Goal: Task Accomplishment & Management: Complete application form

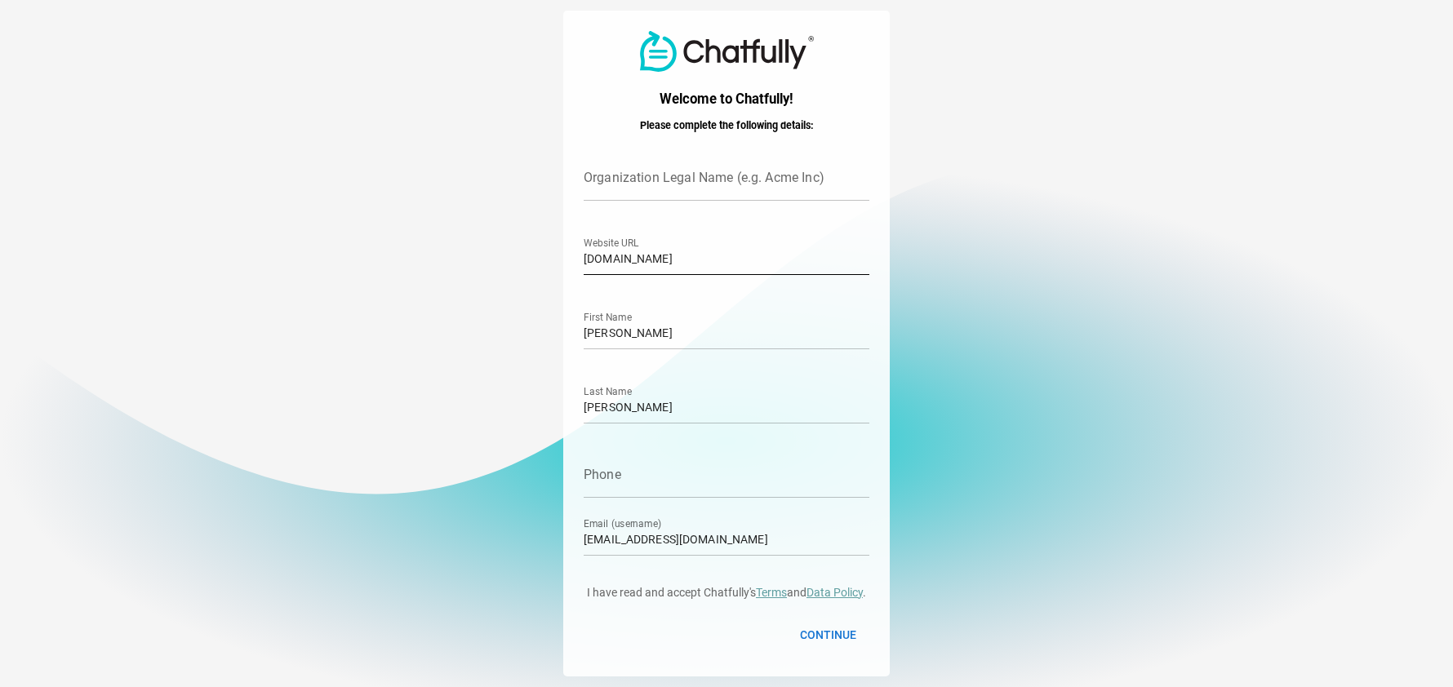
click at [770, 256] on input "limosites-agency.dudasites.com" at bounding box center [727, 252] width 286 height 46
click at [640, 332] on input "[PERSON_NAME]" at bounding box center [727, 327] width 286 height 46
drag, startPoint x: 640, startPoint y: 332, endPoint x: 564, endPoint y: 336, distance: 76.0
click at [564, 336] on div "Welcome to Chatfully! Please complete the following details: Organization Legal…" at bounding box center [726, 343] width 326 height 665
type input "l"
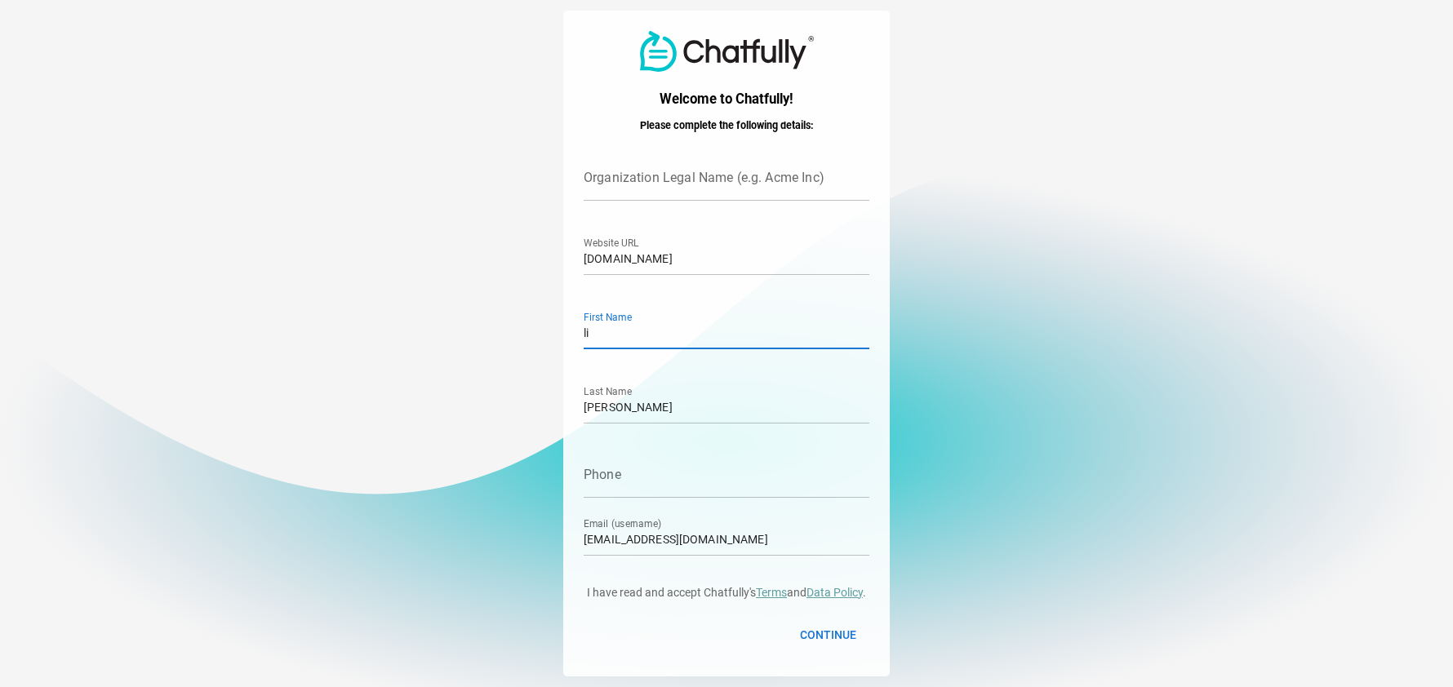
type input "l"
type input "LIMO"
drag, startPoint x: 624, startPoint y: 409, endPoint x: 528, endPoint y: 405, distance: 95.6
click at [528, 405] on main "Welcome to Chatfully! Please complete the following details: Organization Legal…" at bounding box center [726, 343] width 1453 height 687
type input "SITES"
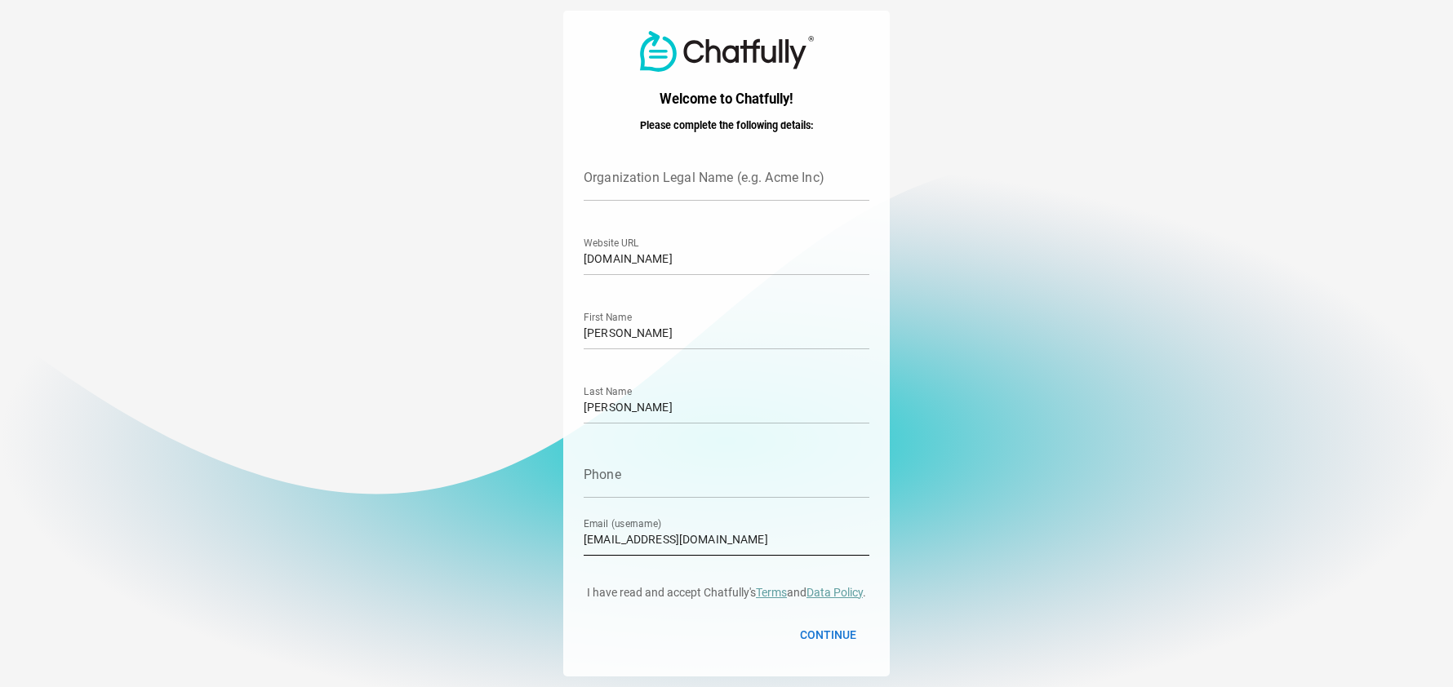
click at [753, 543] on input "[EMAIL_ADDRESS][DOMAIN_NAME]" at bounding box center [727, 533] width 286 height 46
click at [596, 630] on div "Continue" at bounding box center [727, 635] width 286 height 42
click at [826, 636] on span "Continue" at bounding box center [828, 635] width 56 height 20
click at [683, 182] on input "Organization Legal Name (e.g. Acme Inc) error * Required" at bounding box center [712, 178] width 256 height 46
type input "LIMOSITES"
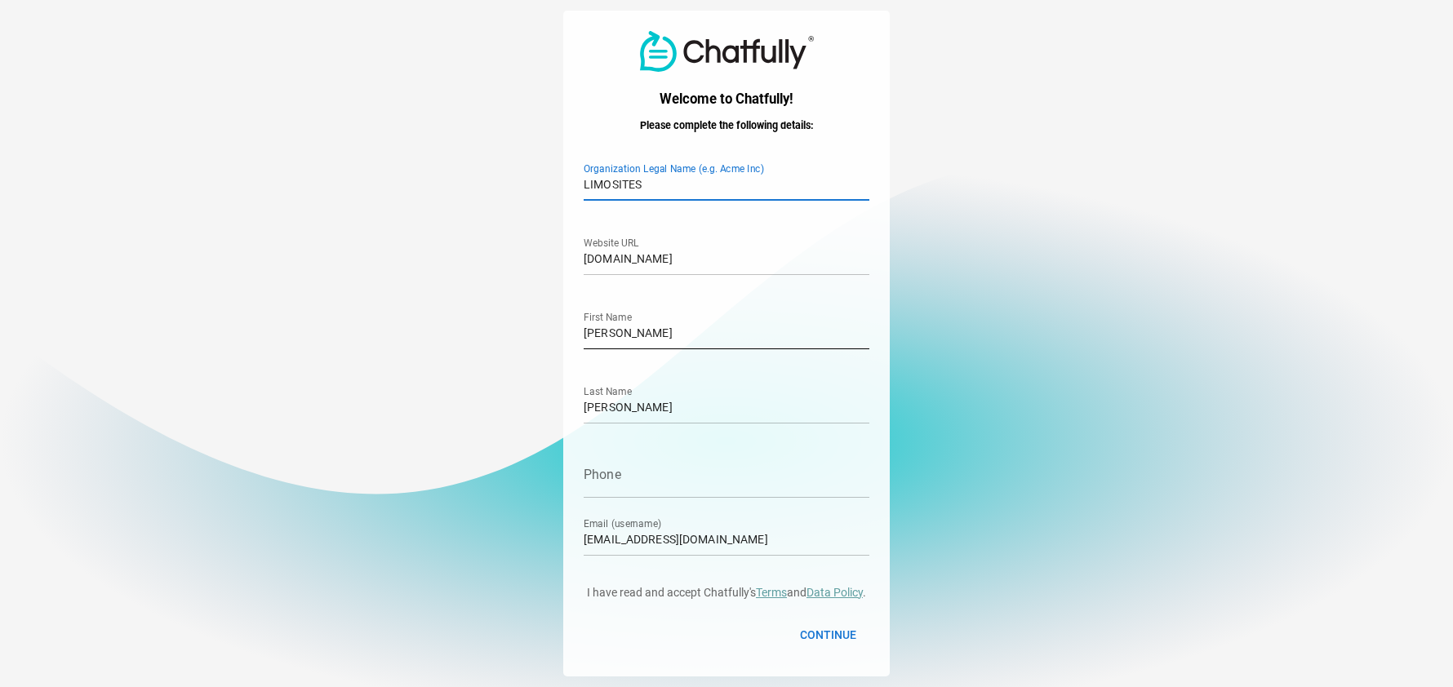
click at [655, 331] on input "Alexander" at bounding box center [727, 327] width 286 height 46
type input "A"
type input "LIMO"
click at [635, 411] on input "Glenn" at bounding box center [727, 401] width 286 height 46
drag, startPoint x: 634, startPoint y: 411, endPoint x: 584, endPoint y: 410, distance: 50.6
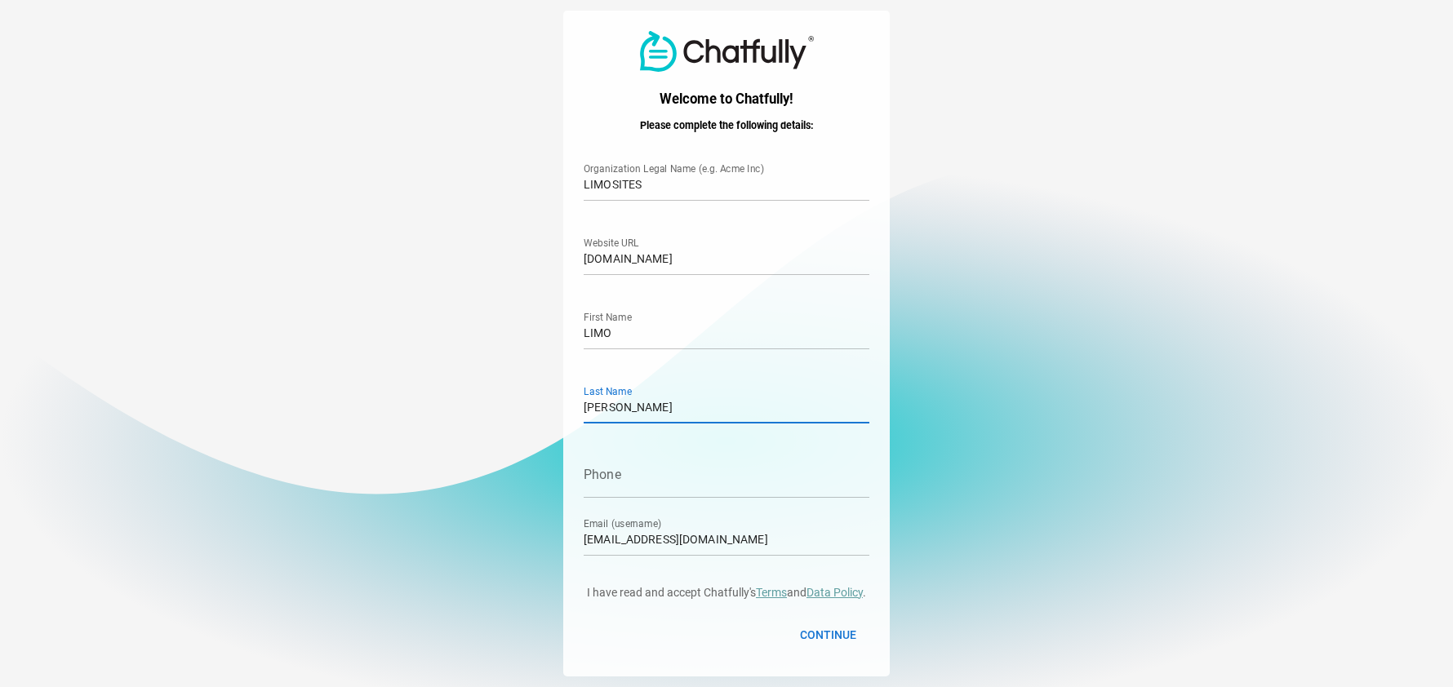
click at [584, 410] on input "Glenn" at bounding box center [727, 401] width 286 height 46
type input "SITES"
click at [856, 637] on span "Continue" at bounding box center [828, 635] width 56 height 20
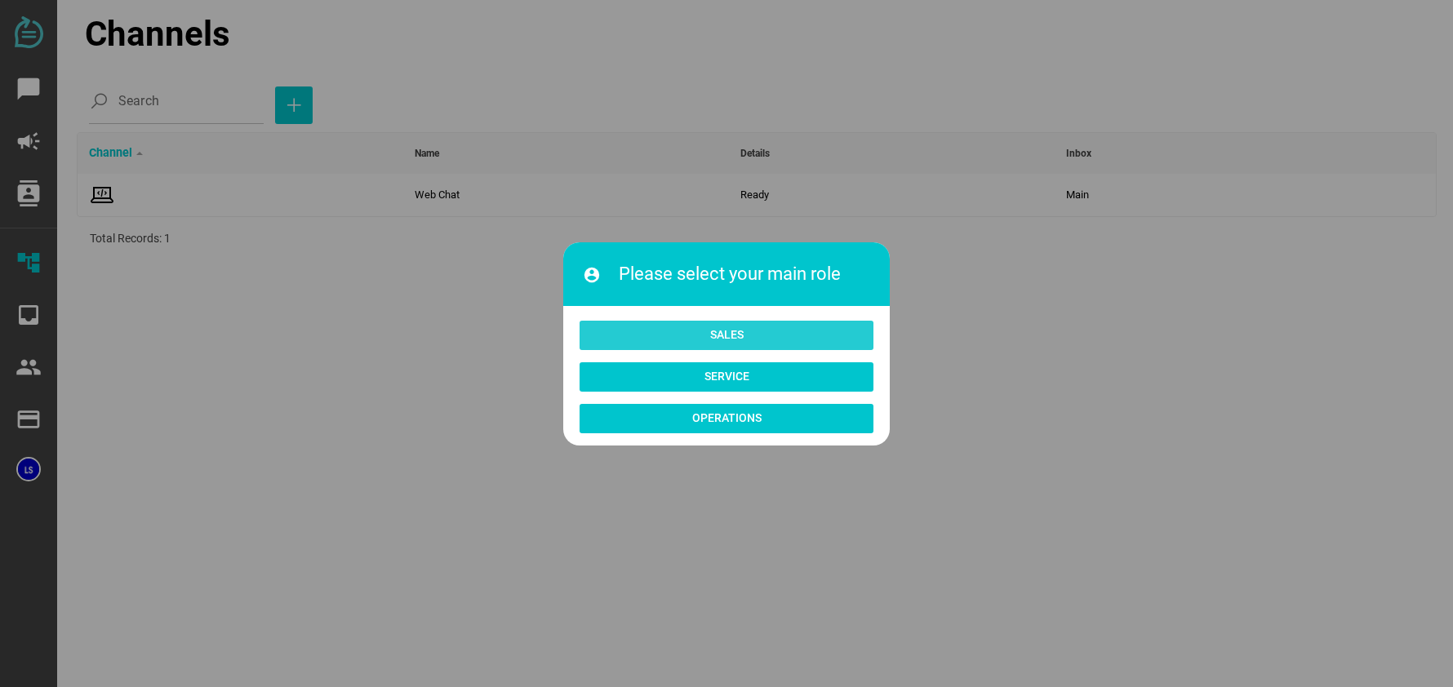
click at [734, 325] on span "Sales" at bounding box center [726, 335] width 33 height 20
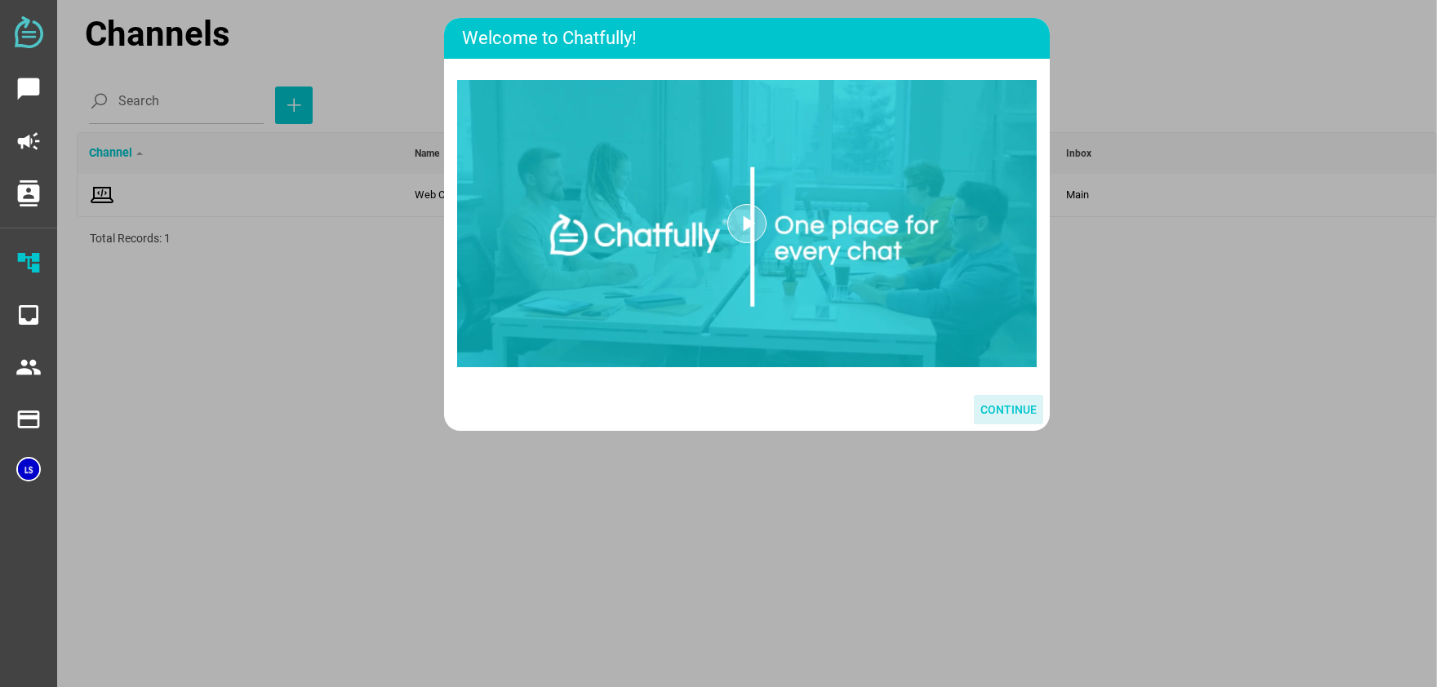
click at [988, 409] on span "Continue" at bounding box center [1008, 410] width 56 height 20
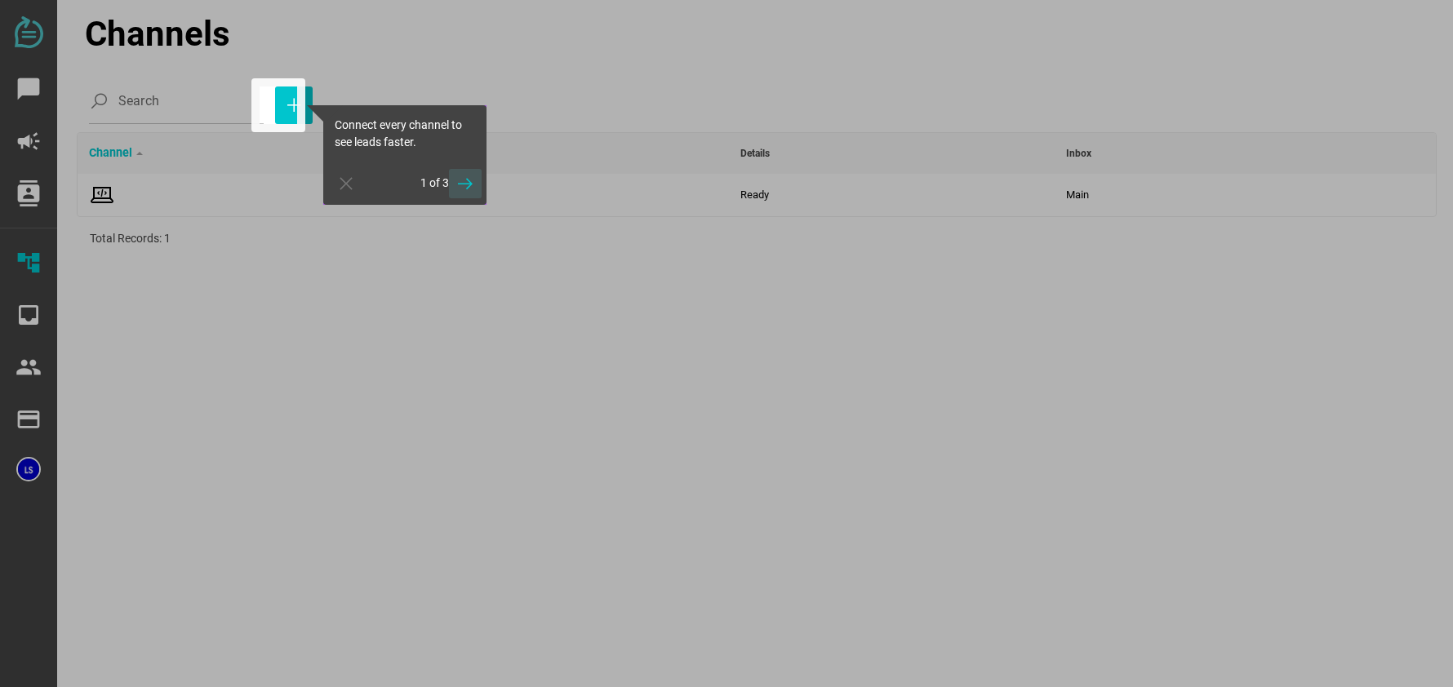
click at [469, 181] on icon "button" at bounding box center [465, 184] width 20 height 20
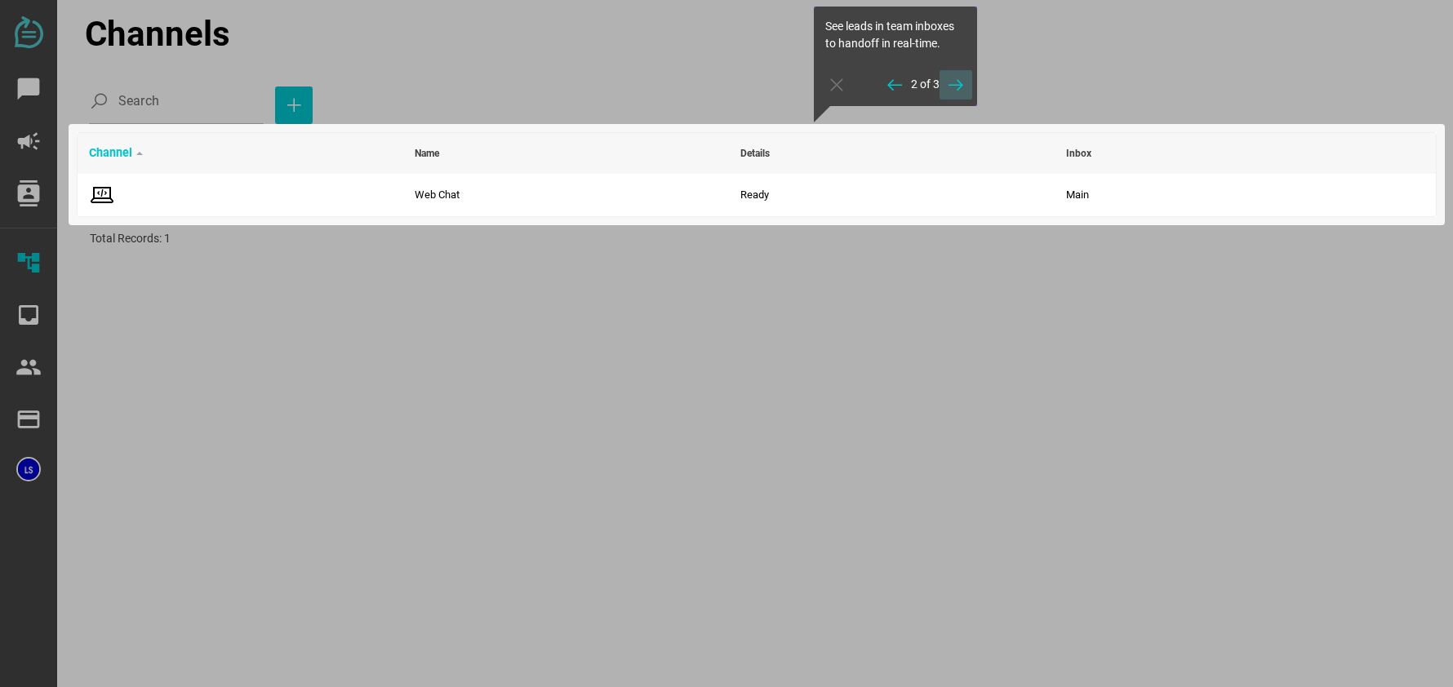
click at [957, 91] on icon "button" at bounding box center [956, 85] width 20 height 20
click at [957, 86] on icon "button" at bounding box center [956, 85] width 20 height 20
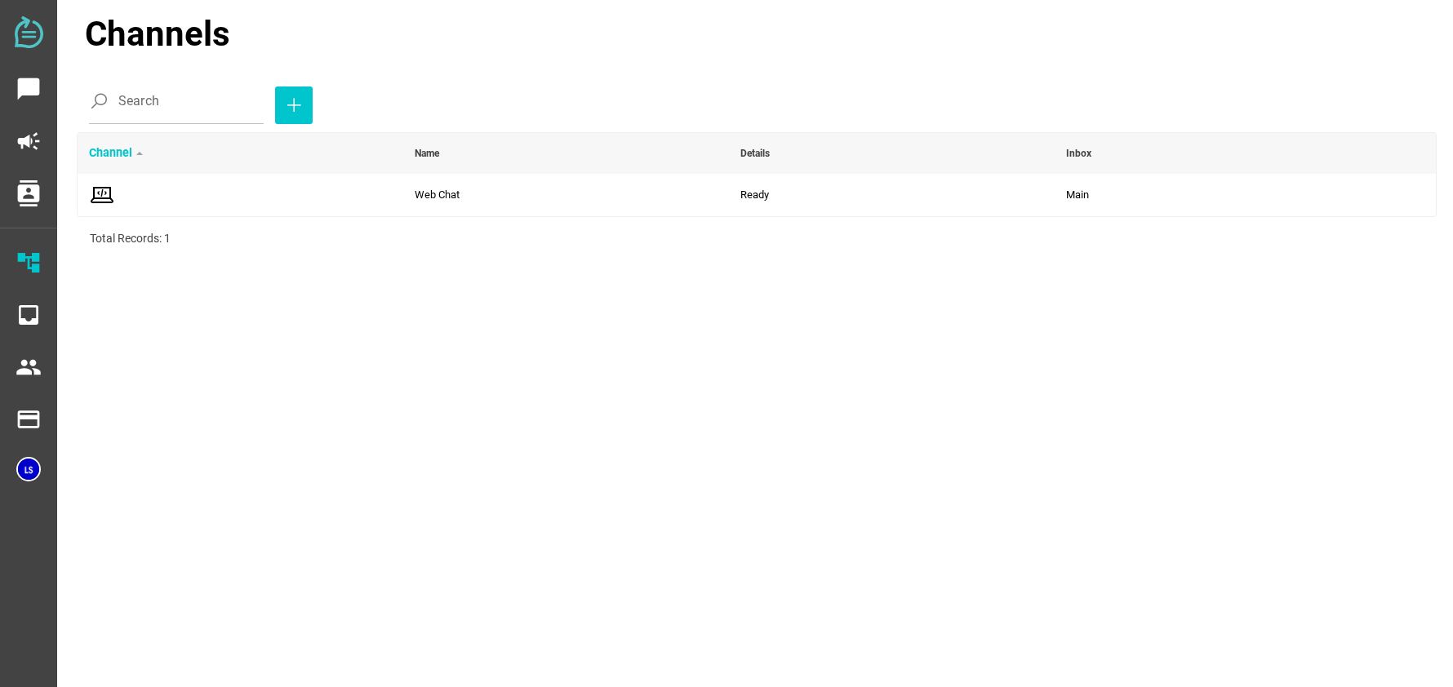
click at [120, 153] on div "Channel" at bounding box center [120, 153] width 62 height 24
click at [26, 81] on icon "chat_bubble" at bounding box center [29, 89] width 26 height 26
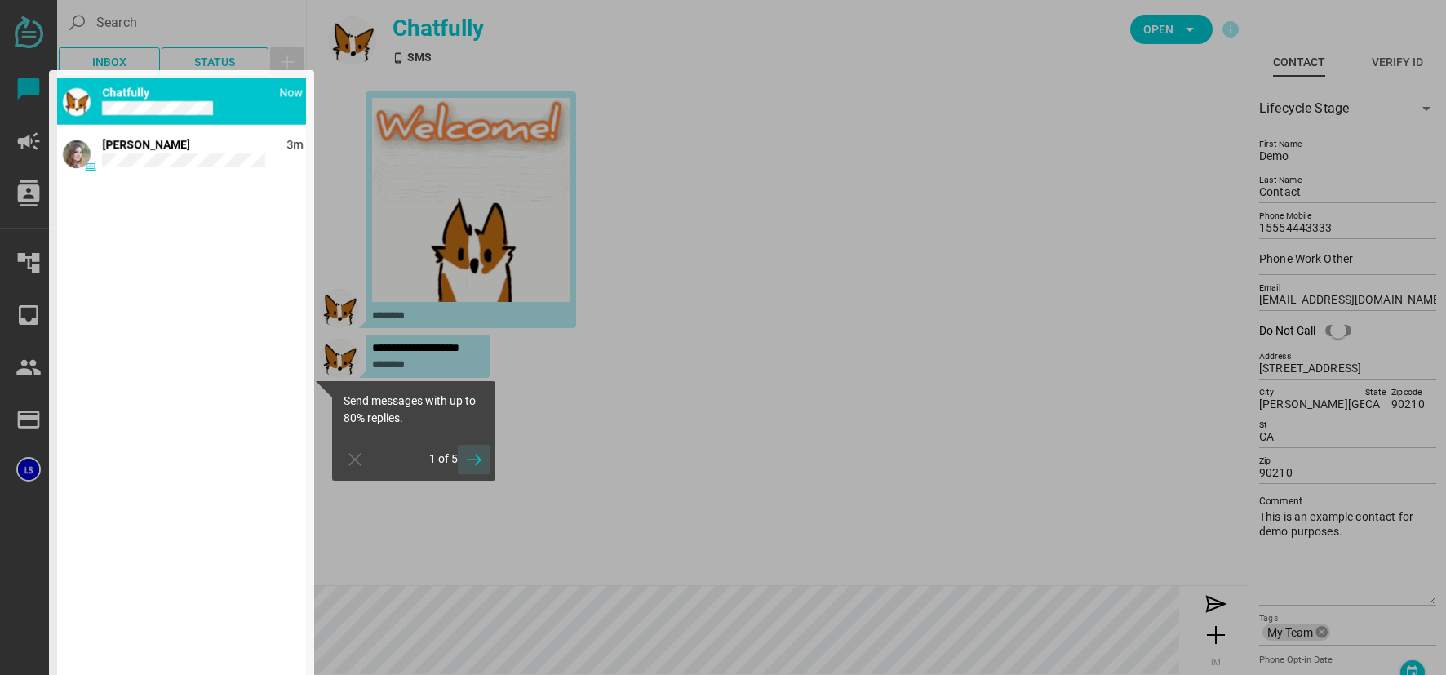
click at [481, 455] on icon "button" at bounding box center [474, 460] width 20 height 20
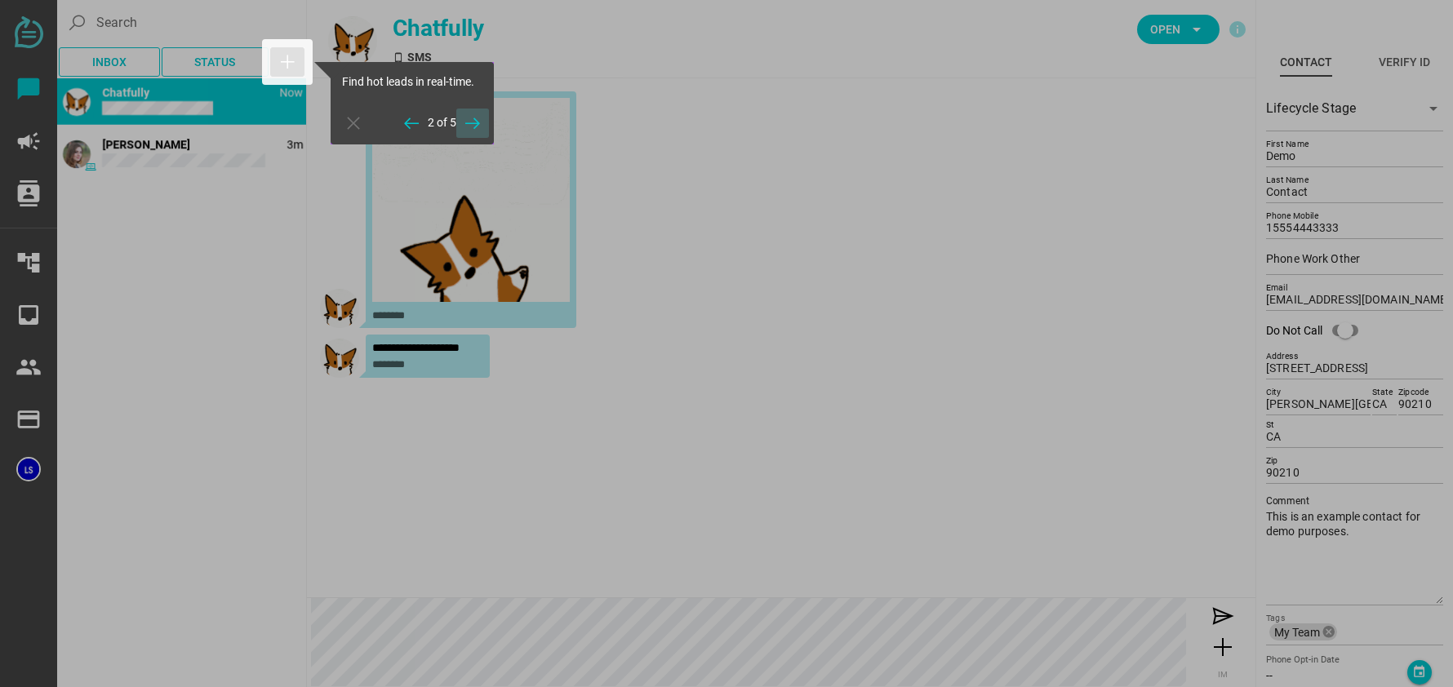
click at [473, 118] on icon "button" at bounding box center [473, 123] width 20 height 20
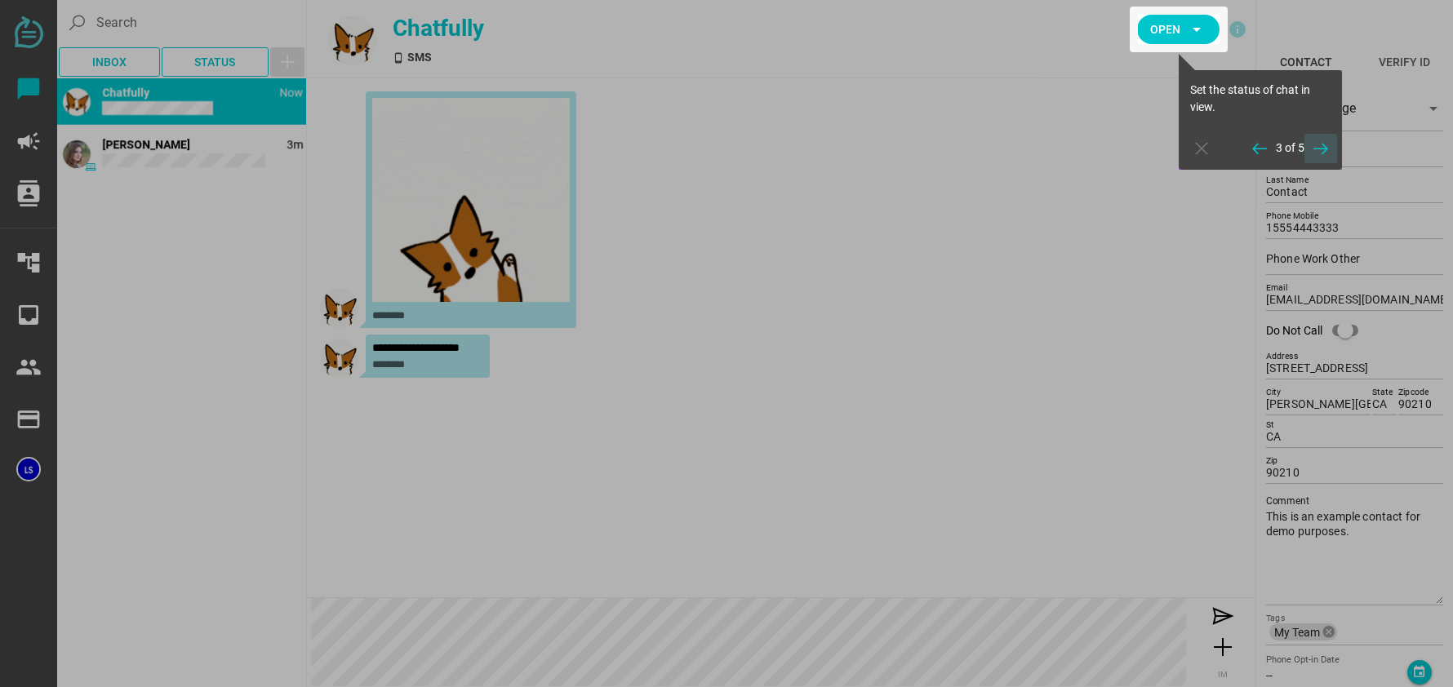
click at [1322, 147] on icon "button" at bounding box center [1321, 149] width 20 height 20
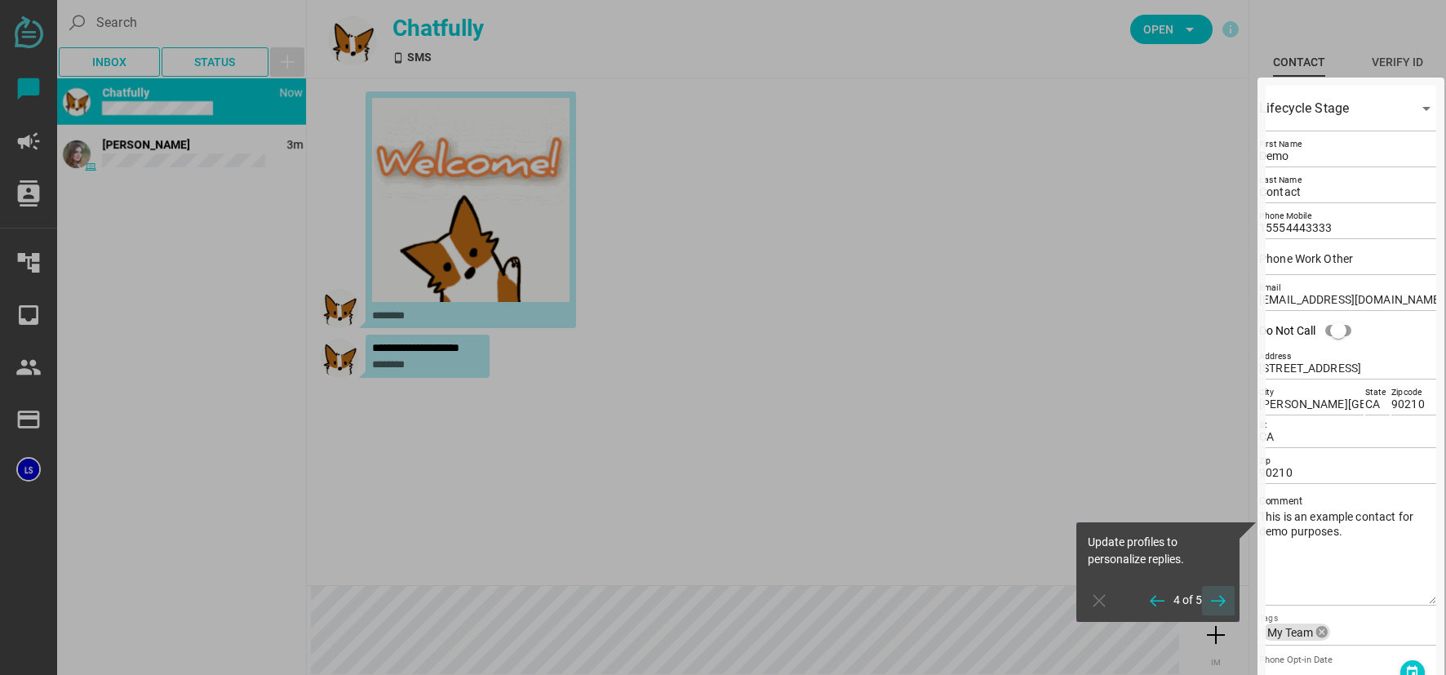
click at [1223, 598] on icon "button" at bounding box center [1219, 601] width 20 height 20
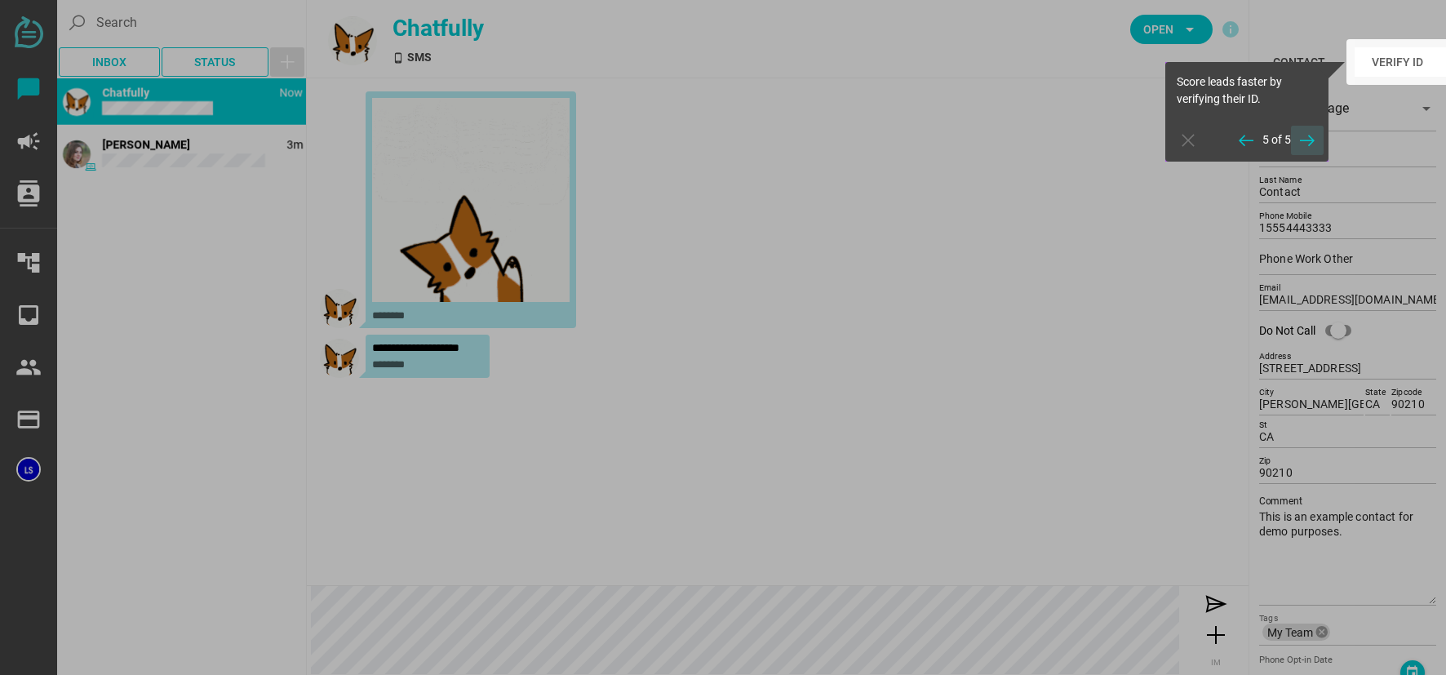
click at [1311, 140] on icon "button" at bounding box center [1308, 141] width 20 height 20
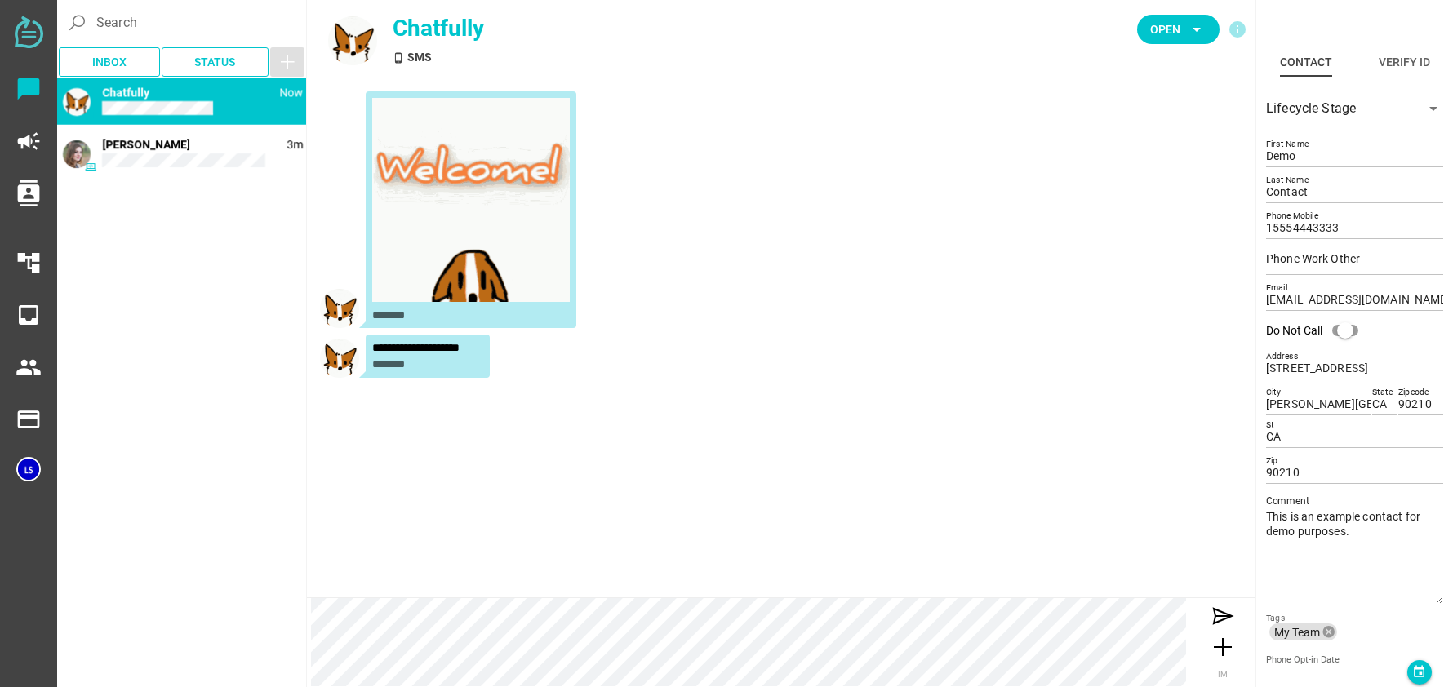
click at [337, 40] on div at bounding box center [352, 40] width 49 height 49
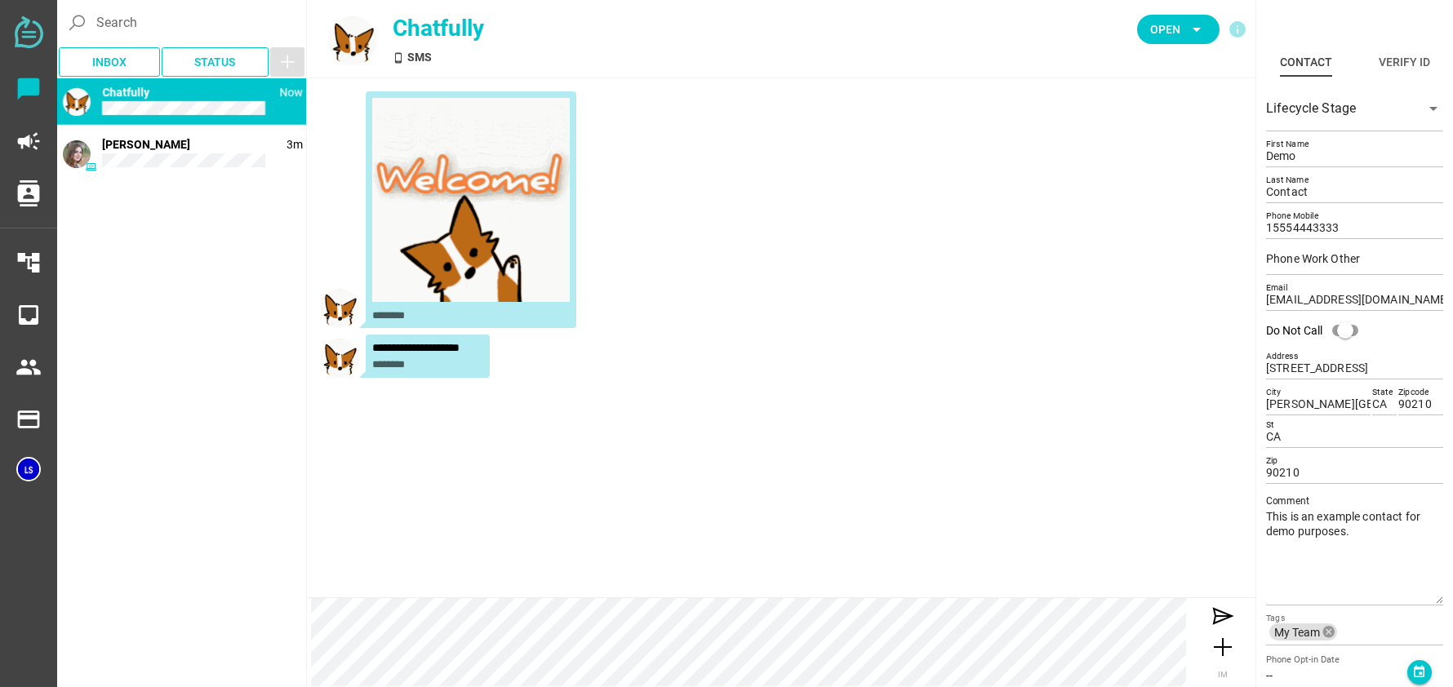
click at [425, 55] on div "phone_android SMS" at bounding box center [601, 57] width 416 height 17
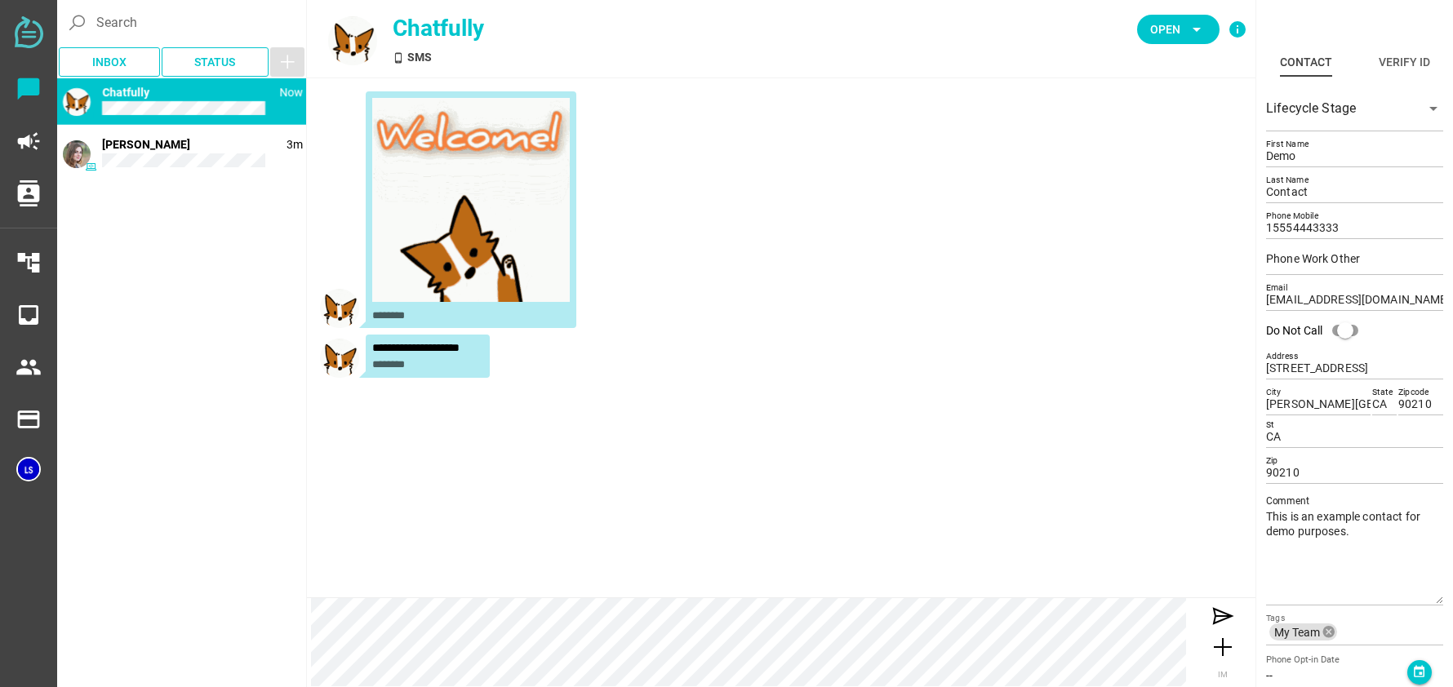
click at [1237, 29] on icon "info" at bounding box center [1238, 30] width 20 height 20
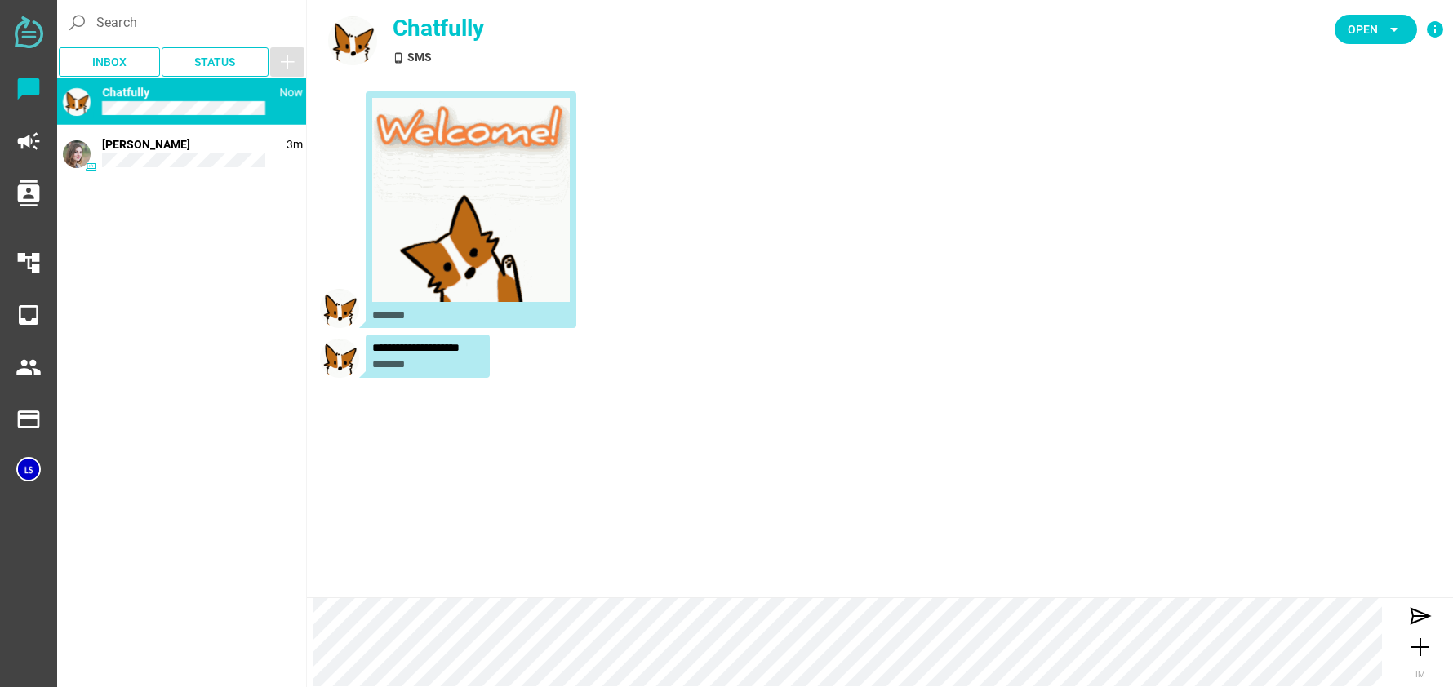
click at [451, 255] on img at bounding box center [471, 200] width 198 height 204
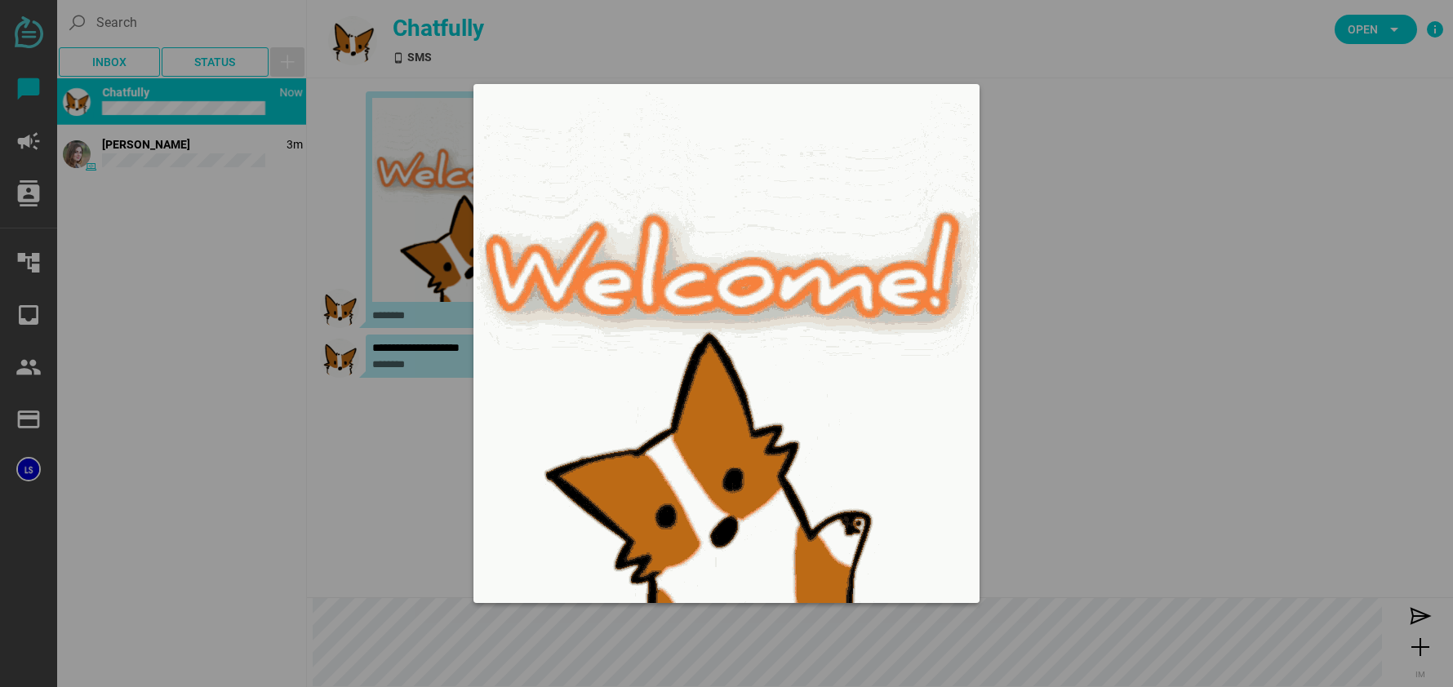
click at [1087, 118] on div at bounding box center [726, 343] width 1453 height 687
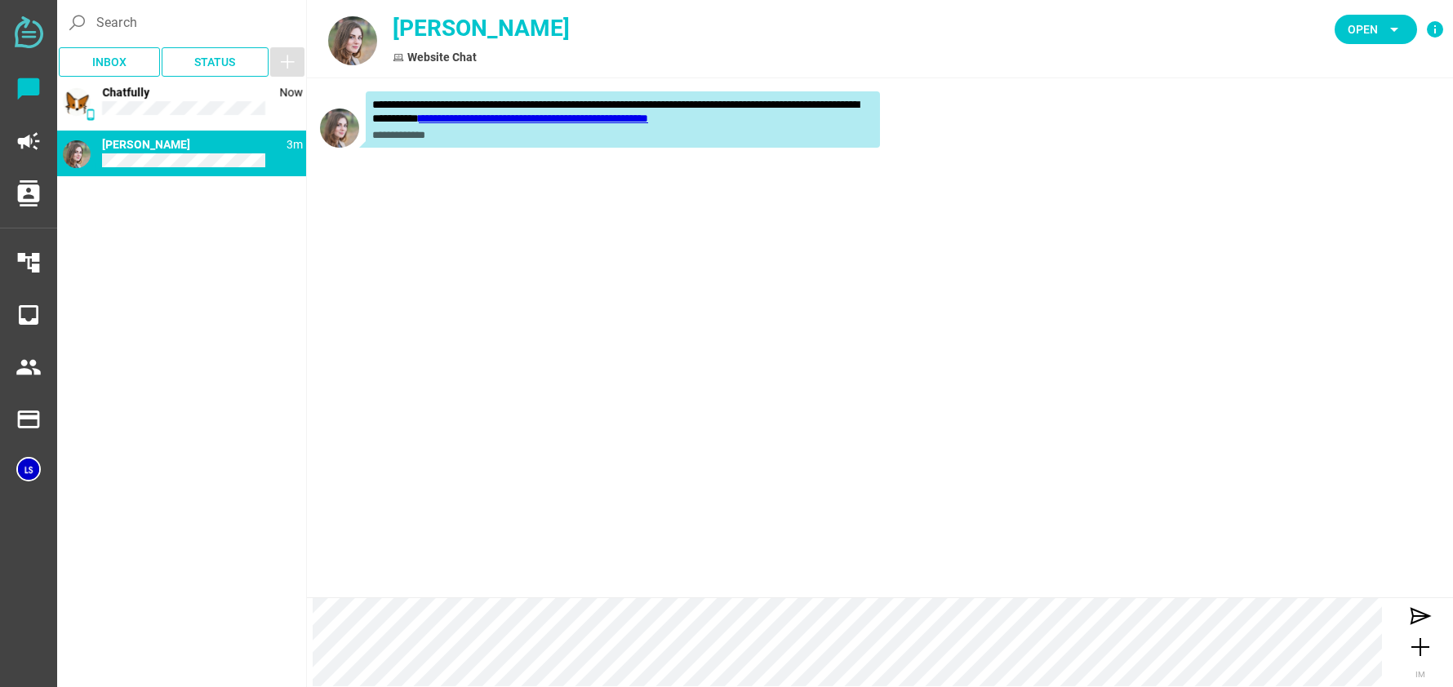
click at [462, 29] on div "[PERSON_NAME]" at bounding box center [671, 28] width 557 height 34
click at [35, 86] on icon "chat_bubble" at bounding box center [29, 89] width 26 height 26
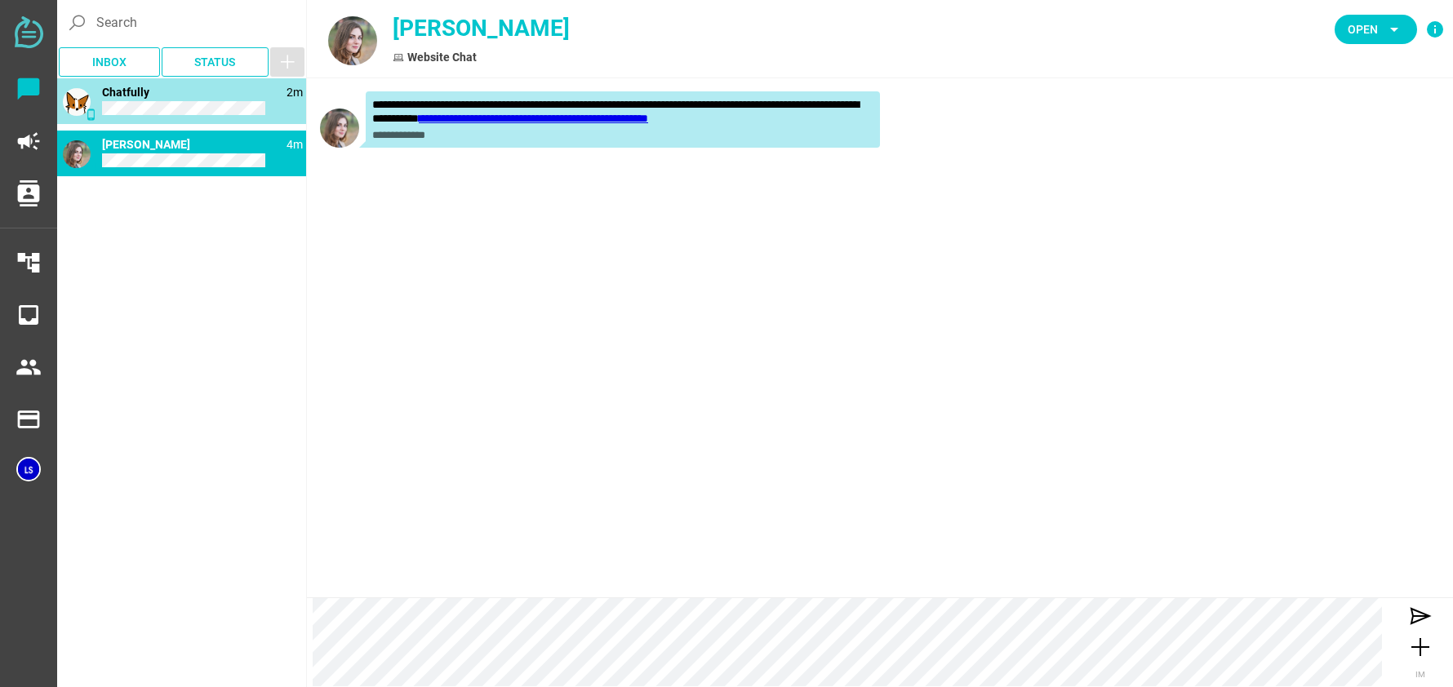
click at [154, 95] on div "phone_android 2m Chatfully" at bounding box center [181, 101] width 249 height 46
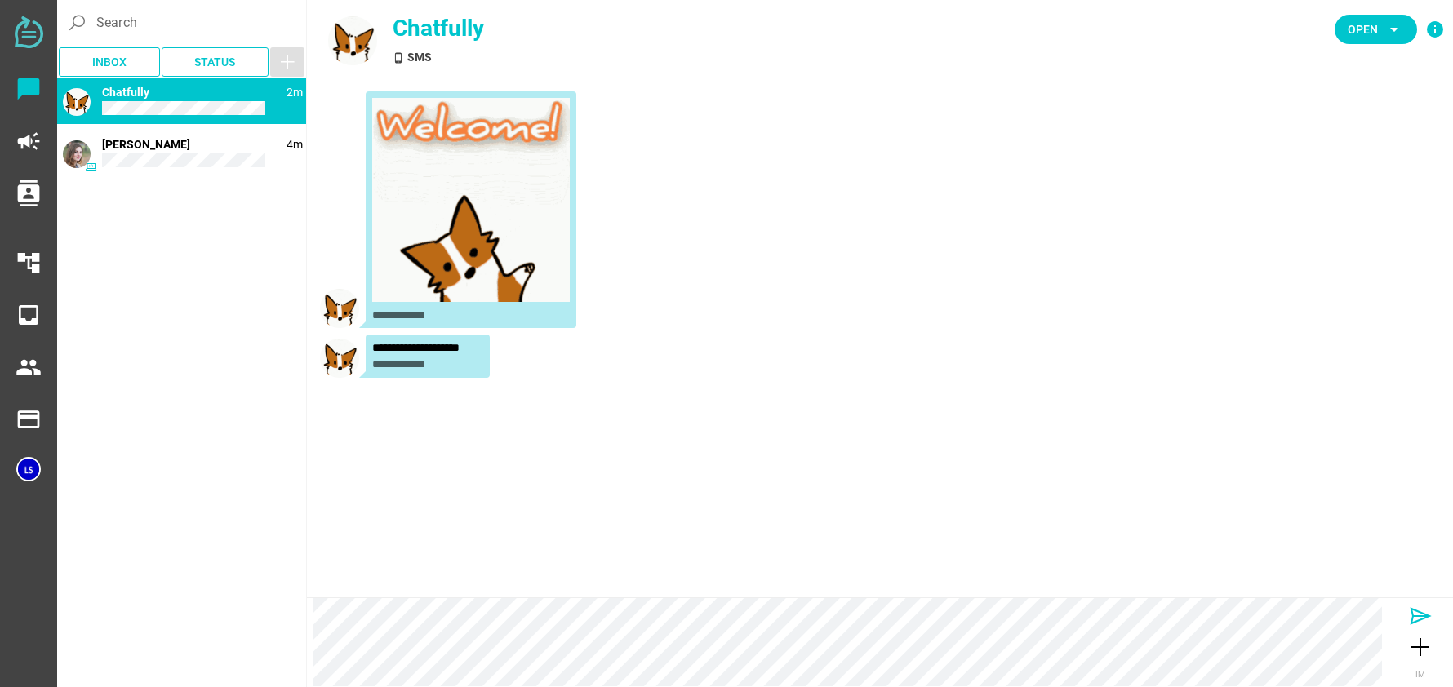
click at [1414, 613] on icon at bounding box center [1420, 616] width 26 height 26
click at [1422, 612] on icon at bounding box center [1420, 616] width 26 height 26
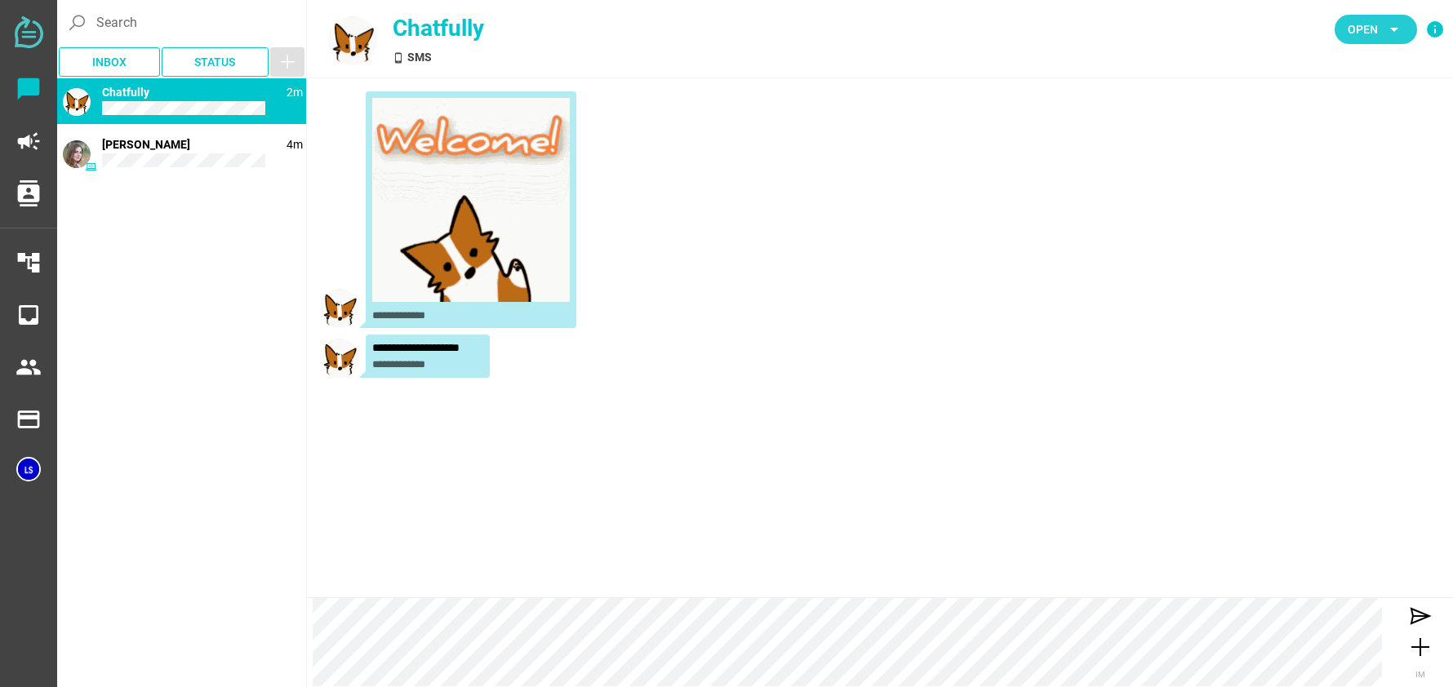
click at [1393, 30] on icon "arrow_drop_down" at bounding box center [1394, 30] width 20 height 20
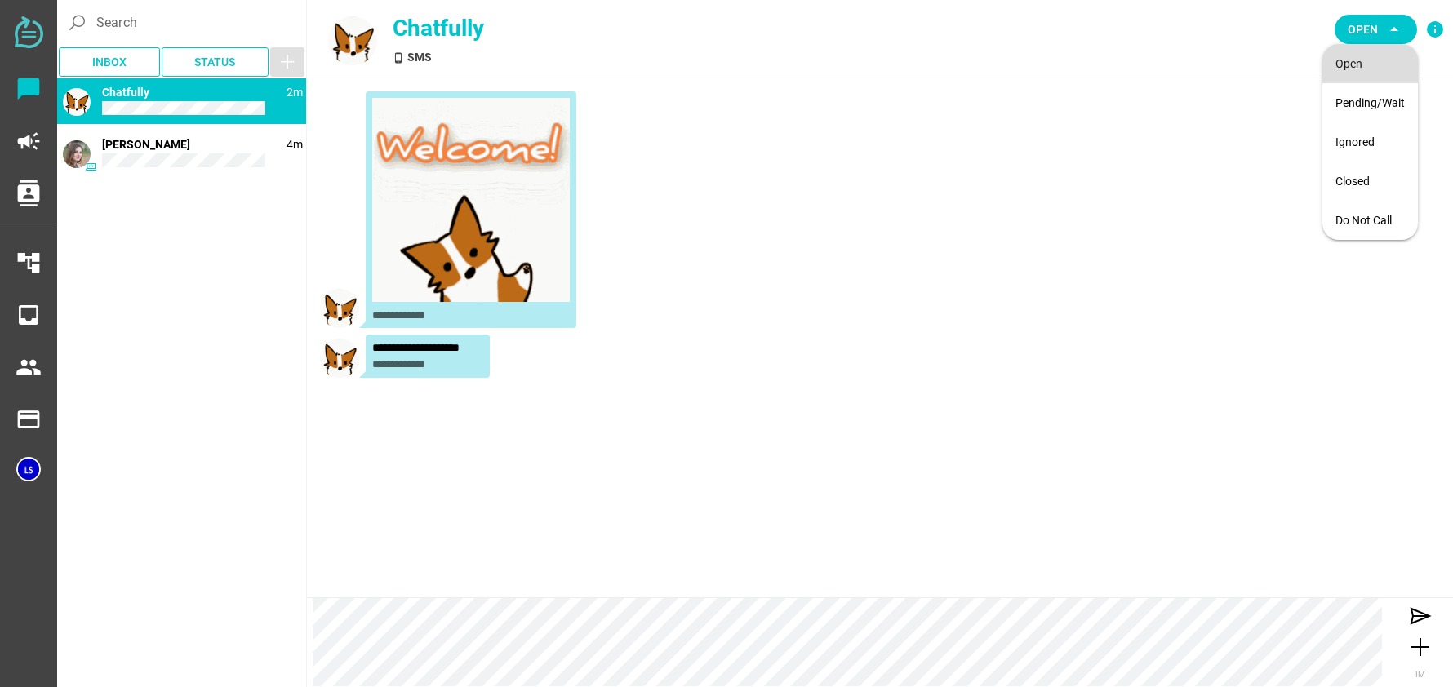
click at [1352, 57] on div "Open" at bounding box center [1369, 64] width 69 height 14
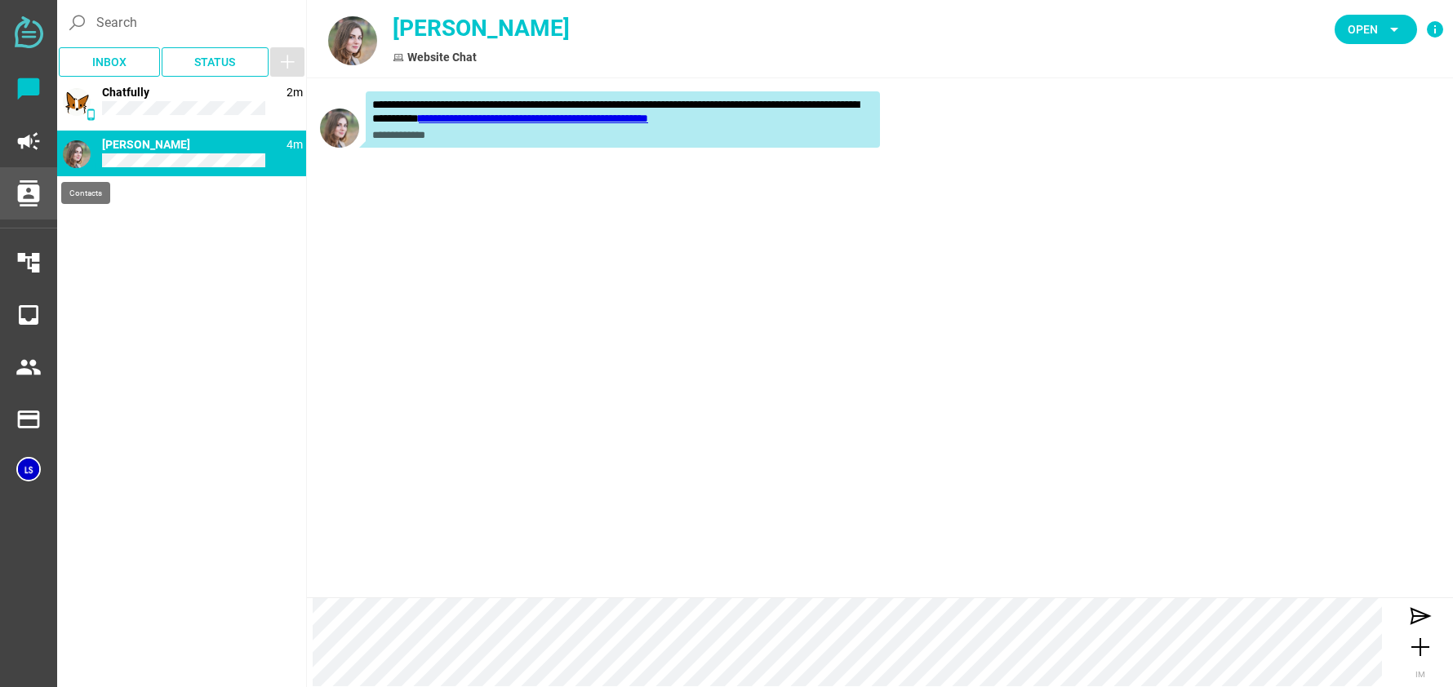
click at [32, 187] on icon "contacts" at bounding box center [29, 193] width 26 height 26
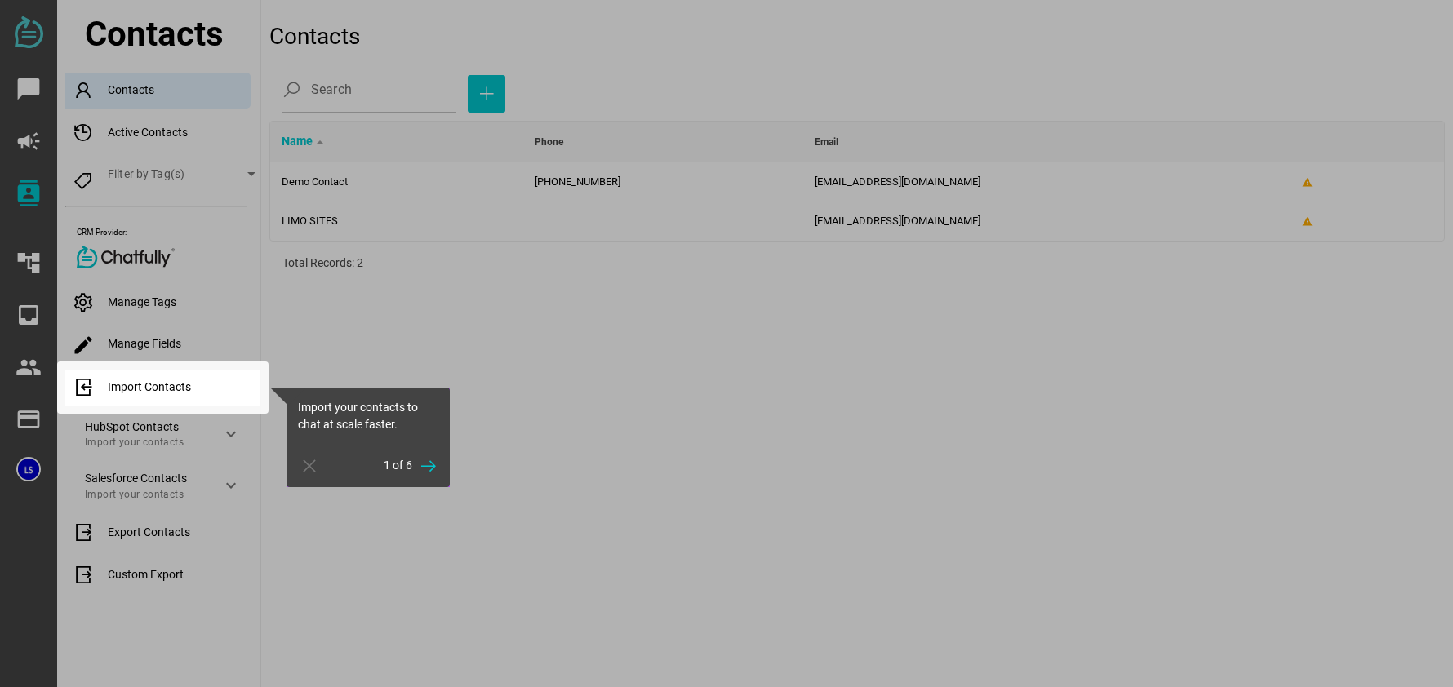
click at [926, 177] on div at bounding box center [856, 343] width 1192 height 687
click at [431, 470] on icon "button" at bounding box center [429, 466] width 20 height 20
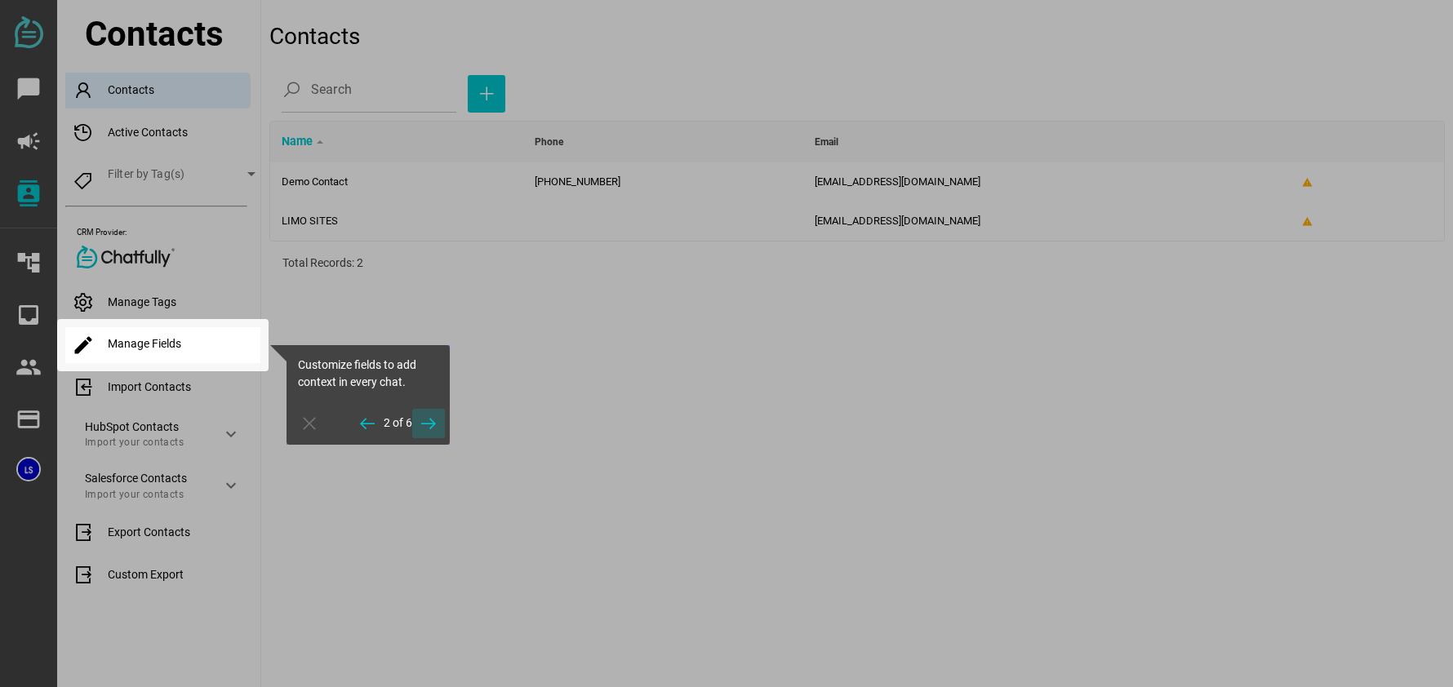
click at [431, 470] on div at bounding box center [856, 343] width 1192 height 687
click at [419, 423] on icon "button" at bounding box center [429, 424] width 20 height 20
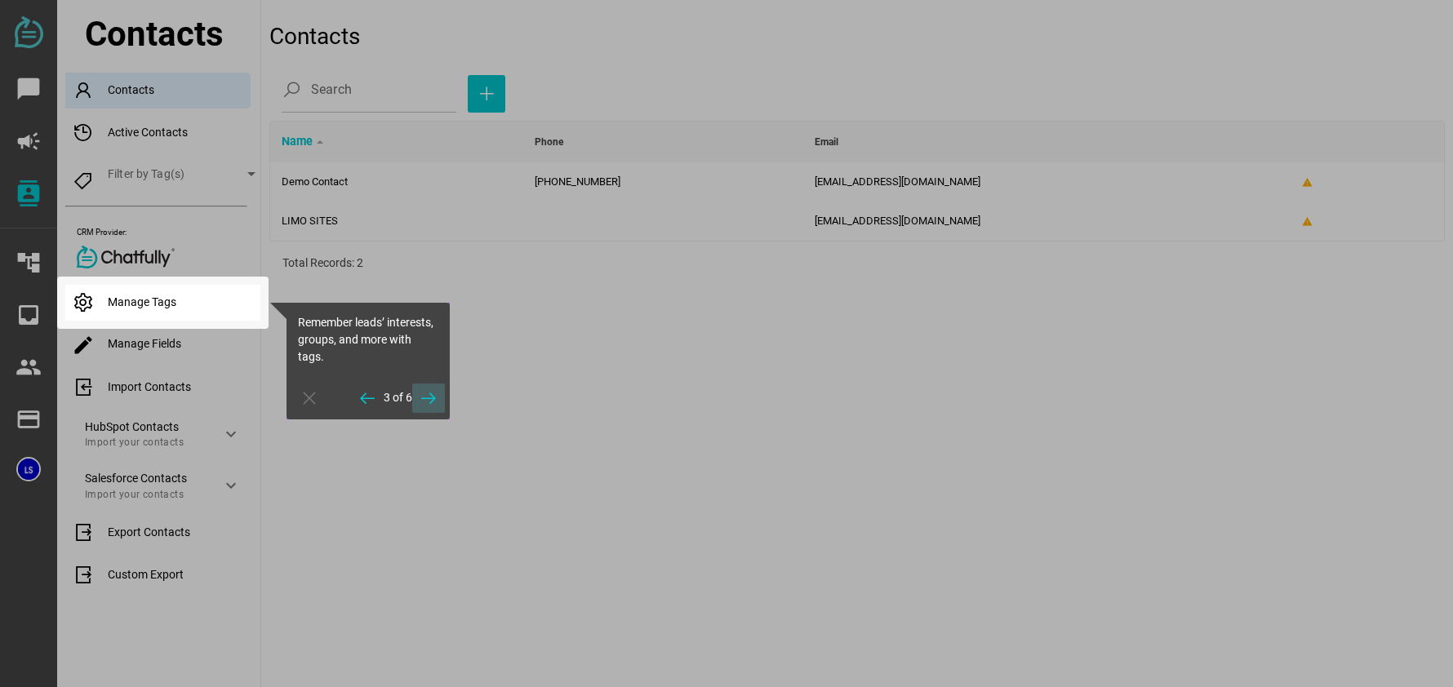
click at [435, 397] on icon "button" at bounding box center [429, 398] width 20 height 20
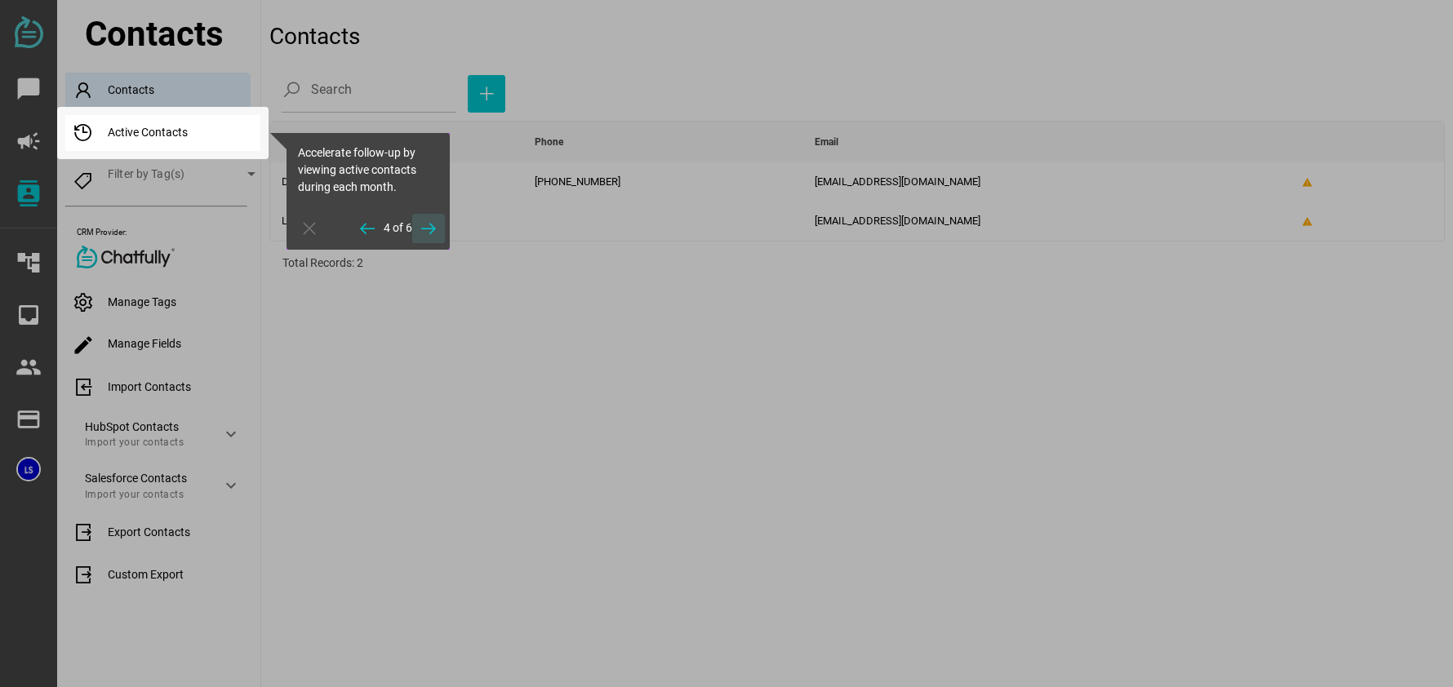
click at [433, 222] on icon "button" at bounding box center [429, 229] width 20 height 20
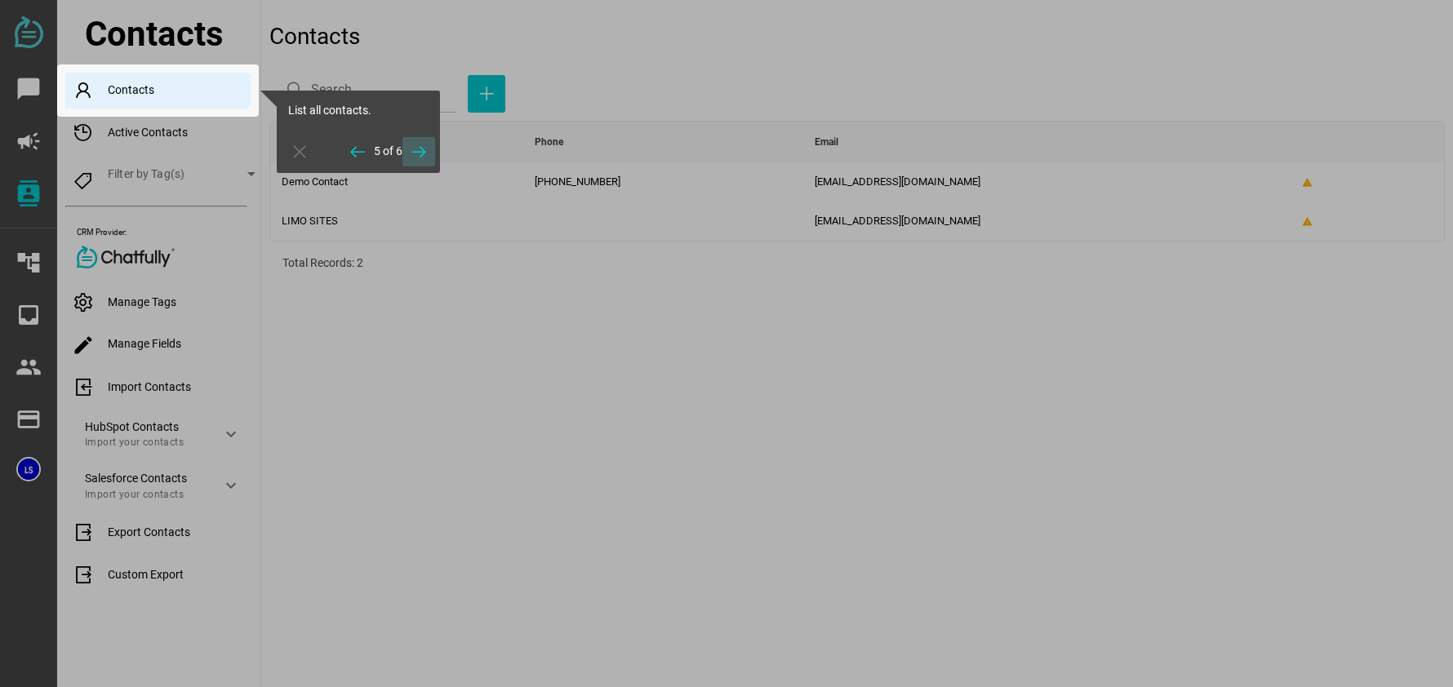
click at [428, 148] on icon "button" at bounding box center [419, 152] width 20 height 20
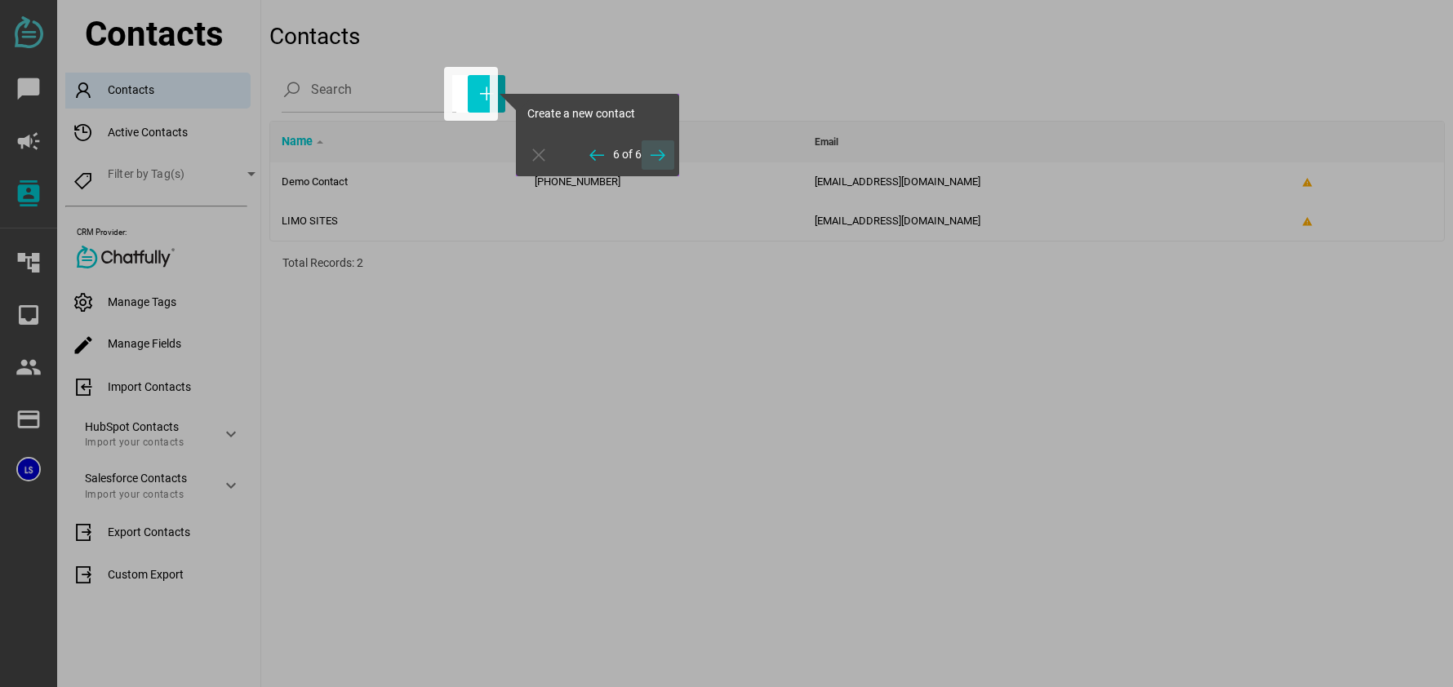
click at [657, 151] on icon "button" at bounding box center [658, 155] width 20 height 20
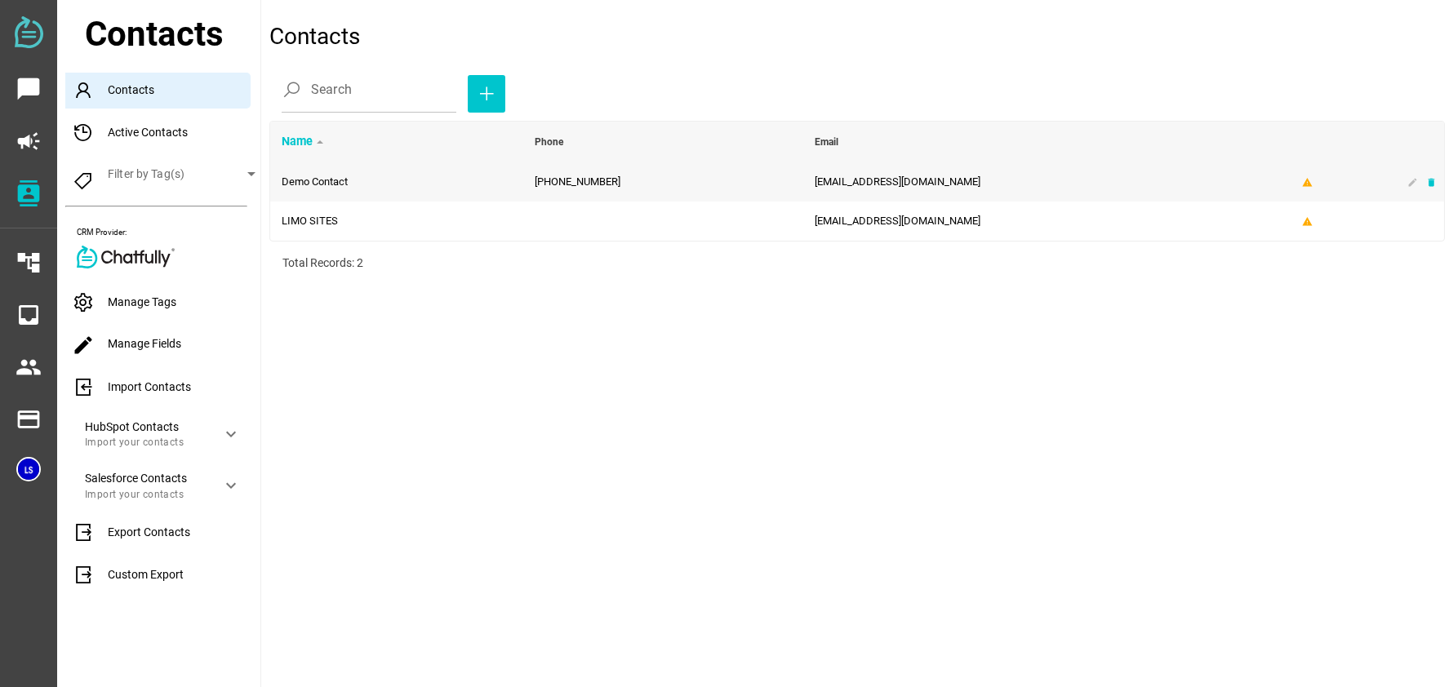
click at [1428, 184] on icon "delete" at bounding box center [1431, 182] width 11 height 11
click at [1410, 185] on icon "edit" at bounding box center [1412, 182] width 11 height 11
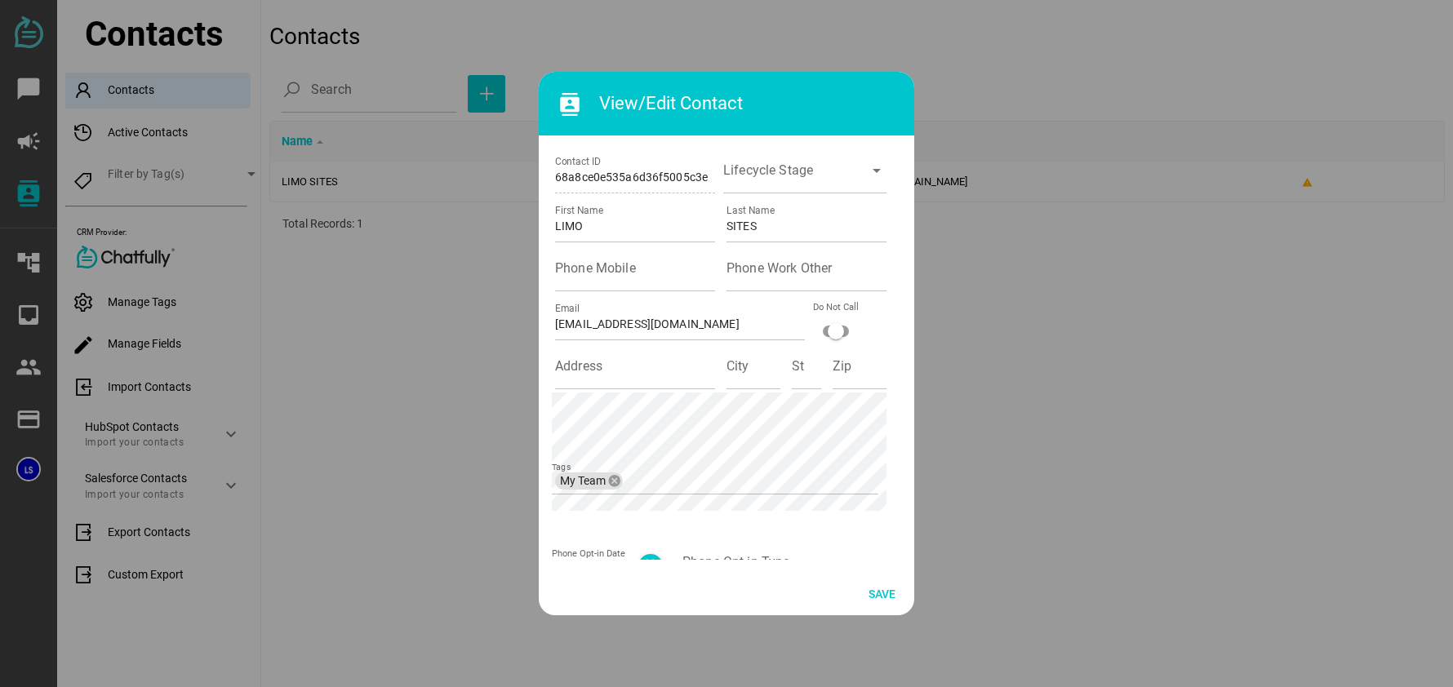
click at [1316, 206] on div at bounding box center [726, 343] width 1453 height 687
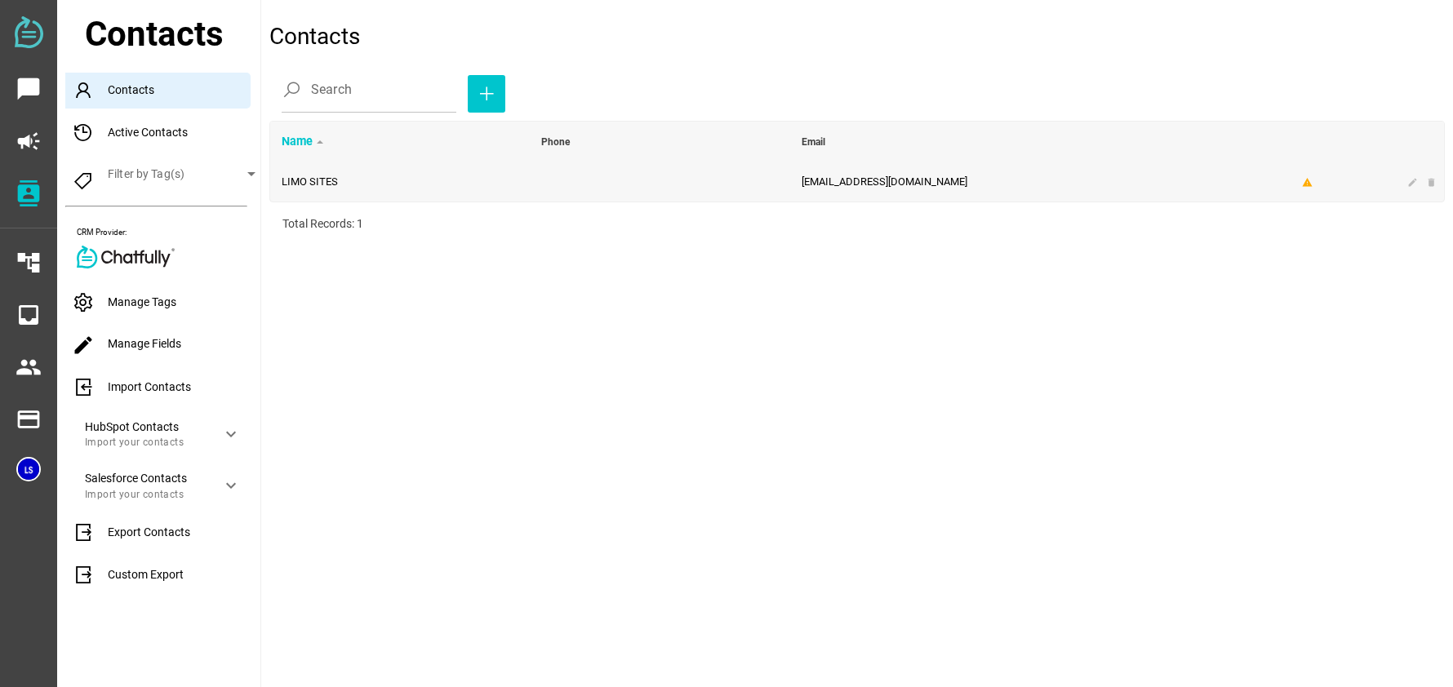
click at [308, 189] on td "LIMO SITES" at bounding box center [400, 181] width 260 height 39
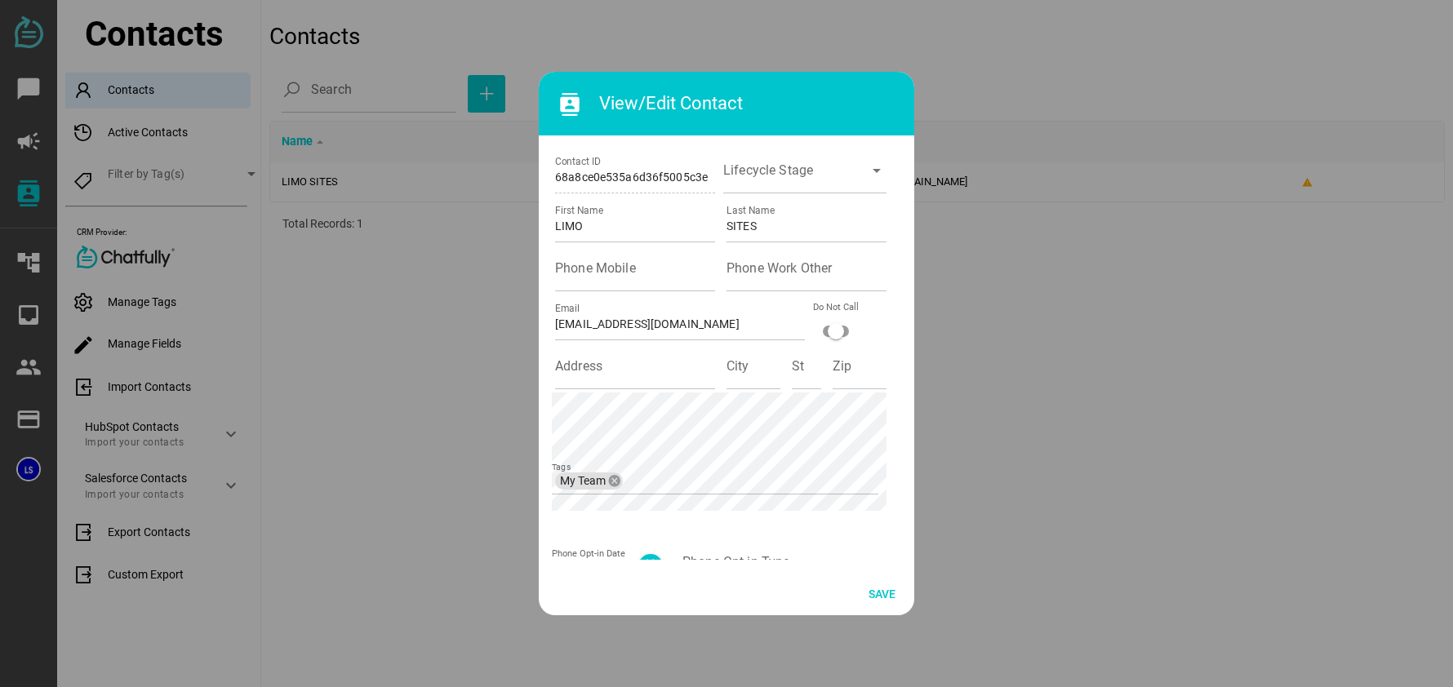
drag, startPoint x: 908, startPoint y: 392, endPoint x: 910, endPoint y: 460, distance: 67.8
click at [910, 460] on div "68a8ce0e535a6d36f5005c3e Contact ID Lifecycle Stage arrow_drop_down LIMO First …" at bounding box center [726, 354] width 375 height 438
click at [881, 593] on span "Save" at bounding box center [881, 594] width 27 height 20
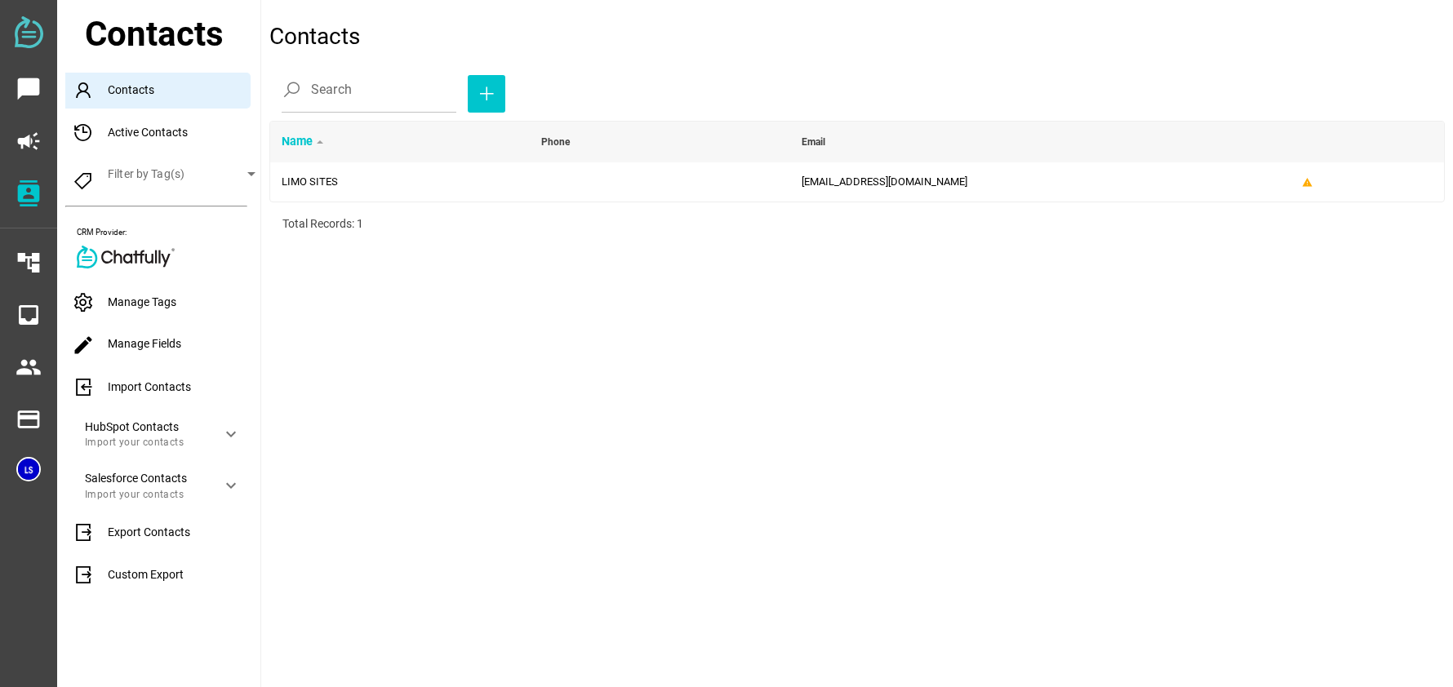
click at [151, 125] on div "Active Contacts" at bounding box center [162, 133] width 195 height 36
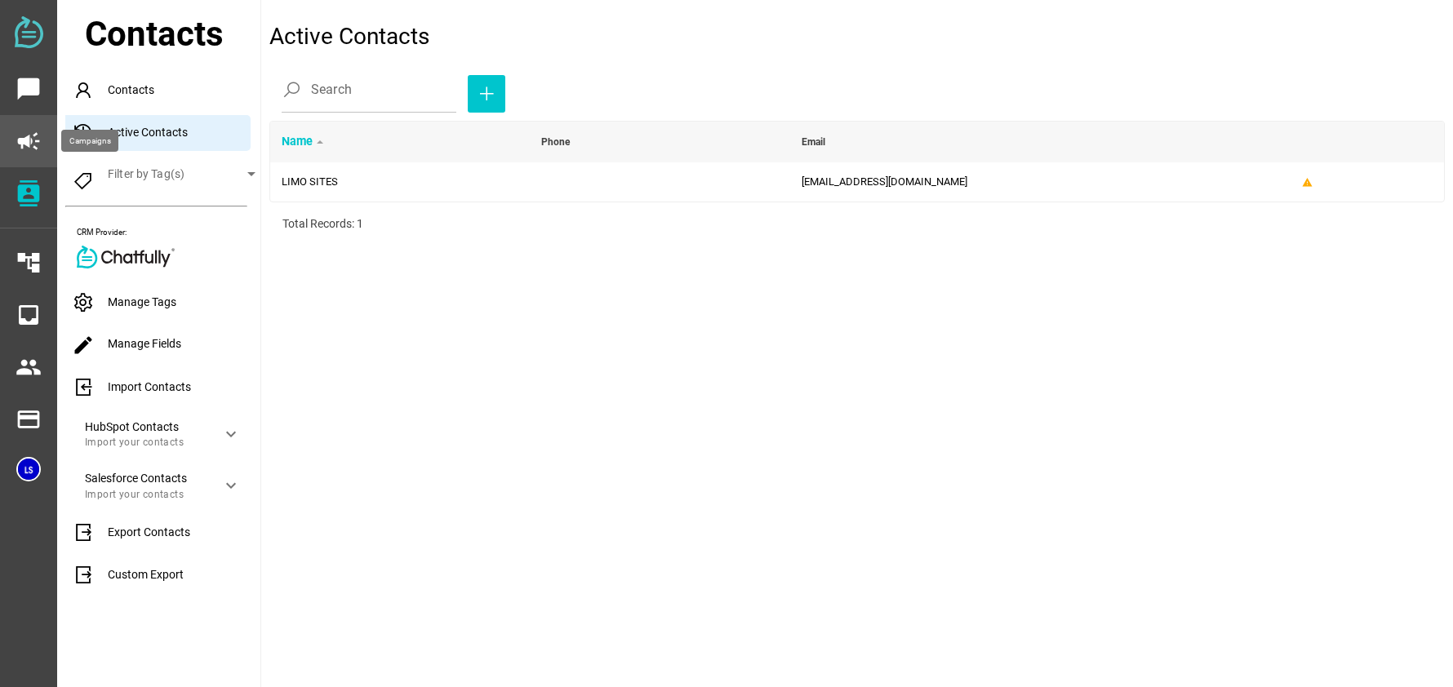
click at [29, 137] on icon "campaign" at bounding box center [29, 141] width 26 height 26
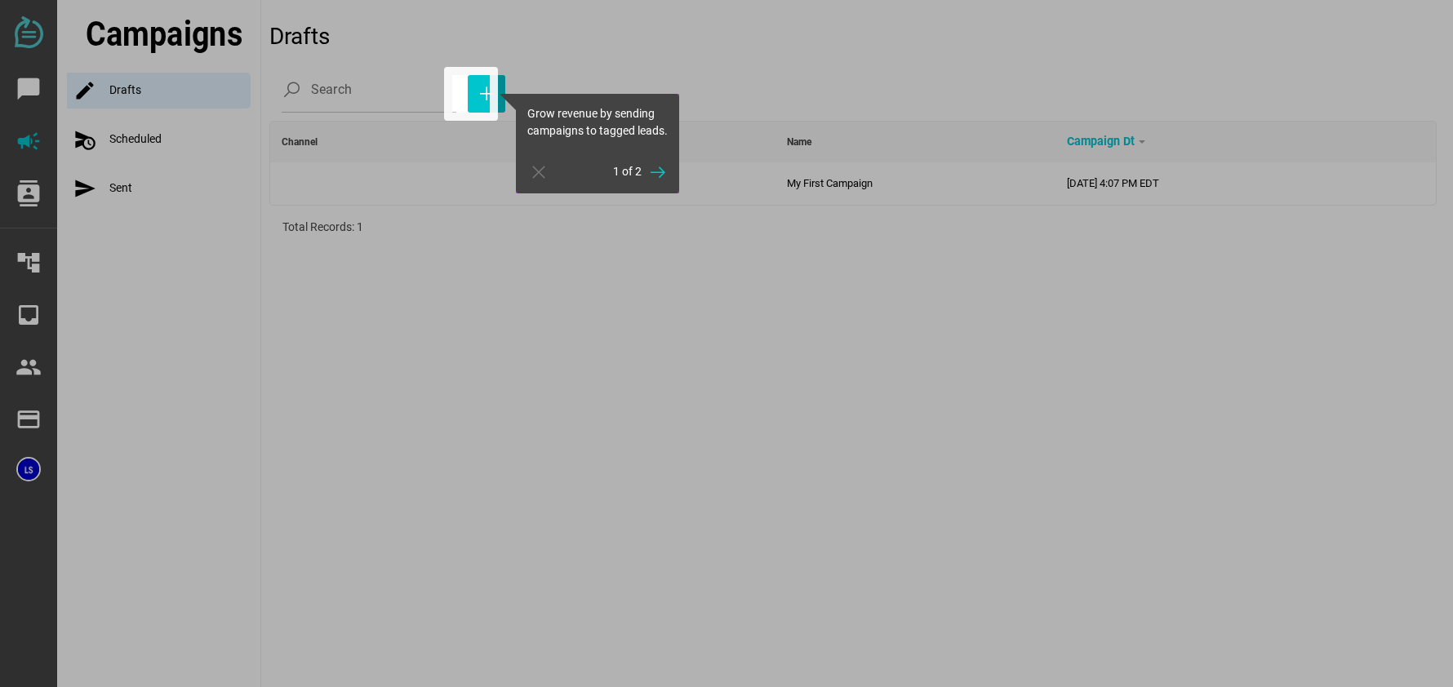
click at [476, 285] on div at bounding box center [471, 400] width 38 height 575
click at [537, 182] on icon "button" at bounding box center [539, 172] width 20 height 20
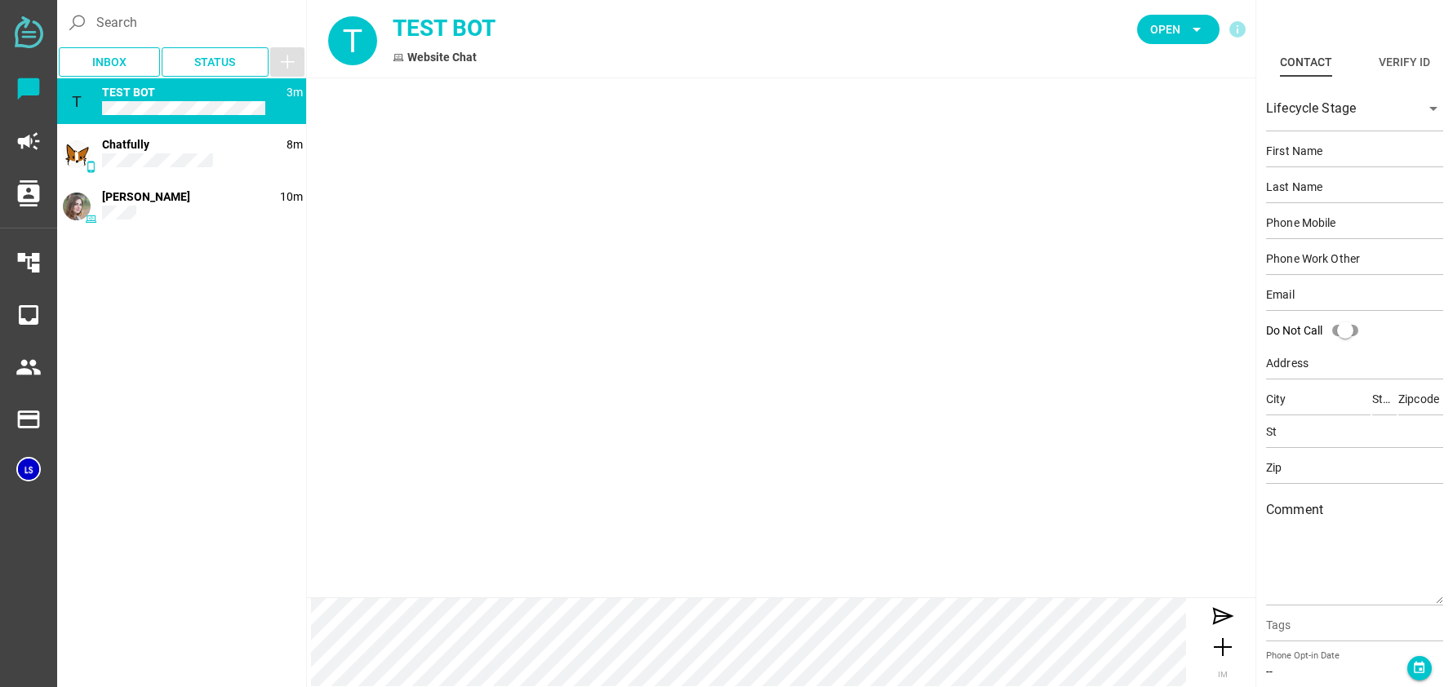
type input "TEST"
type input "BOT"
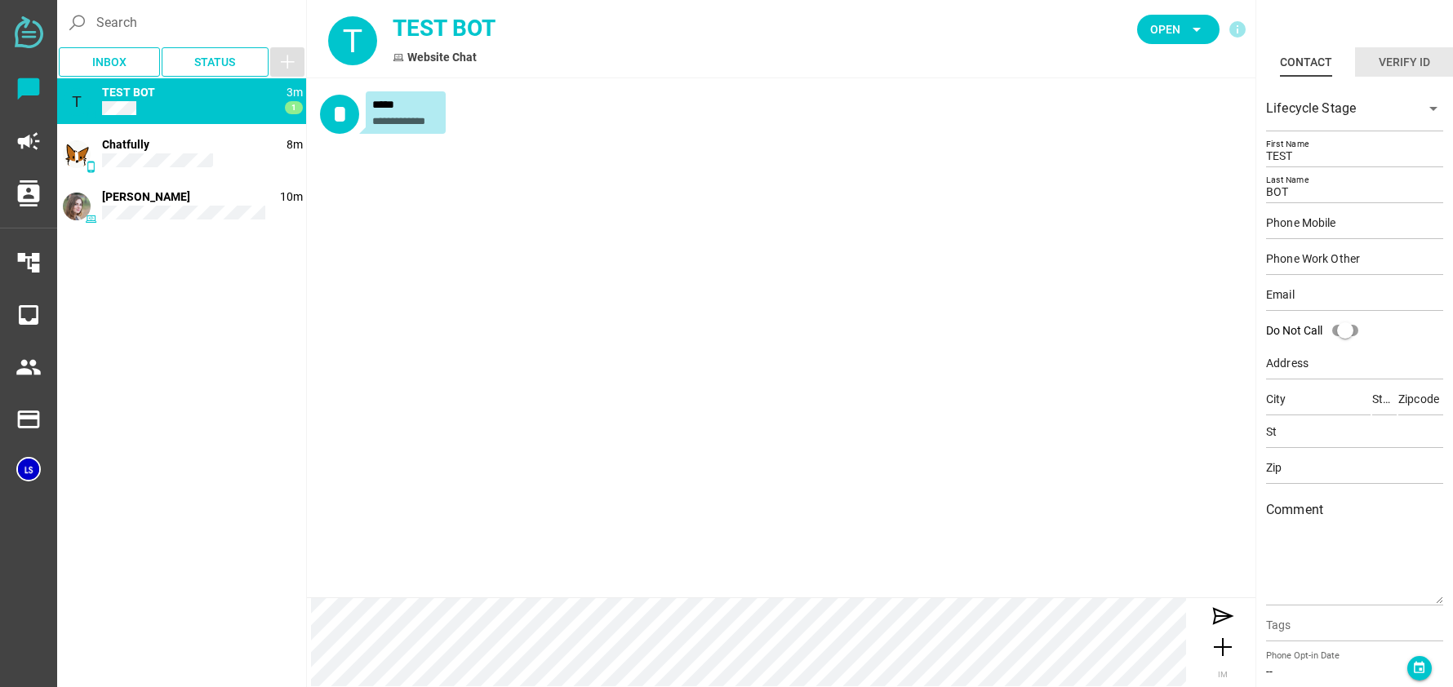
click at [1420, 60] on div "Verify ID" at bounding box center [1404, 62] width 51 height 20
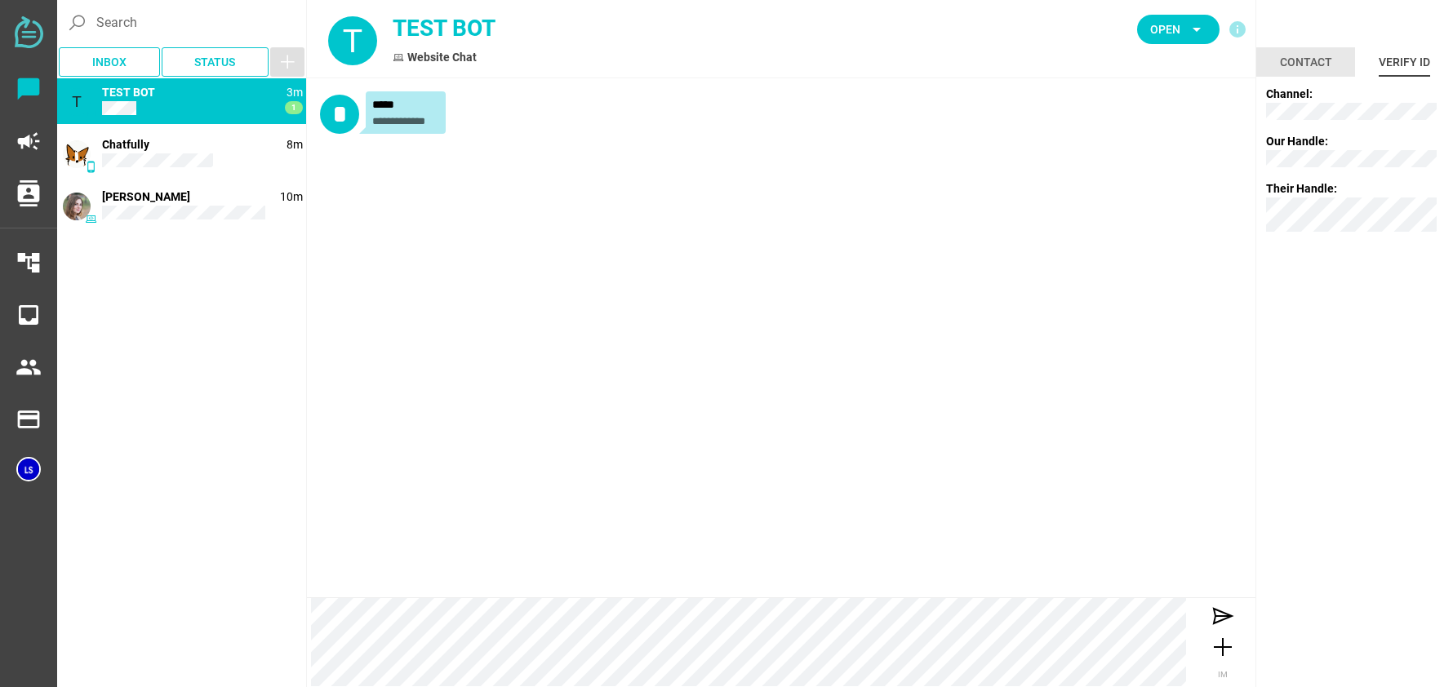
click at [1302, 63] on div "Contact" at bounding box center [1306, 62] width 52 height 20
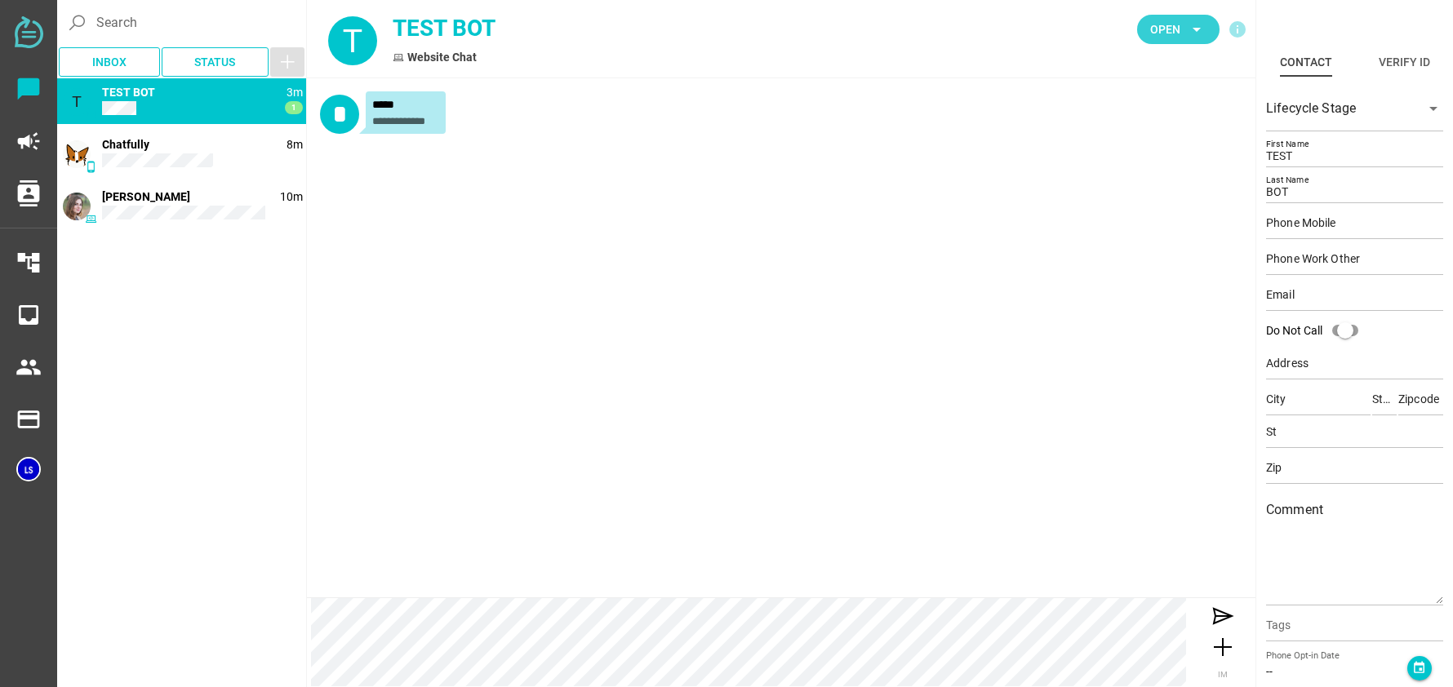
click at [1197, 32] on icon "arrow_drop_down" at bounding box center [1197, 30] width 20 height 20
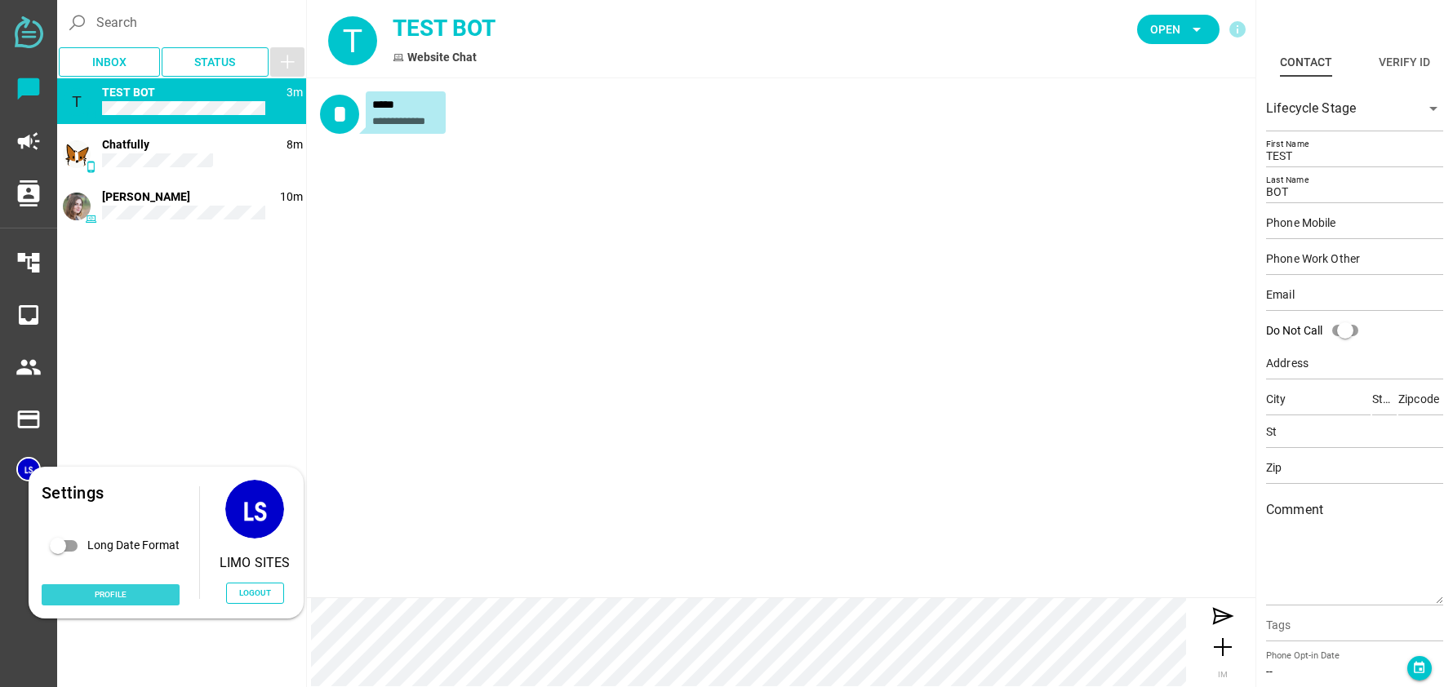
click at [113, 595] on span "Profile" at bounding box center [111, 595] width 32 height 14
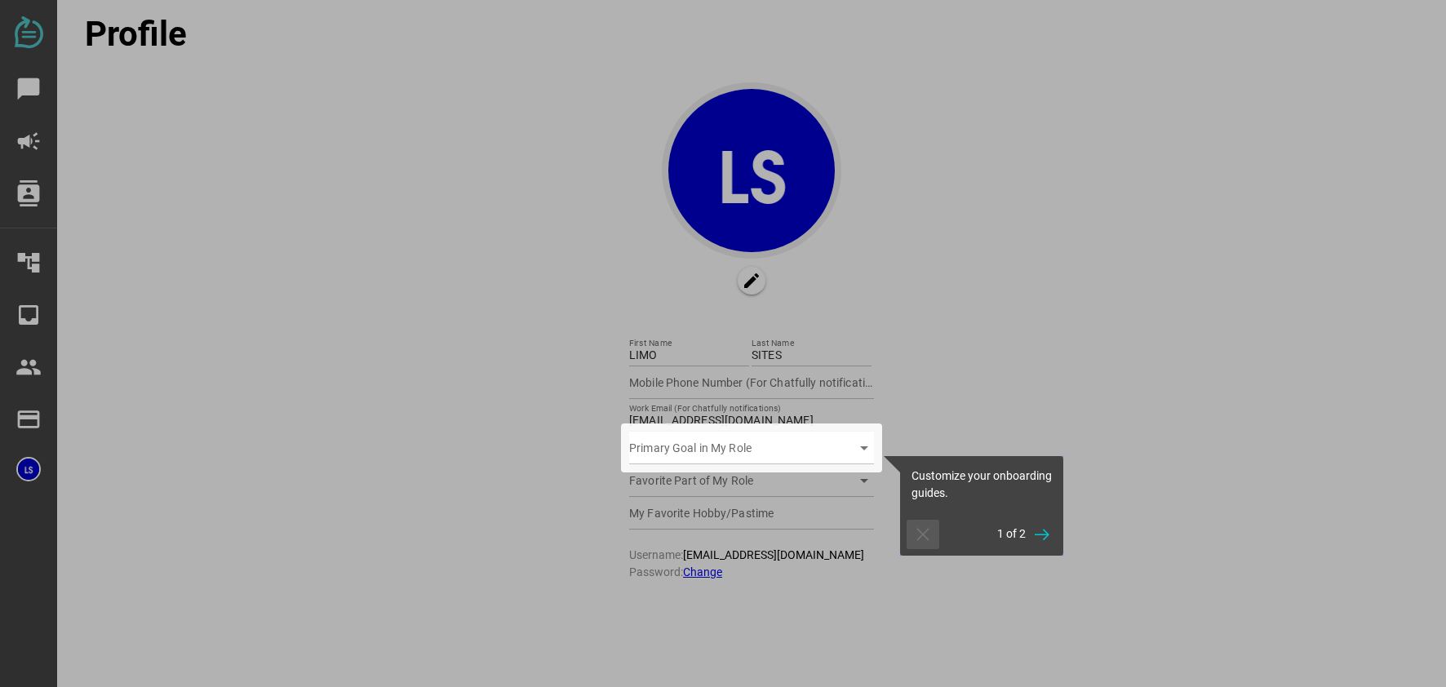
click at [922, 540] on icon "button" at bounding box center [923, 535] width 20 height 20
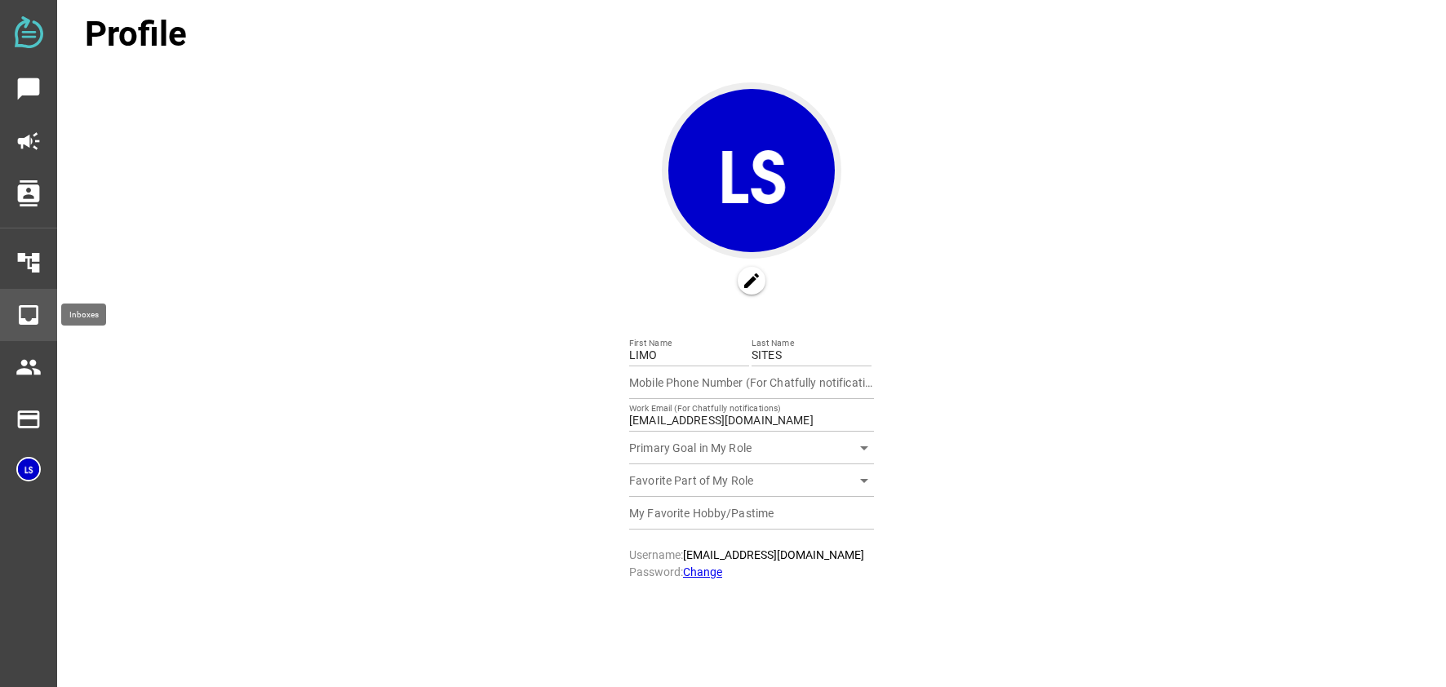
click at [24, 320] on icon "inbox" at bounding box center [29, 315] width 26 height 26
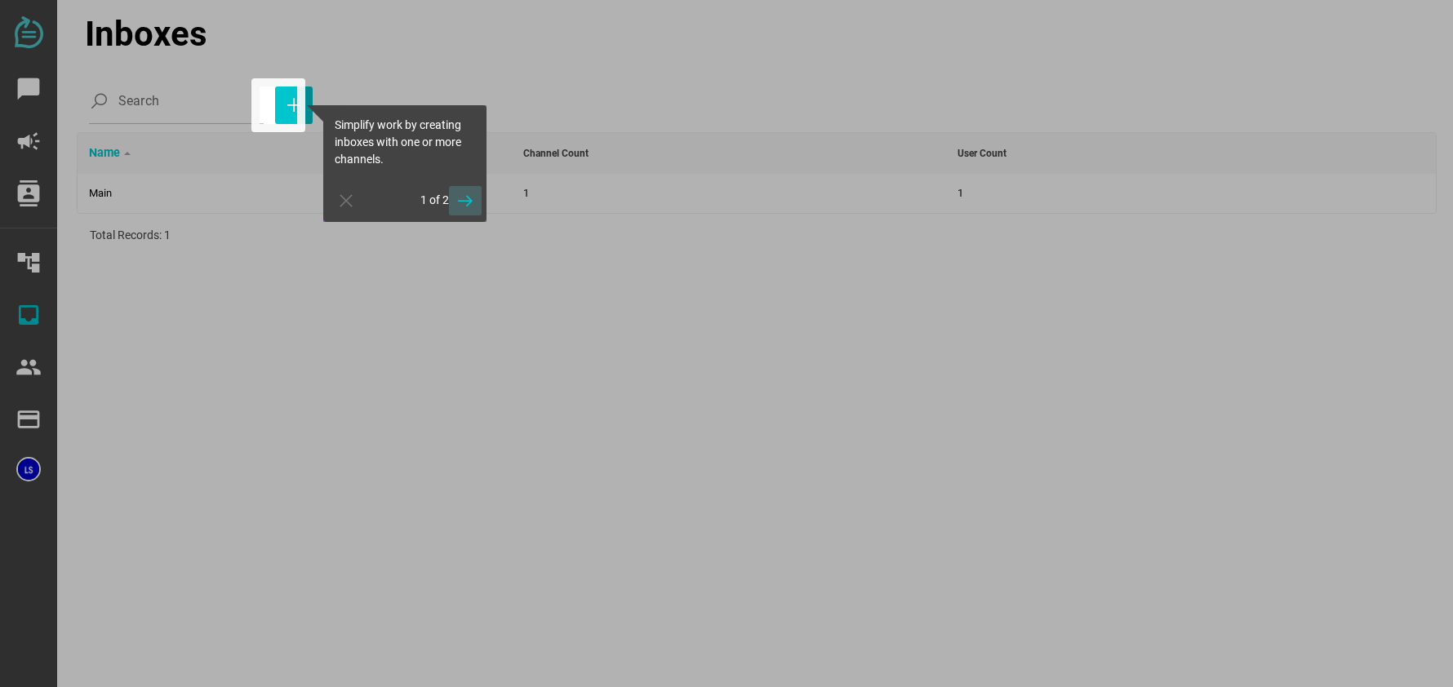
click at [472, 202] on icon "button" at bounding box center [465, 201] width 20 height 20
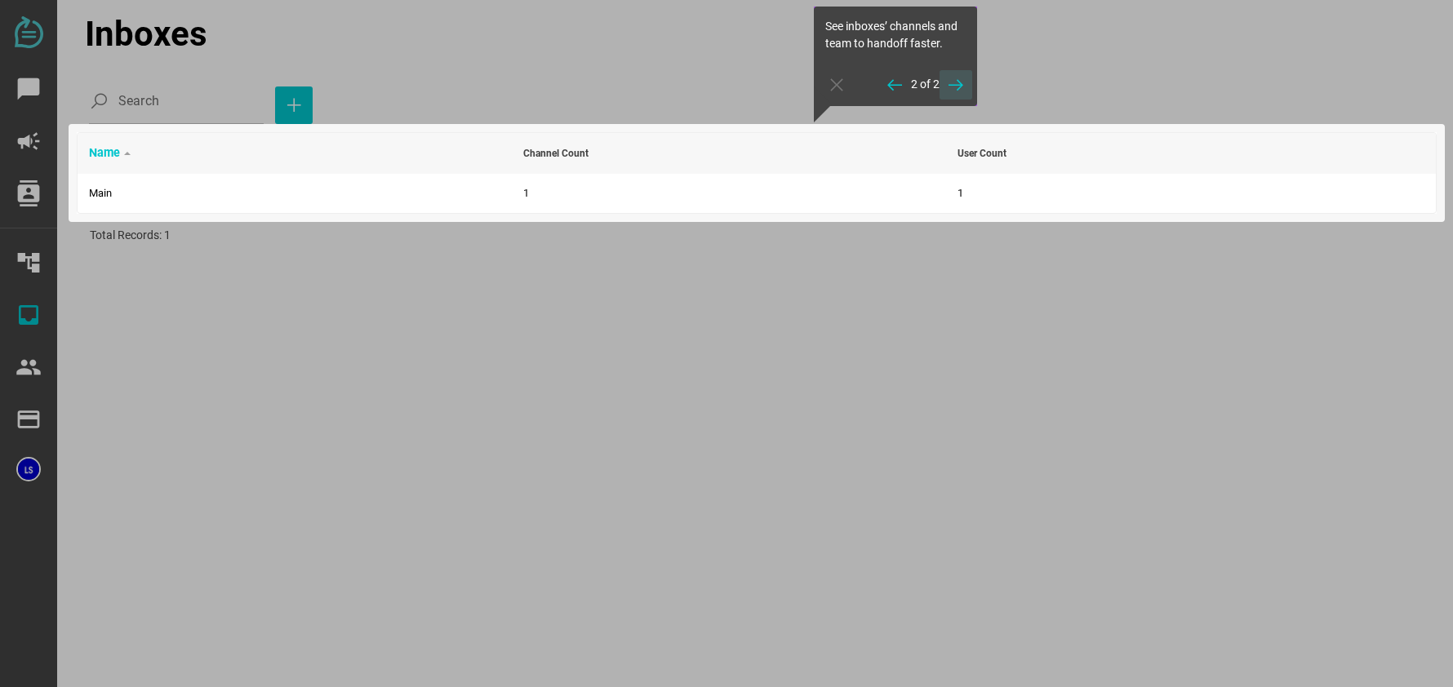
click at [958, 86] on icon "button" at bounding box center [956, 85] width 20 height 20
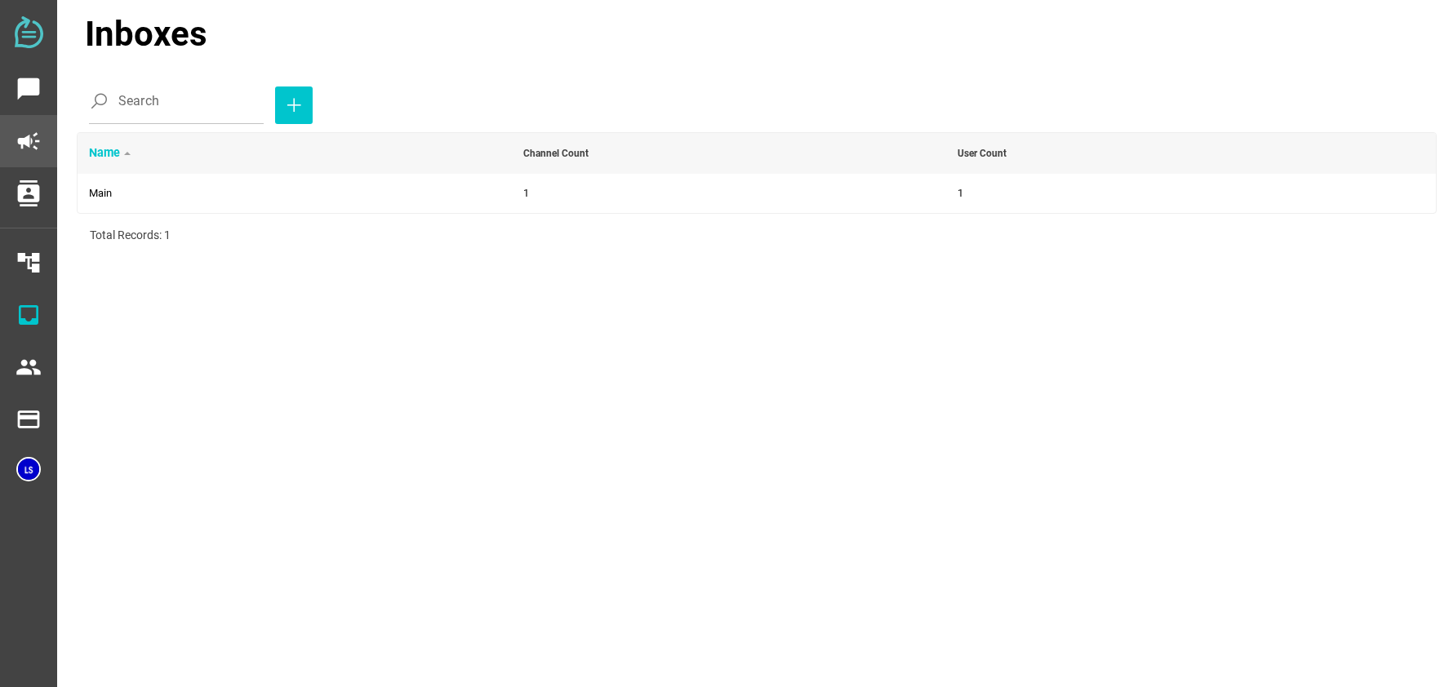
click at [31, 142] on icon "campaign" at bounding box center [29, 141] width 26 height 26
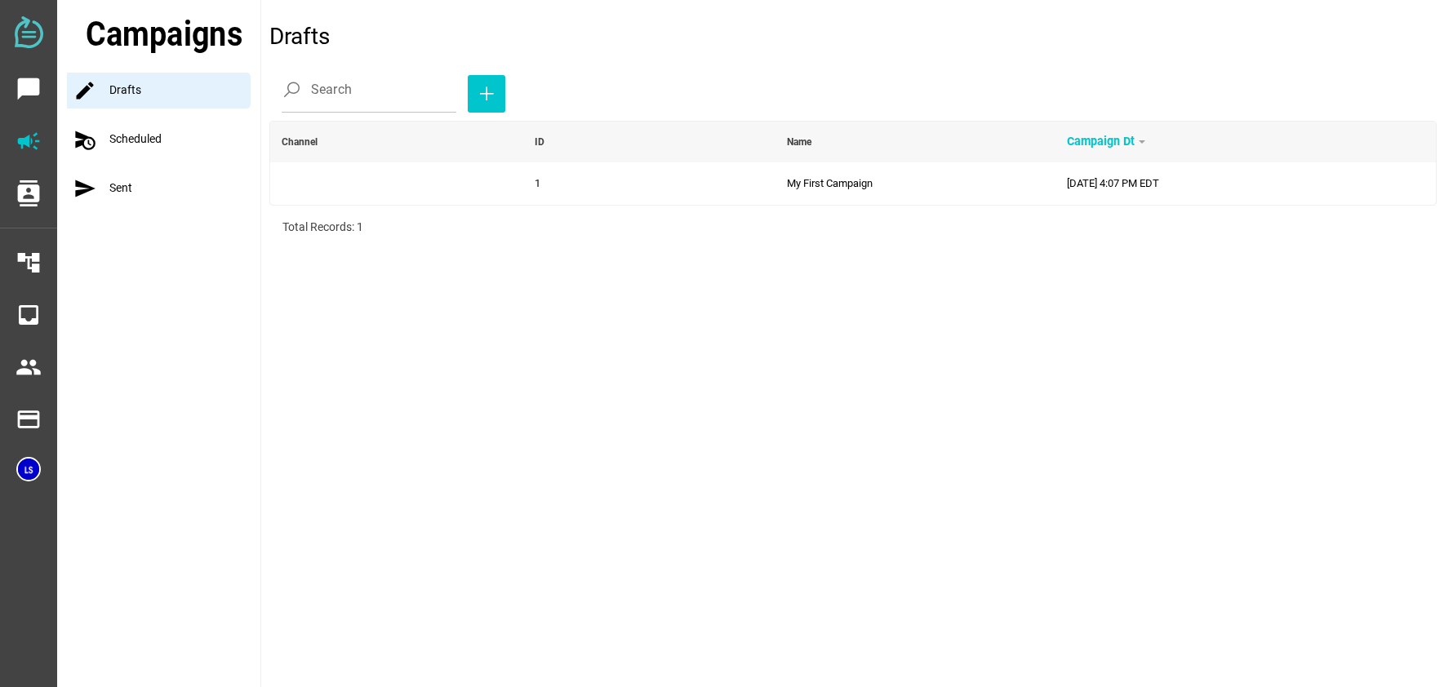
click at [137, 148] on div "schedule_send Scheduled" at bounding box center [163, 140] width 193 height 36
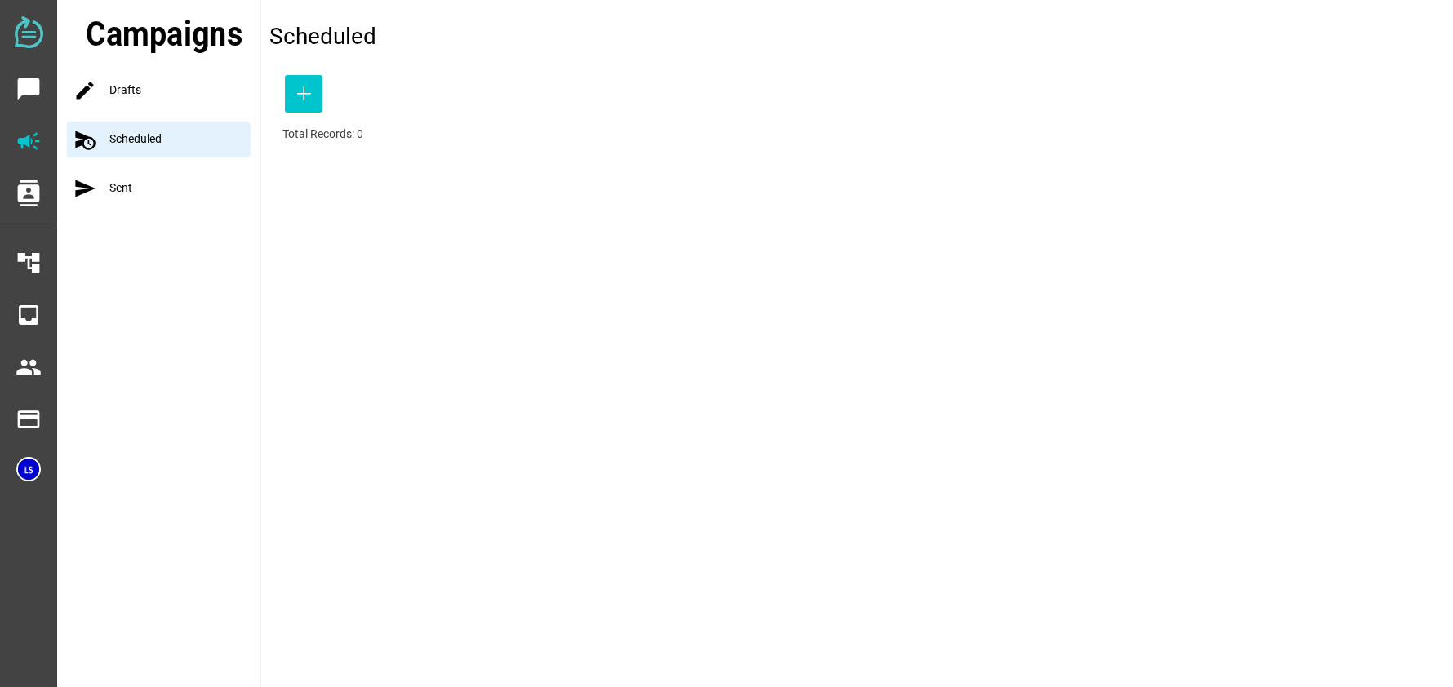
click at [110, 189] on div "send Sent" at bounding box center [163, 189] width 193 height 36
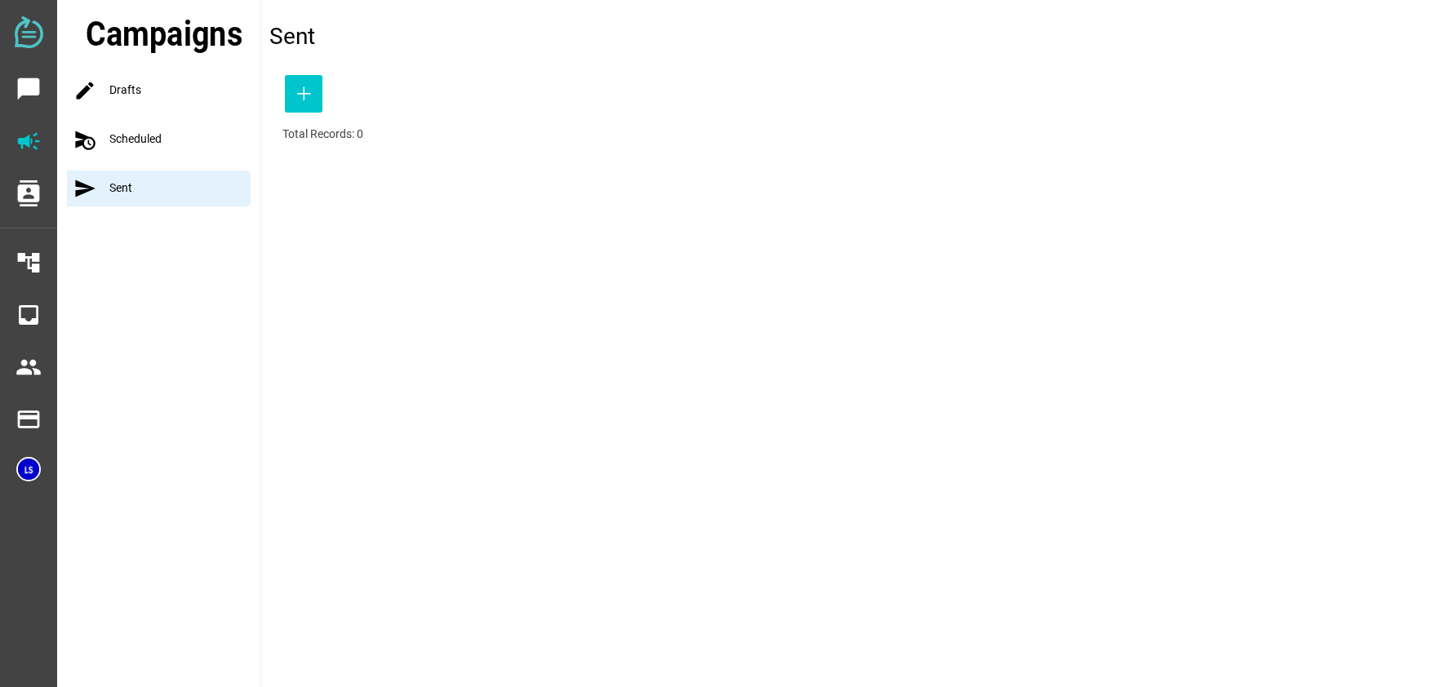
click at [124, 95] on div "mode Drafts" at bounding box center [163, 91] width 193 height 36
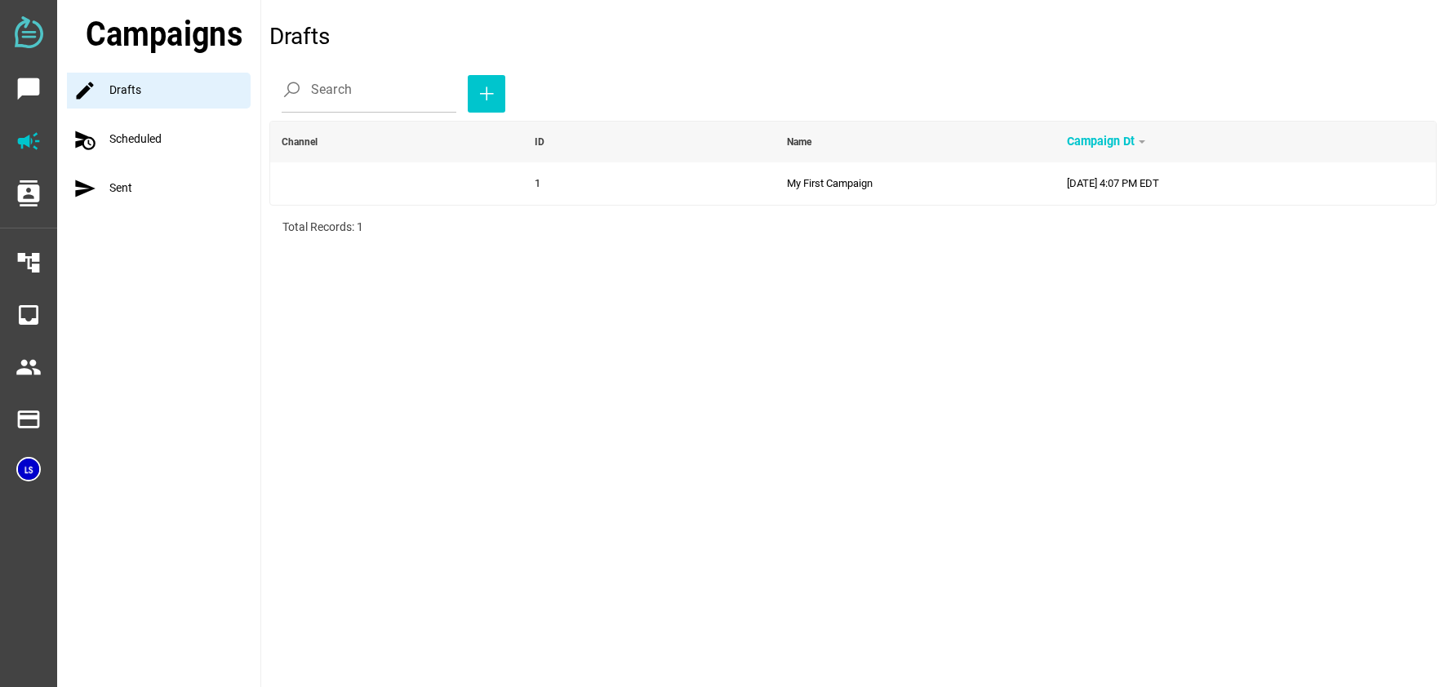
click at [82, 90] on icon "mode" at bounding box center [84, 90] width 23 height 23
click at [24, 89] on icon "chat_bubble" at bounding box center [29, 89] width 26 height 26
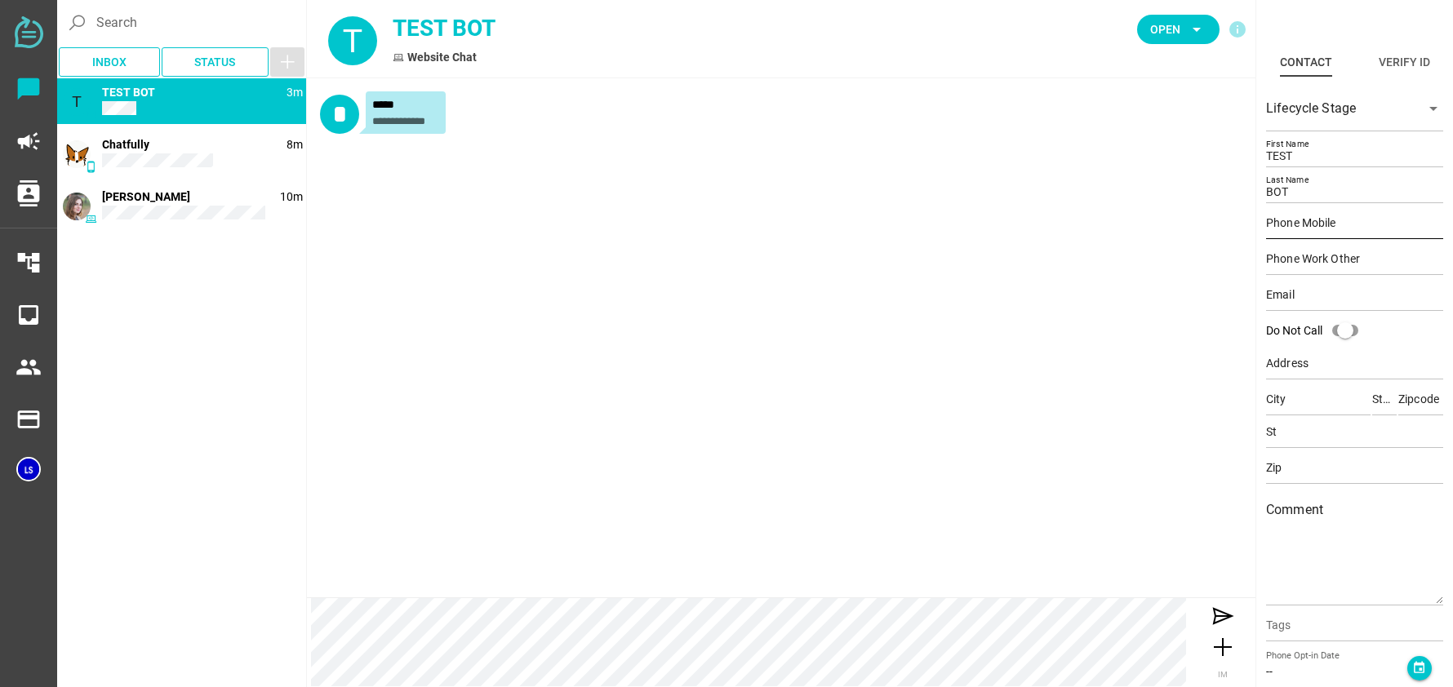
click at [1333, 223] on input "Phone Mobile" at bounding box center [1354, 222] width 177 height 33
click at [1091, 278] on div "**********" at bounding box center [781, 337] width 948 height 519
click at [1427, 109] on icon "arrow_drop_down" at bounding box center [1433, 109] width 20 height 20
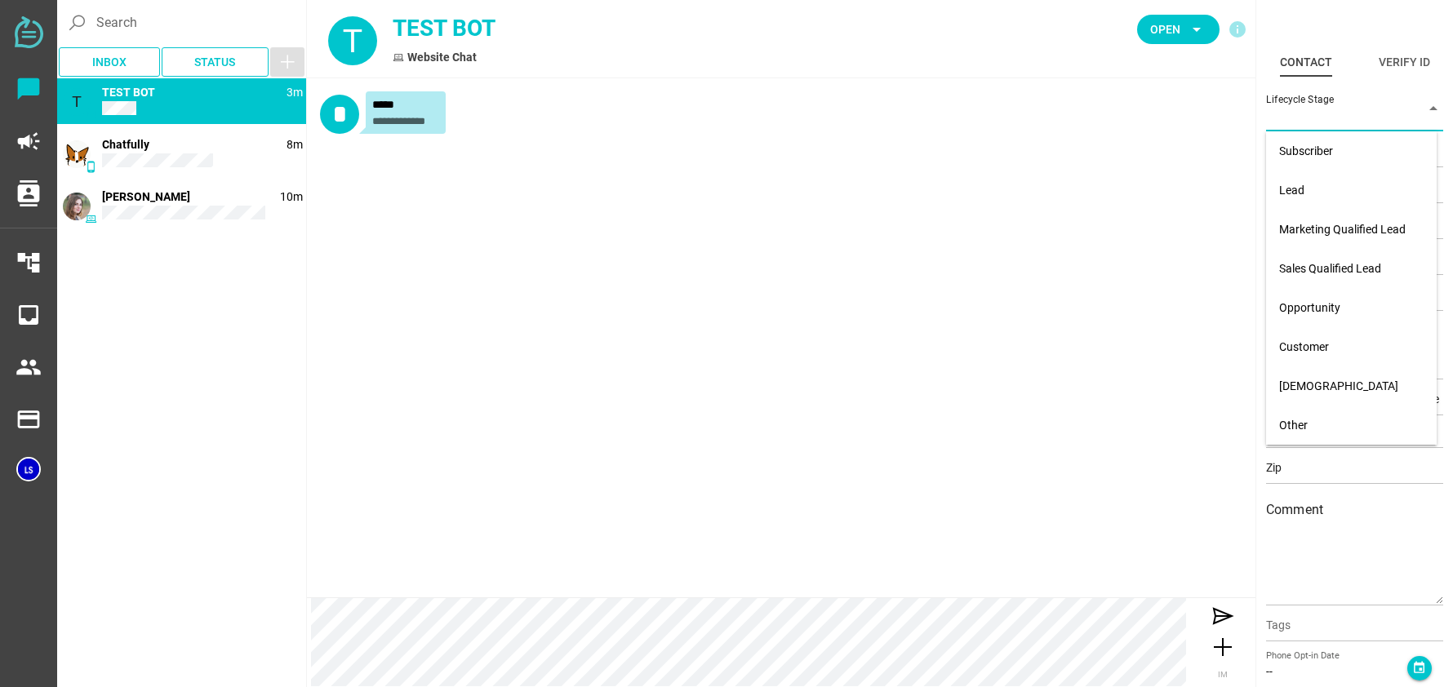
click at [1427, 109] on icon "arrow_drop_down" at bounding box center [1433, 109] width 20 height 20
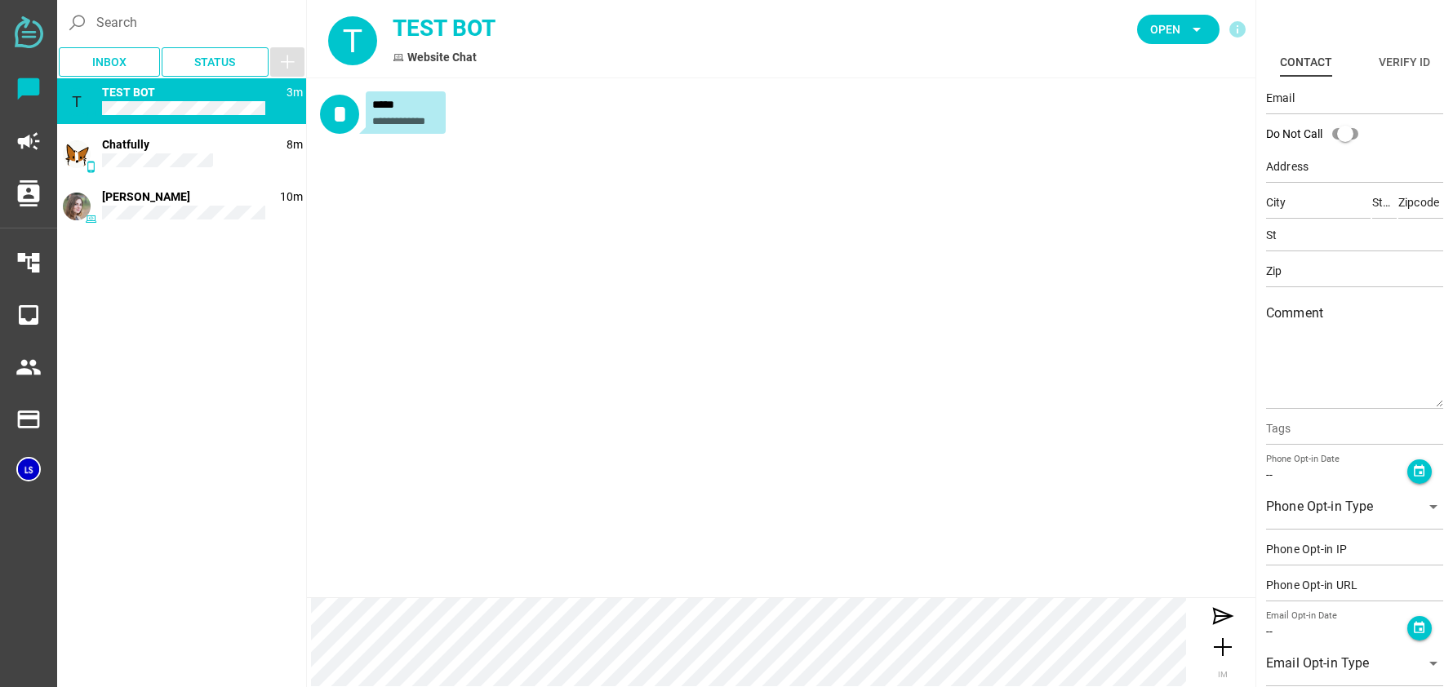
scroll to position [200, 0]
click at [1364, 660] on div at bounding box center [1340, 670] width 148 height 26
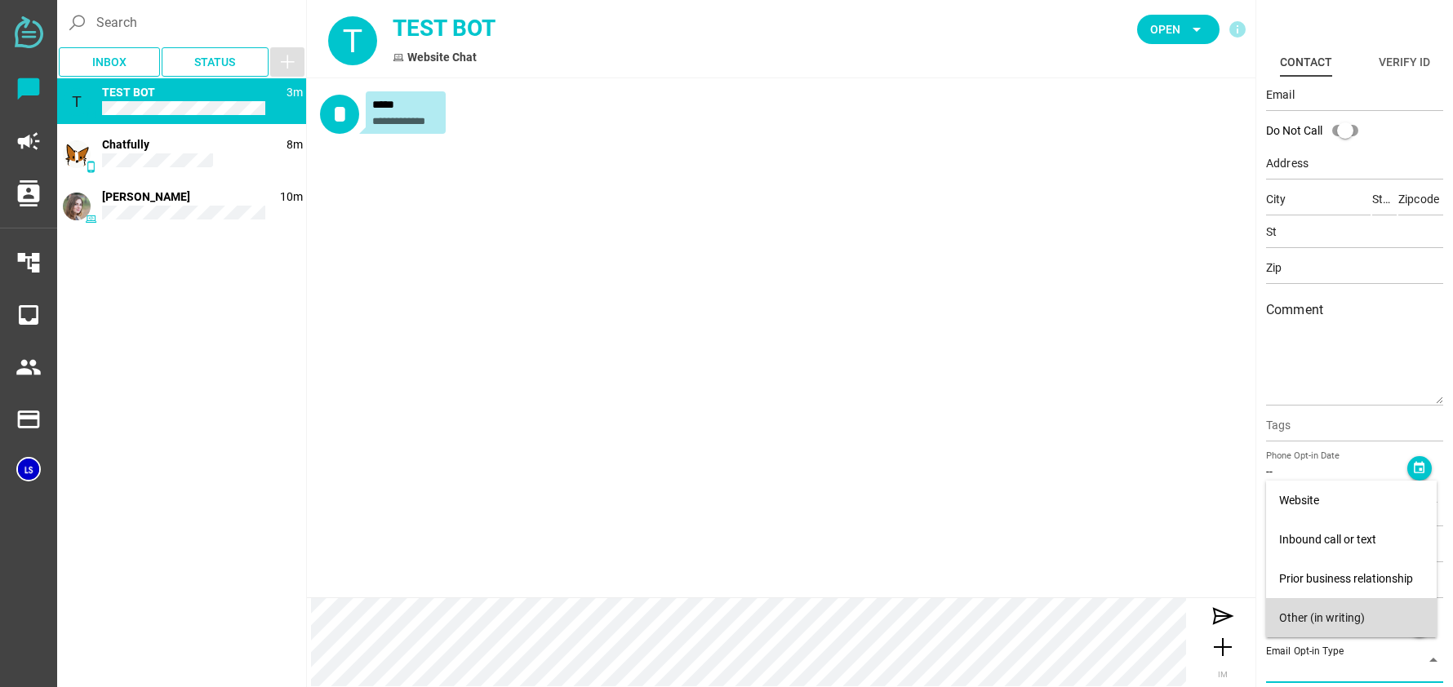
click at [1106, 477] on div "**********" at bounding box center [781, 337] width 948 height 519
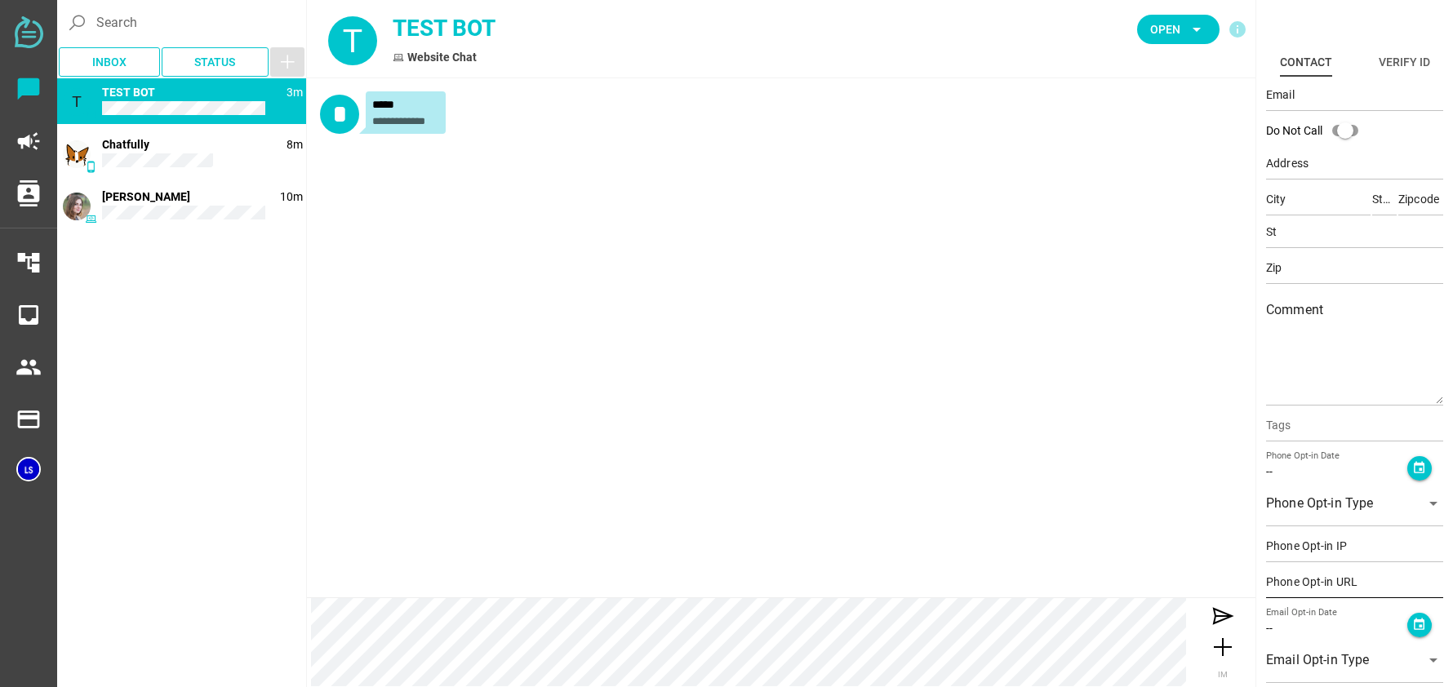
click at [1402, 581] on input "Phone Opt-in URL" at bounding box center [1354, 582] width 177 height 33
click at [1360, 663] on div at bounding box center [1340, 670] width 148 height 26
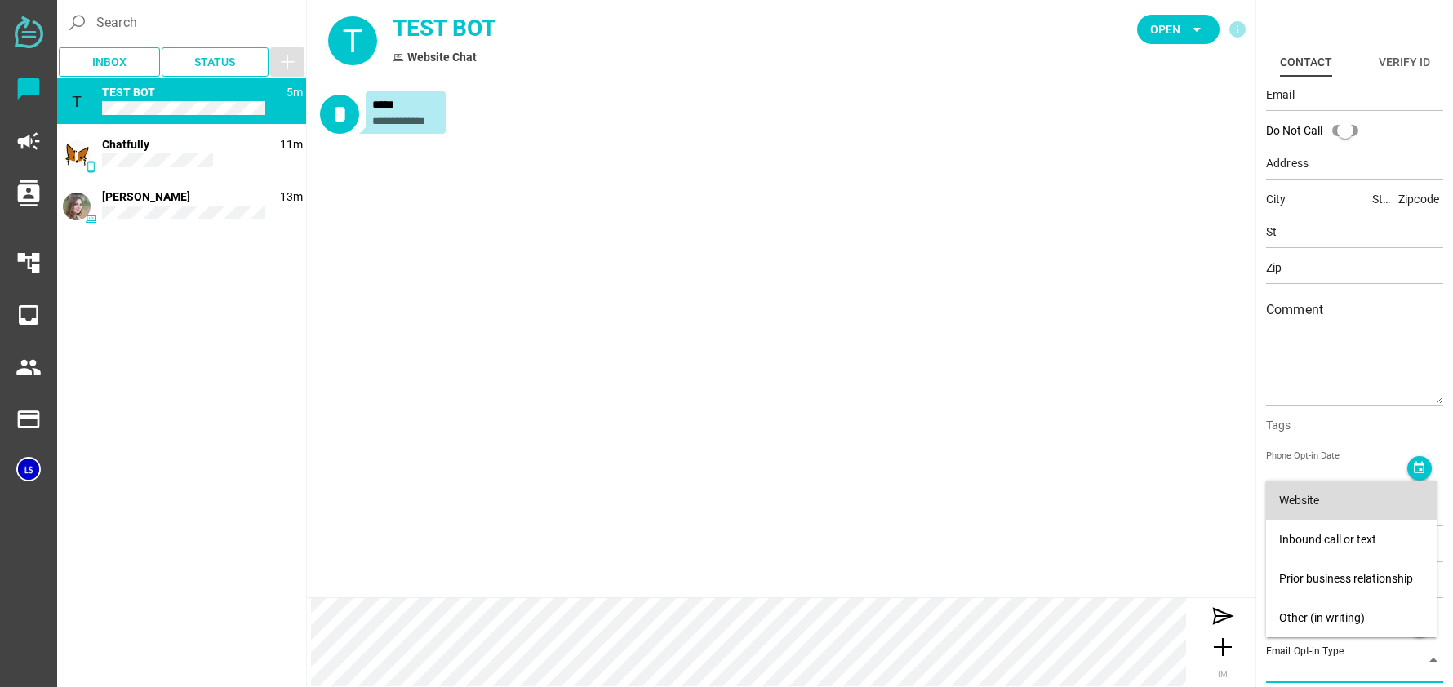
click at [1310, 505] on div "Website" at bounding box center [1351, 501] width 144 height 14
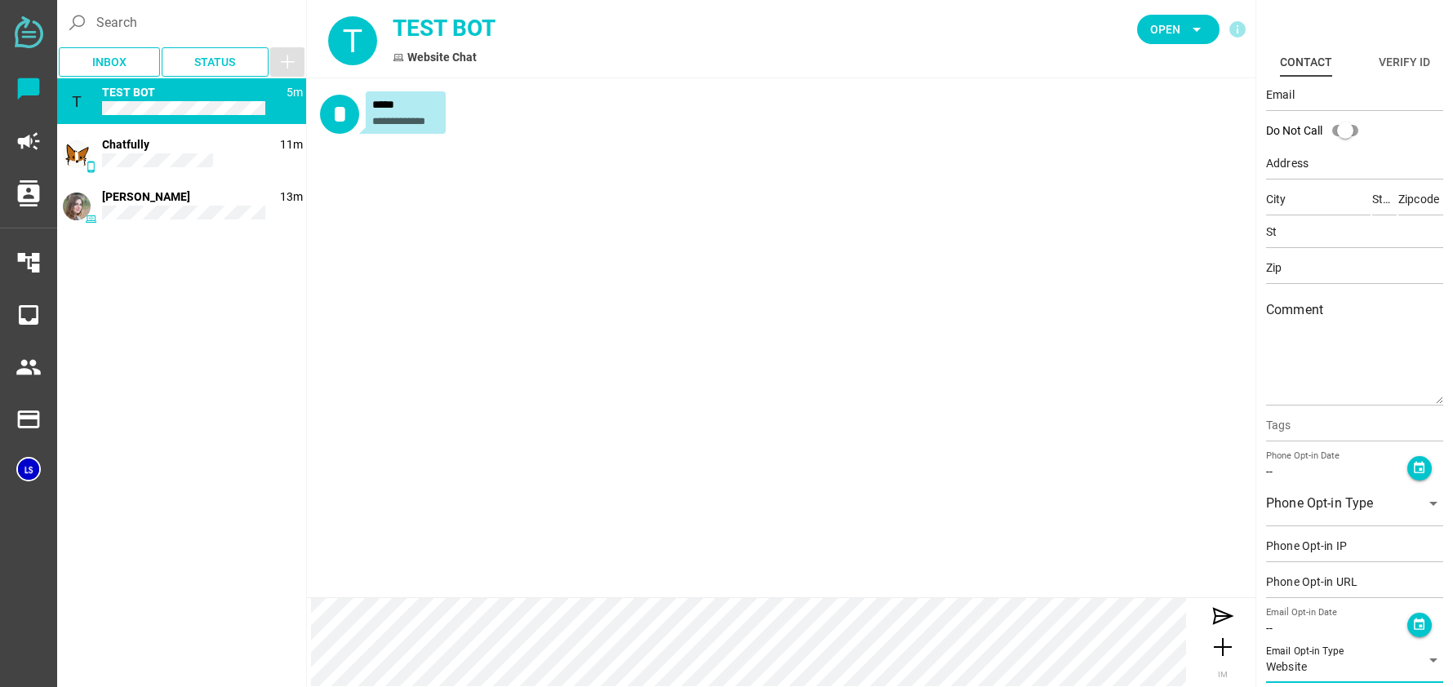
click at [1291, 665] on span "Website" at bounding box center [1286, 666] width 41 height 15
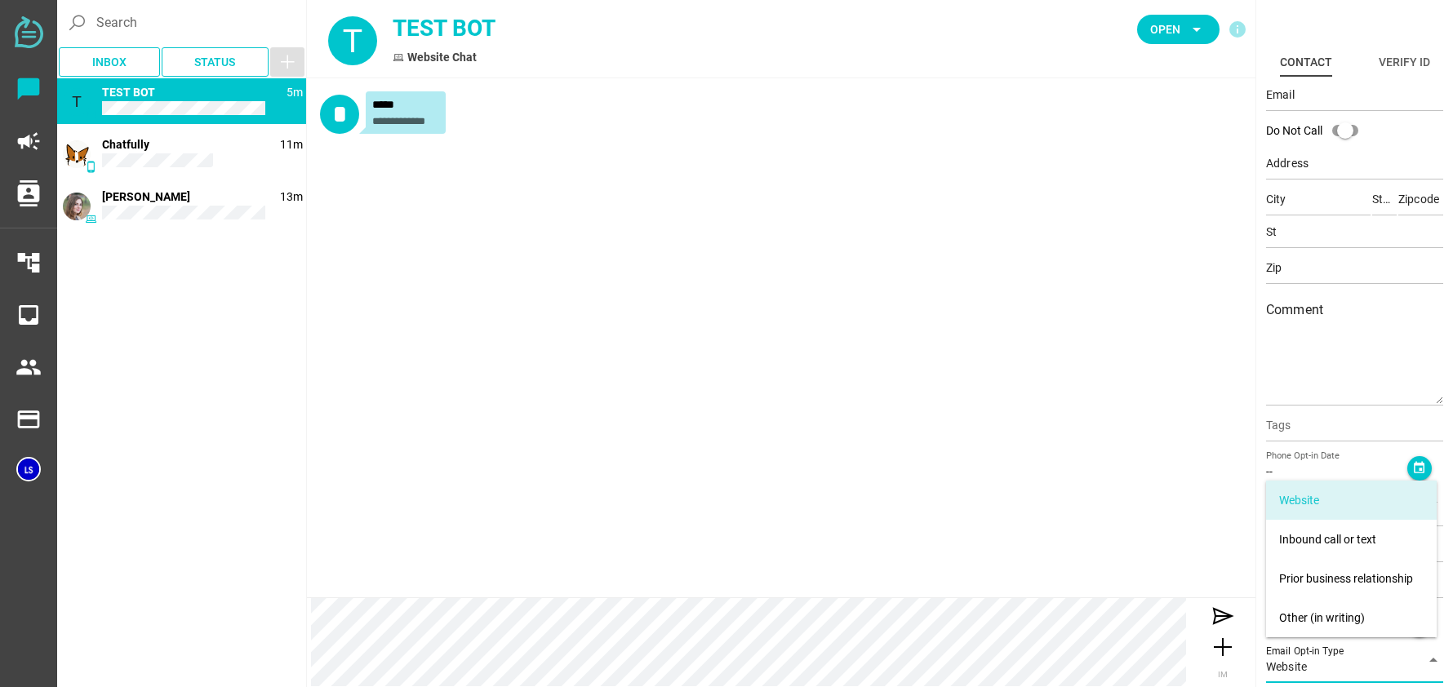
click at [1291, 665] on span "Website" at bounding box center [1286, 666] width 41 height 15
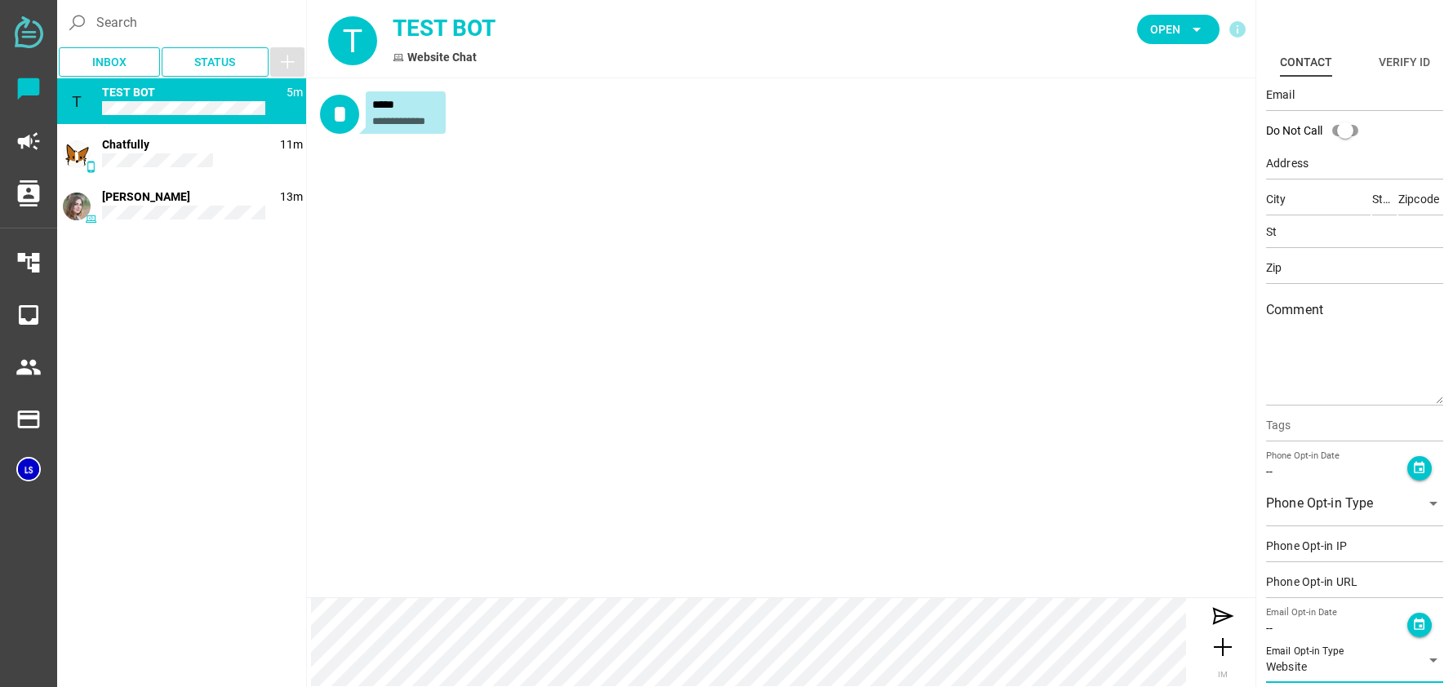
click at [1173, 519] on div "**********" at bounding box center [781, 337] width 948 height 519
click at [1412, 625] on icon "event" at bounding box center [1419, 625] width 14 height 14
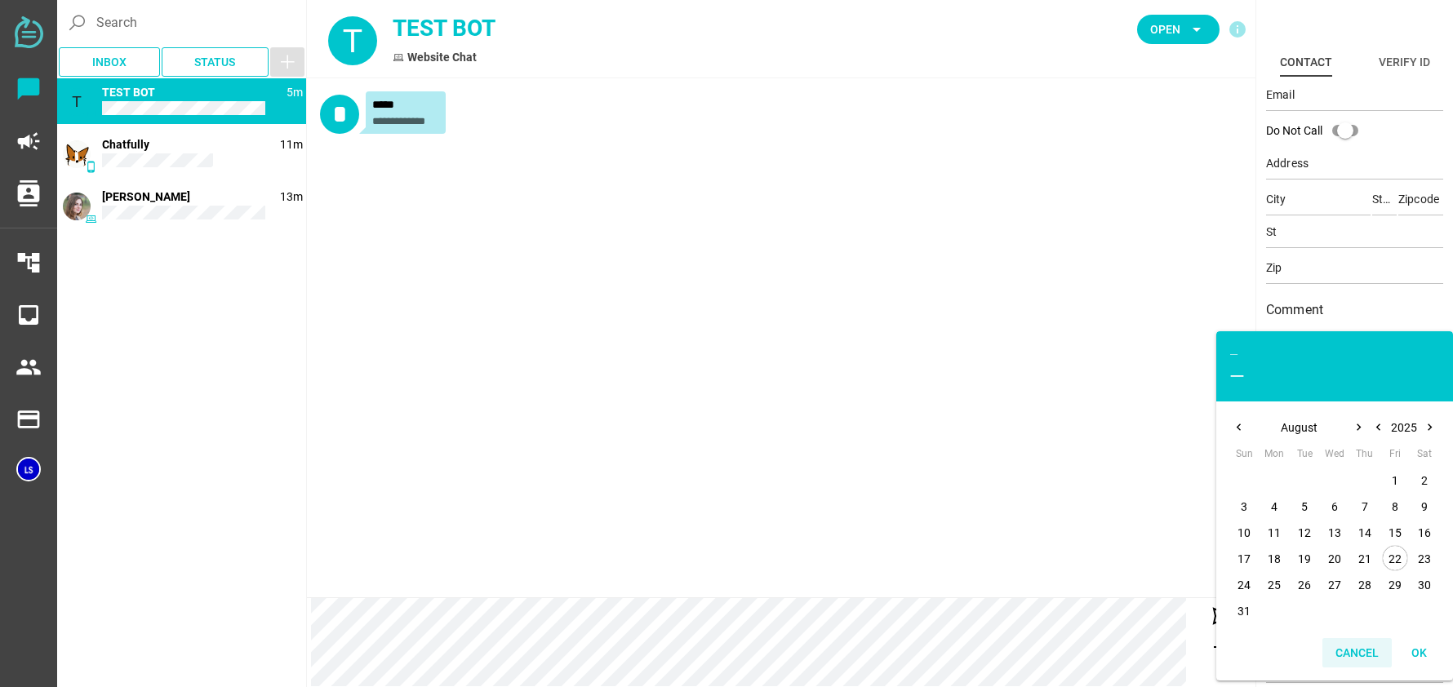
click at [1356, 643] on span "Cancel" at bounding box center [1356, 653] width 43 height 20
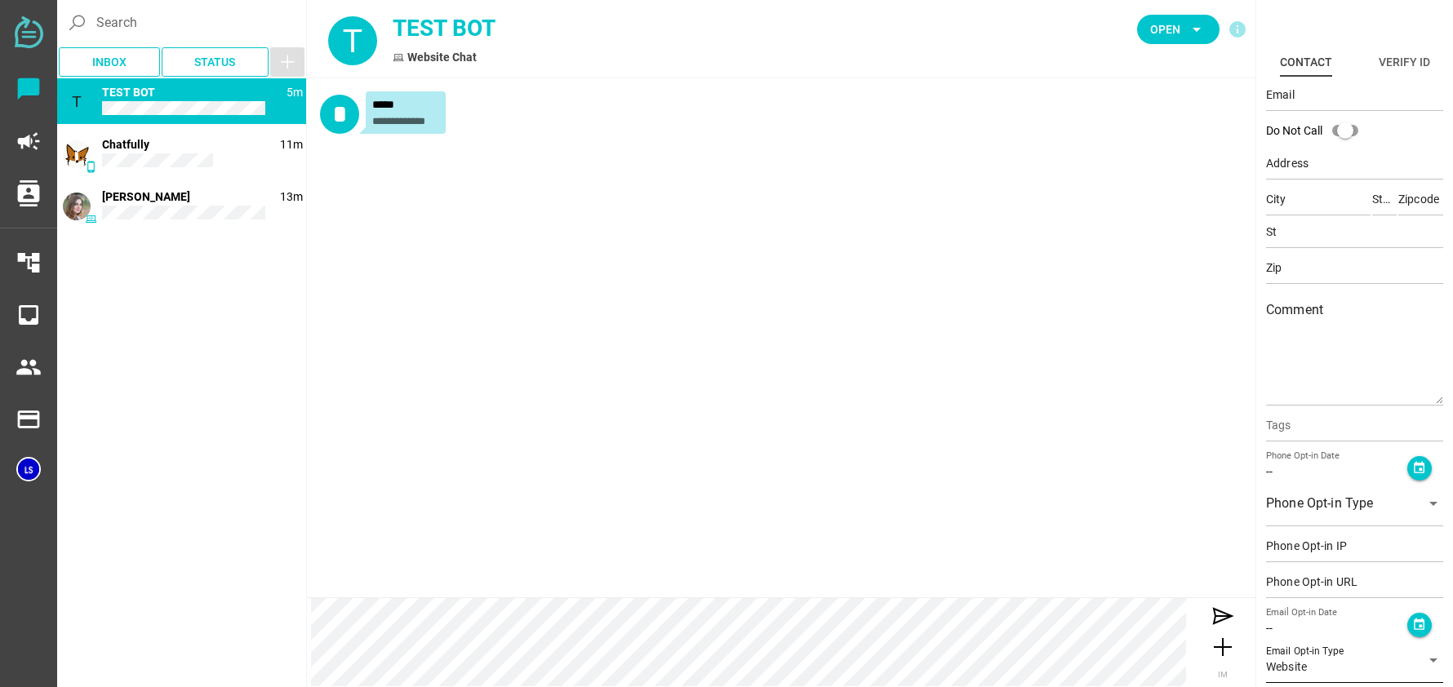
click at [1423, 662] on icon "arrow_drop_down" at bounding box center [1433, 660] width 20 height 20
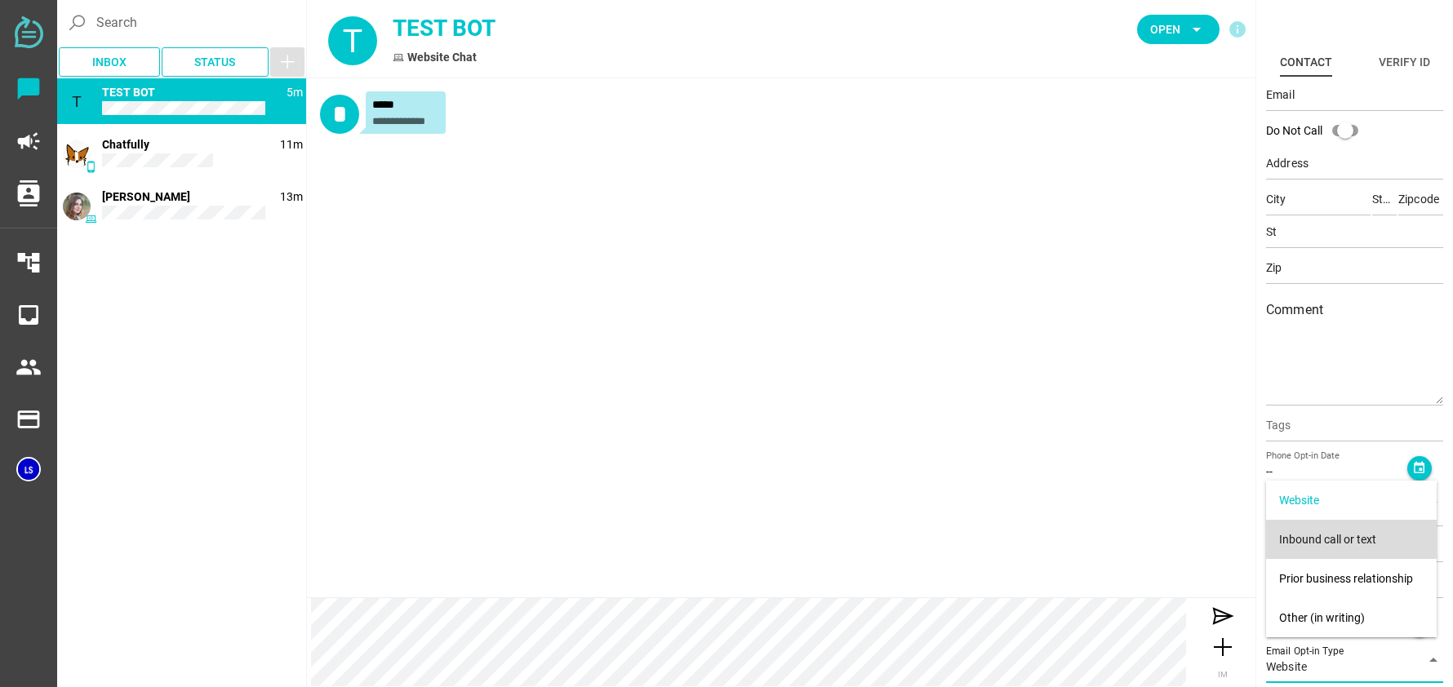
click at [1352, 545] on div "Inbound call or text" at bounding box center [1351, 540] width 144 height 14
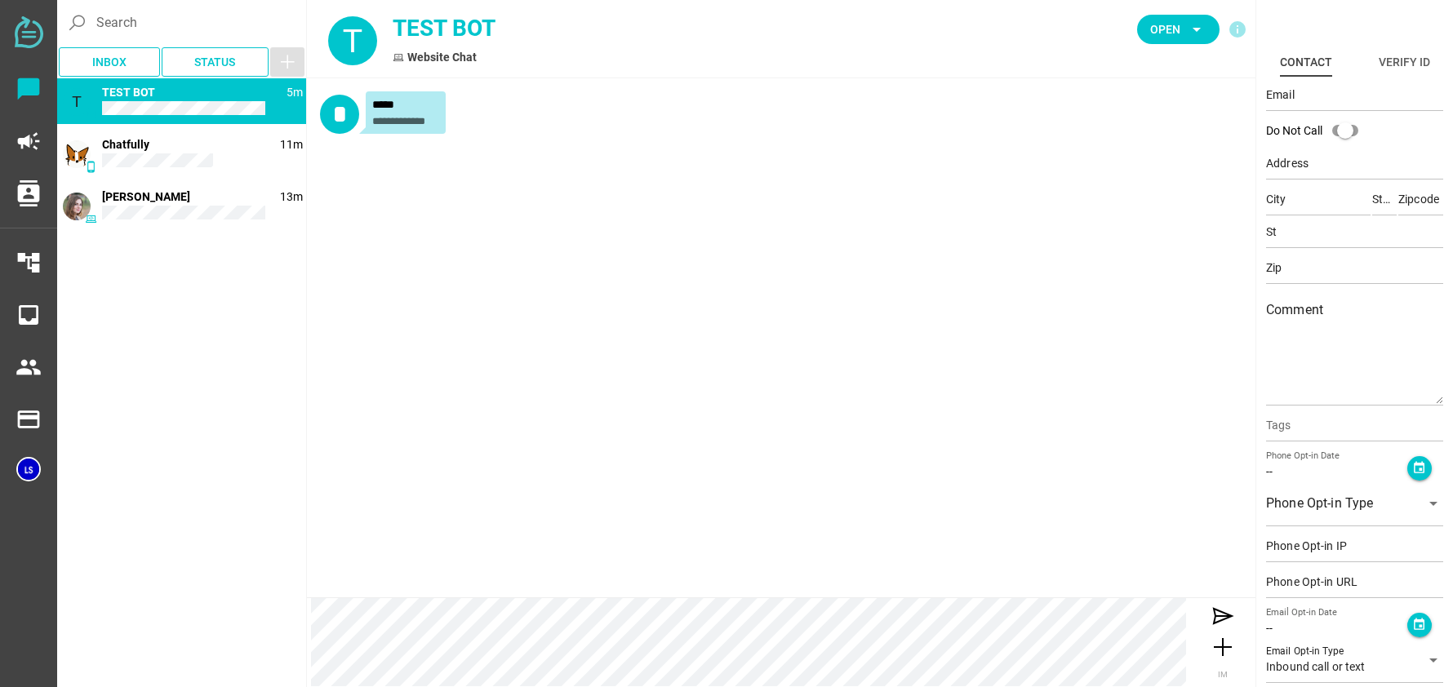
click at [1059, 536] on div "**********" at bounding box center [781, 337] width 948 height 519
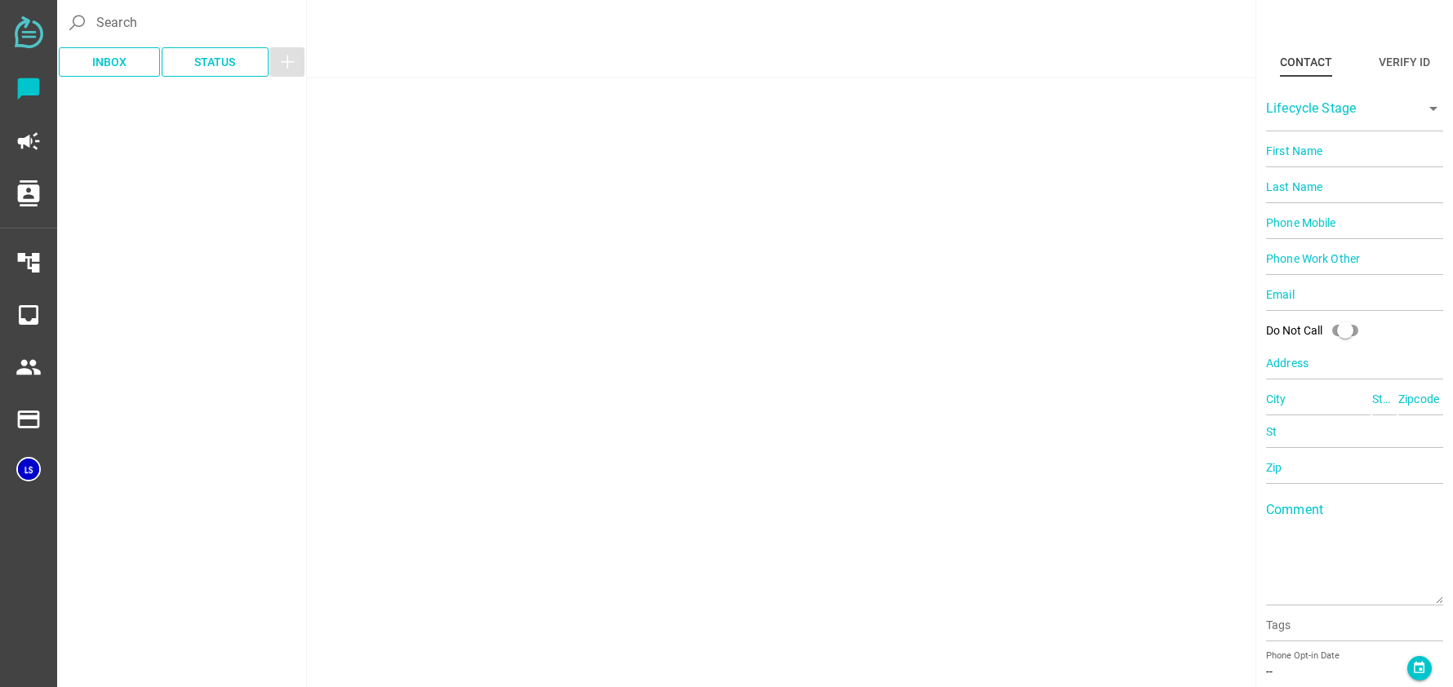
type input "TEST"
type input "BOT"
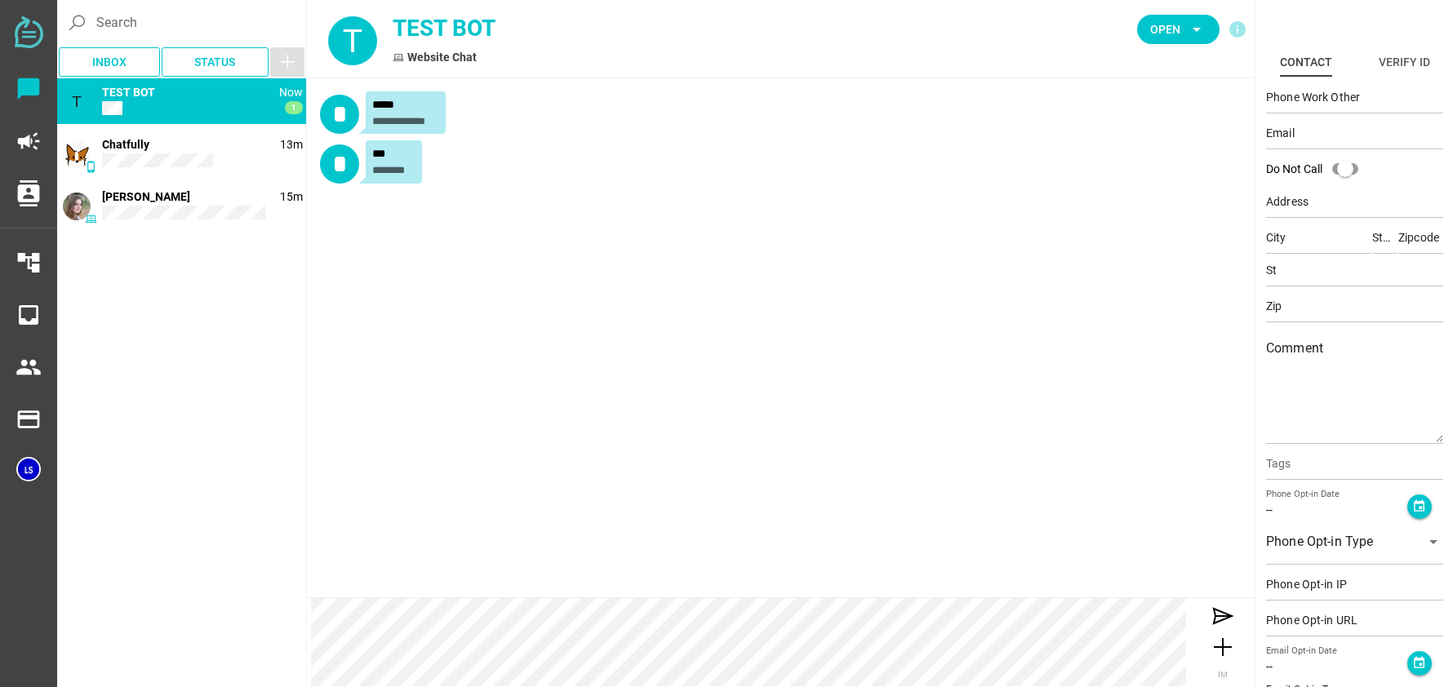
scroll to position [166, 0]
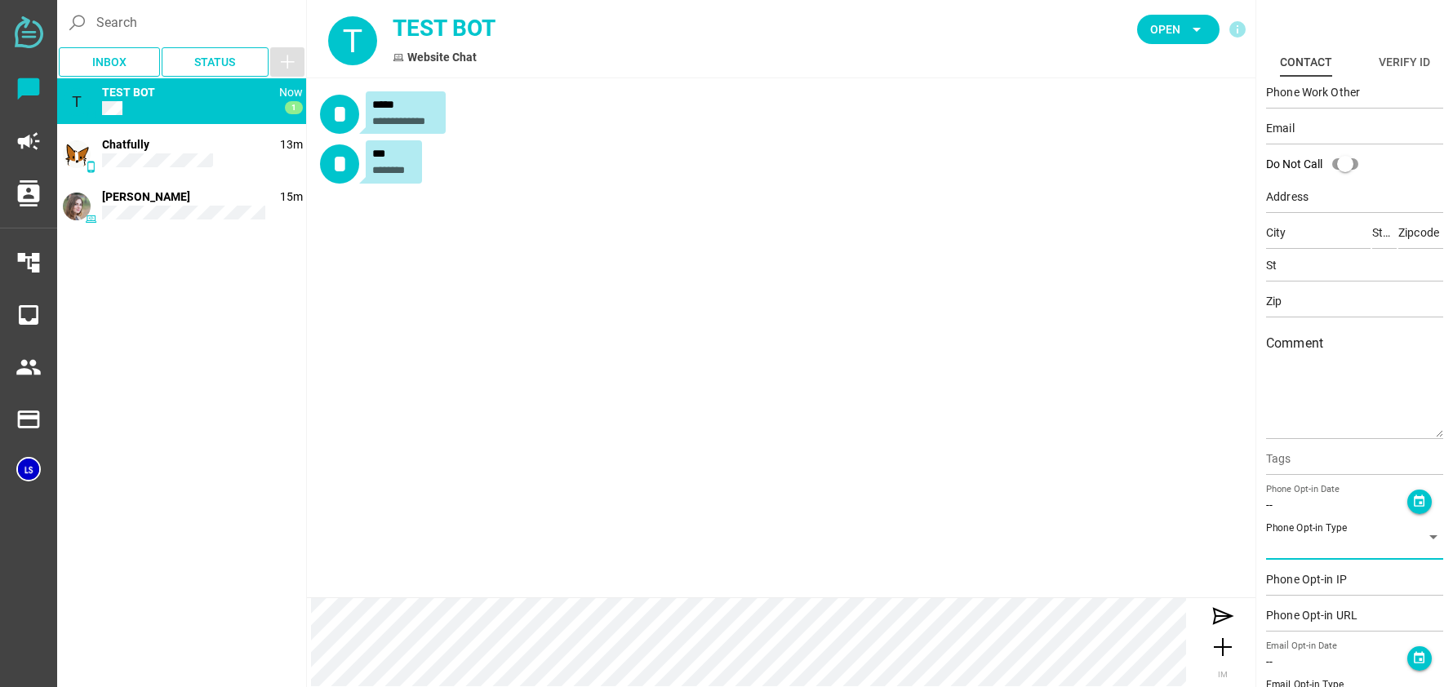
click at [1428, 537] on icon "arrow_drop_down" at bounding box center [1433, 537] width 20 height 20
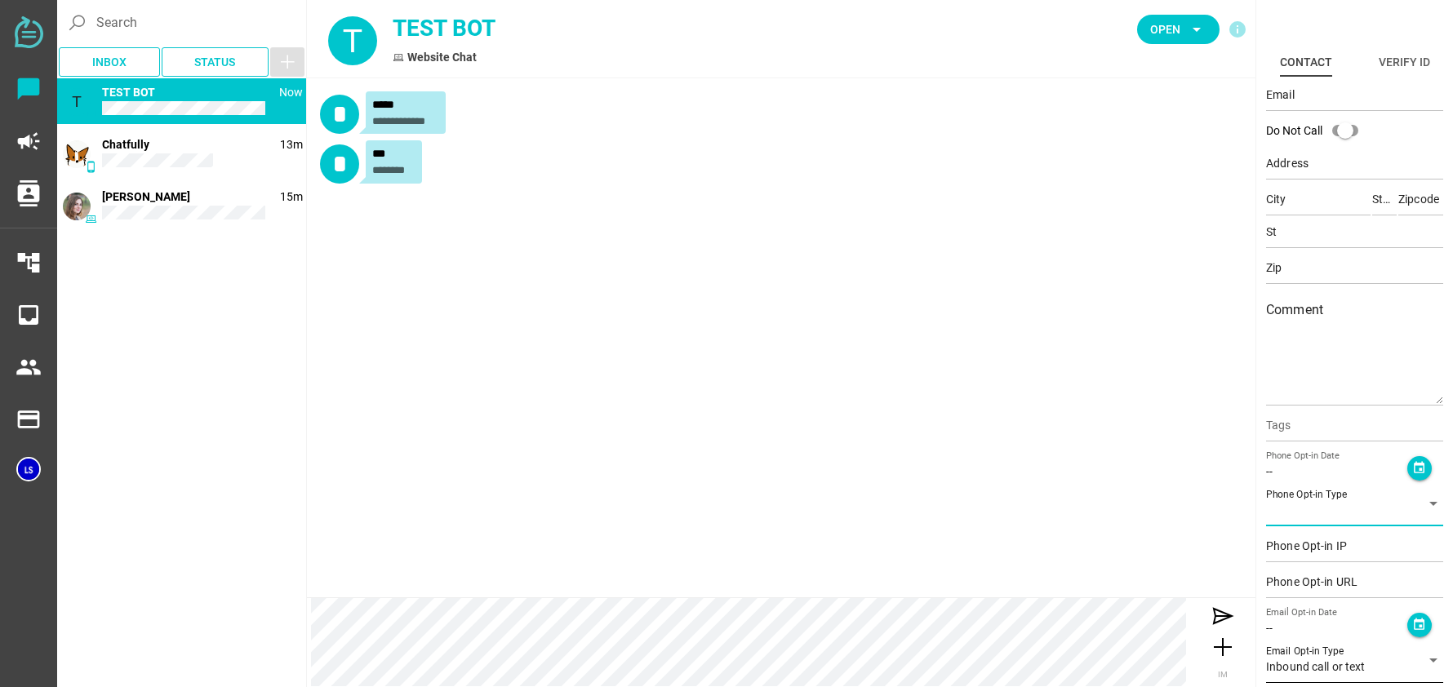
click at [1343, 664] on span "Inbound call or text" at bounding box center [1316, 666] width 100 height 15
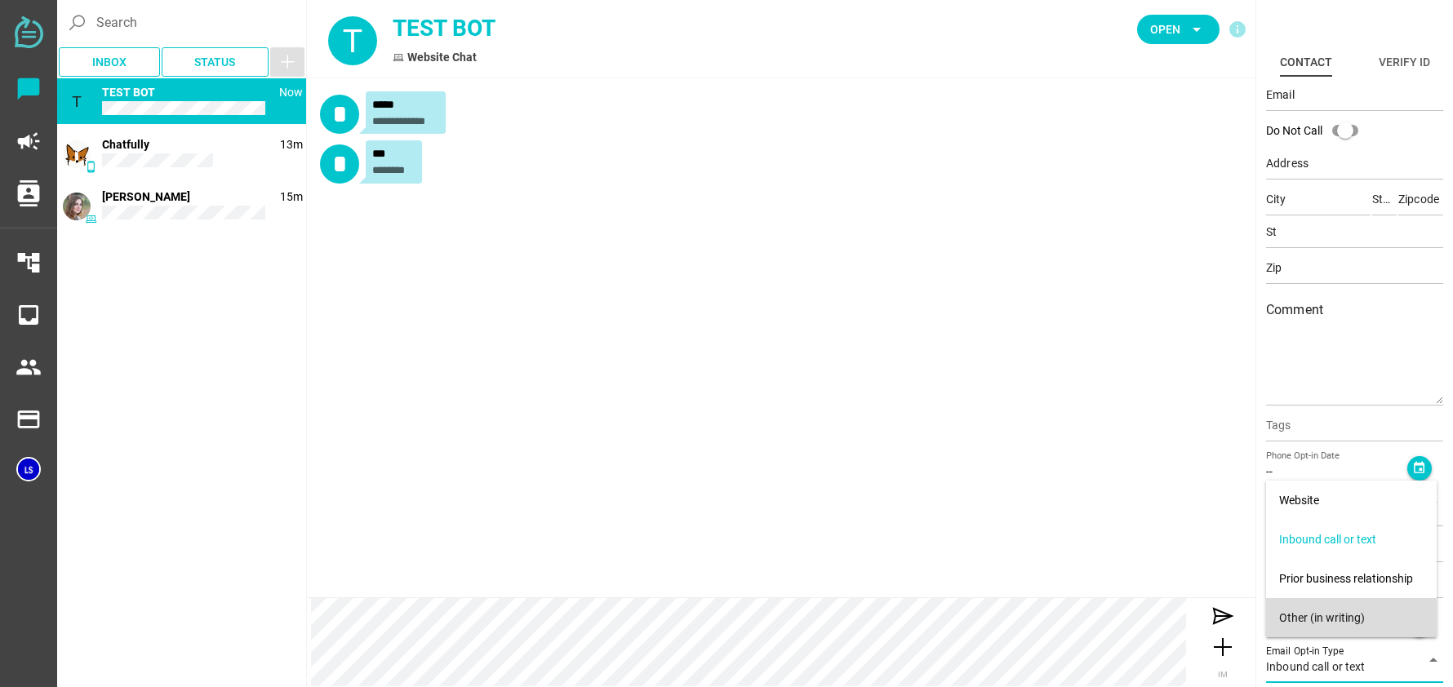
click at [1341, 612] on div "Other (in writing)" at bounding box center [1351, 618] width 144 height 14
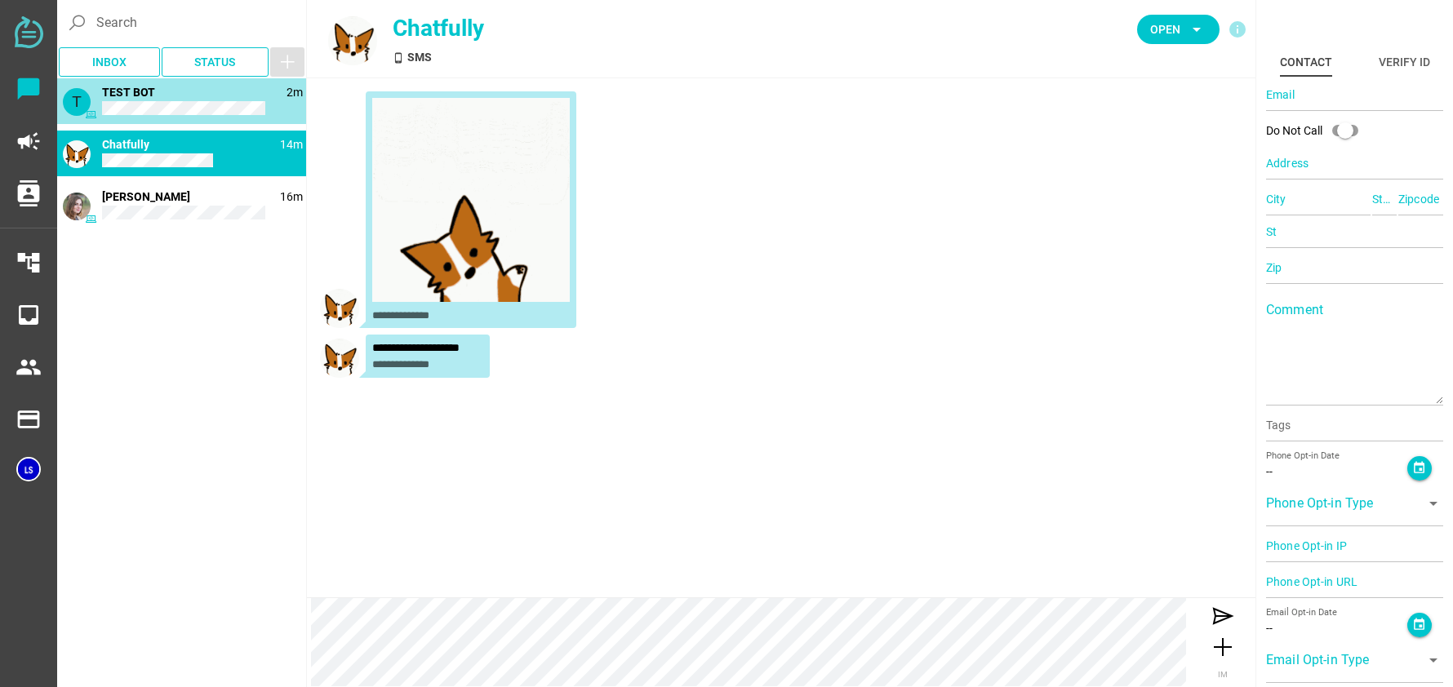
click at [149, 109] on div "T 2m TEST BOT" at bounding box center [181, 101] width 249 height 46
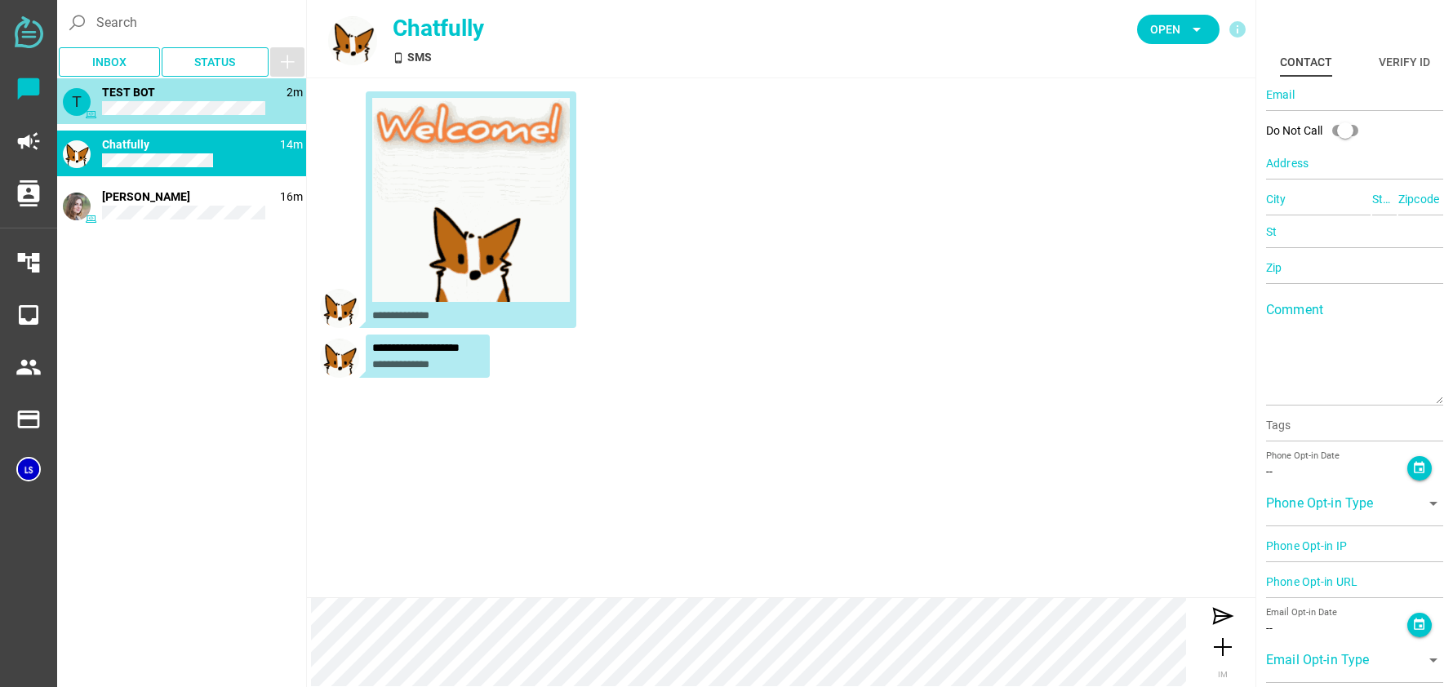
type input "TEST"
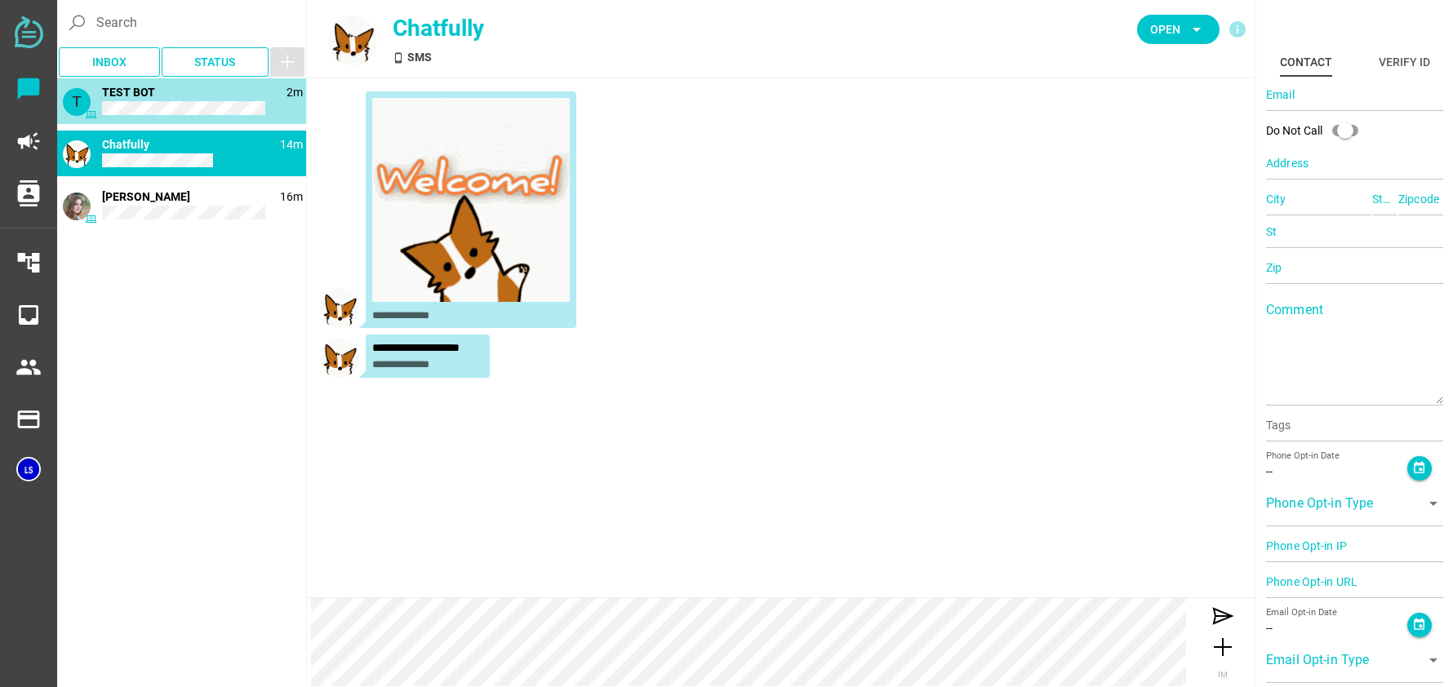
type input "BOT"
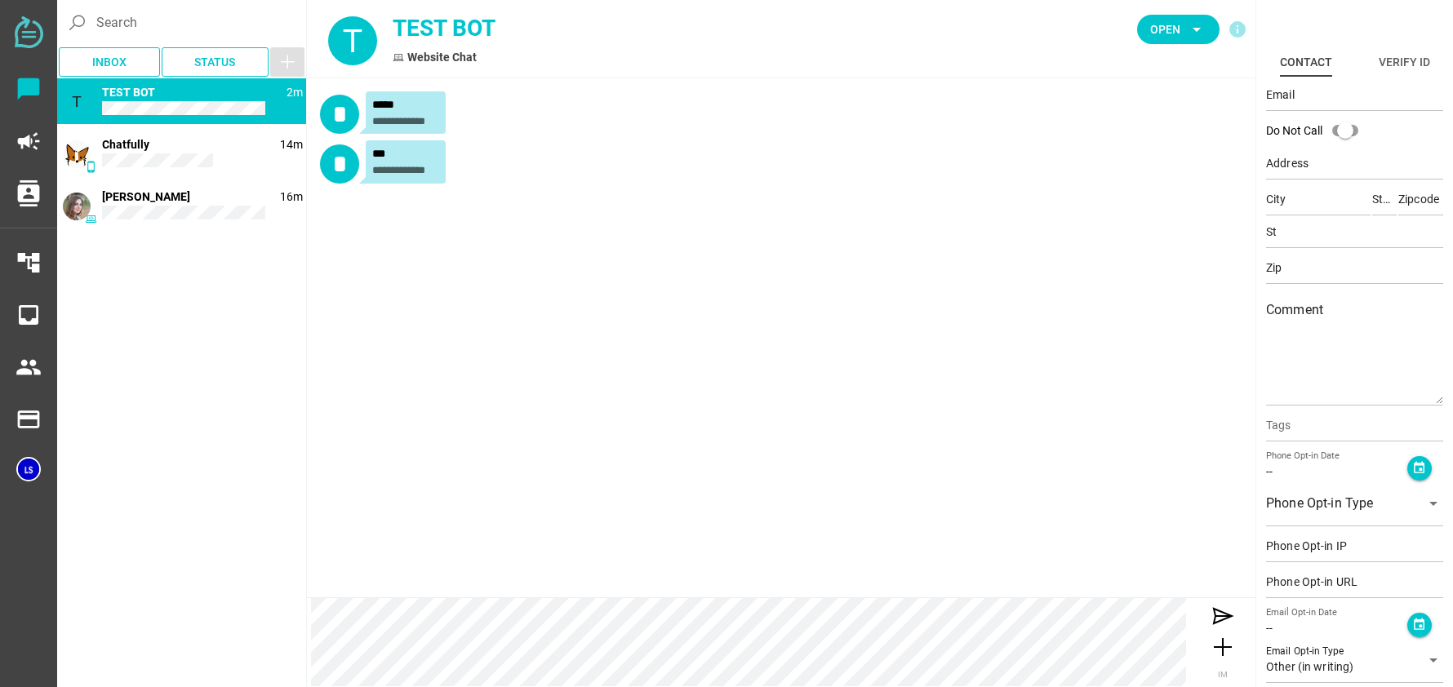
click at [388, 125] on div "**********" at bounding box center [405, 121] width 67 height 13
click at [1196, 31] on icon "arrow_drop_down" at bounding box center [1197, 30] width 20 height 20
click at [117, 64] on span "Inbox" at bounding box center [109, 62] width 34 height 20
click at [181, 69] on span "Status" at bounding box center [216, 62] width 82 height 23
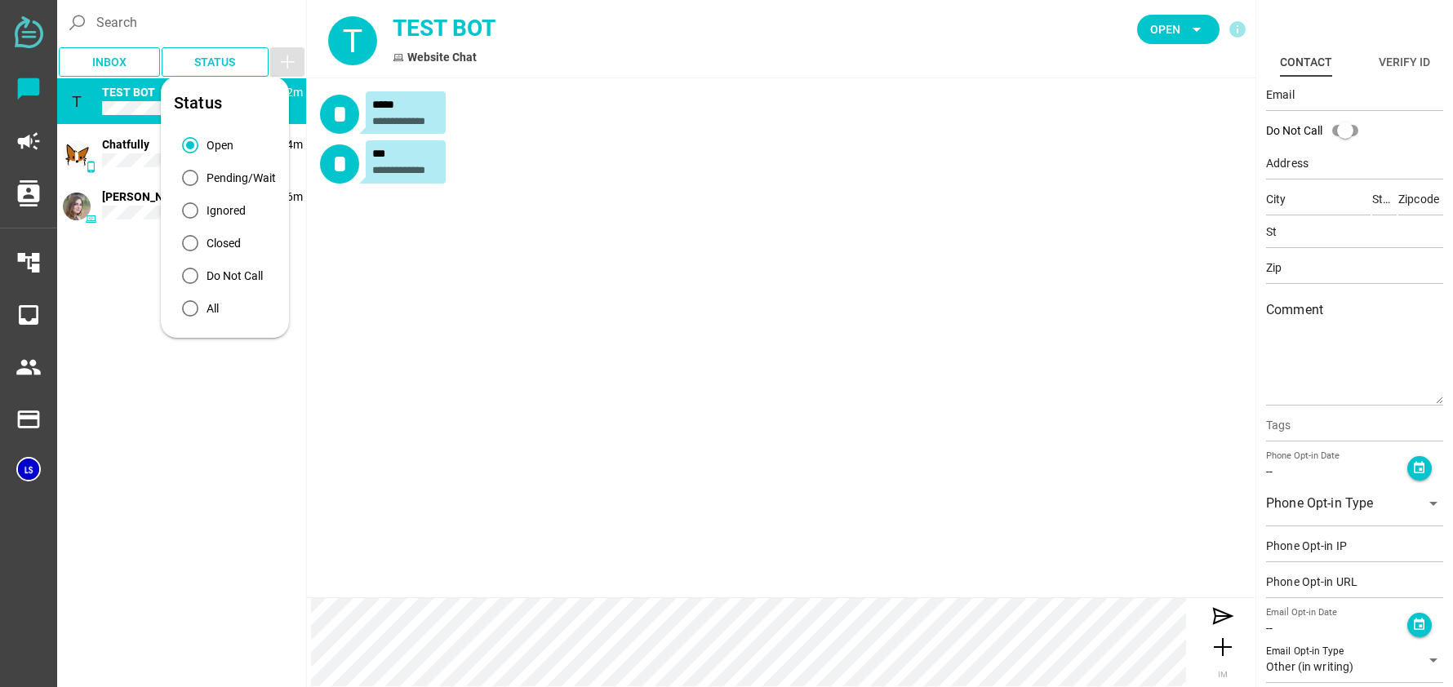
click at [374, 289] on div "**********" at bounding box center [781, 337] width 948 height 519
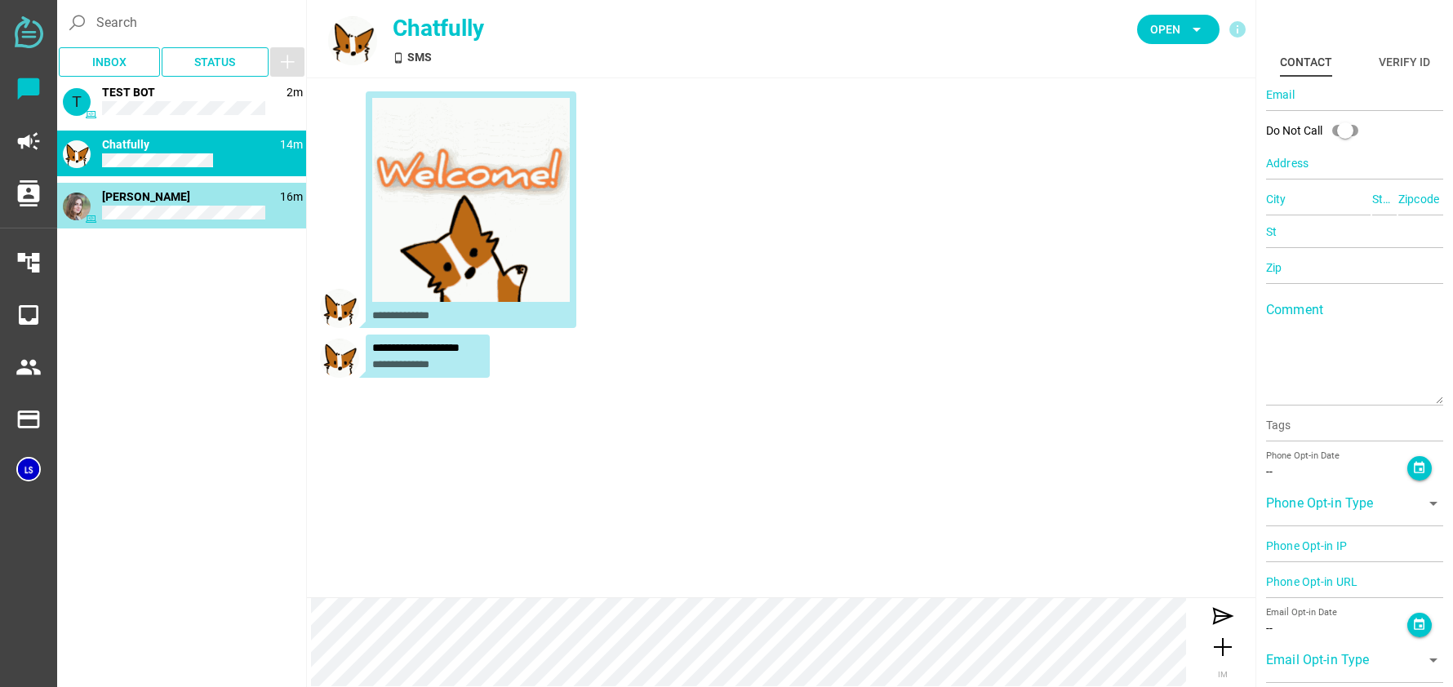
click at [174, 203] on div "16m [PERSON_NAME]" at bounding box center [181, 206] width 249 height 46
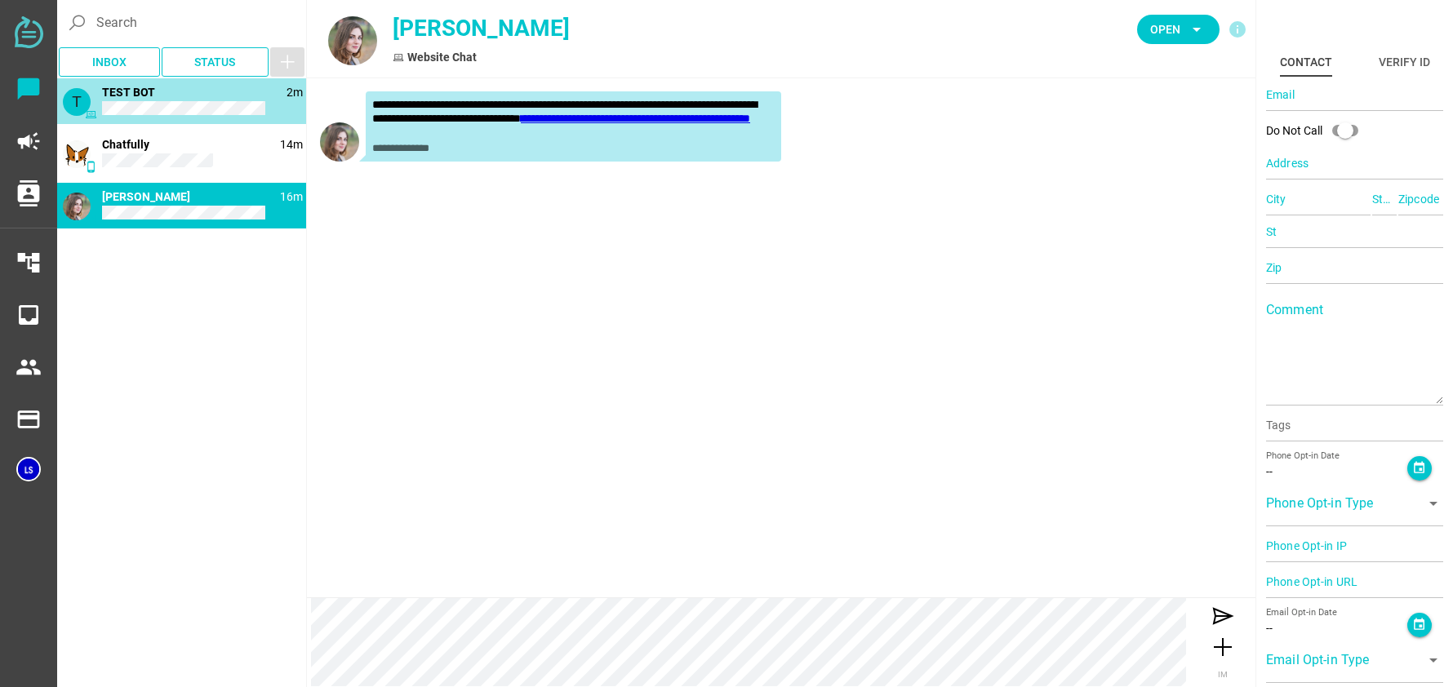
click at [170, 115] on div "T 2m TEST BOT" at bounding box center [181, 101] width 249 height 46
type input "TEST"
type input "BOT"
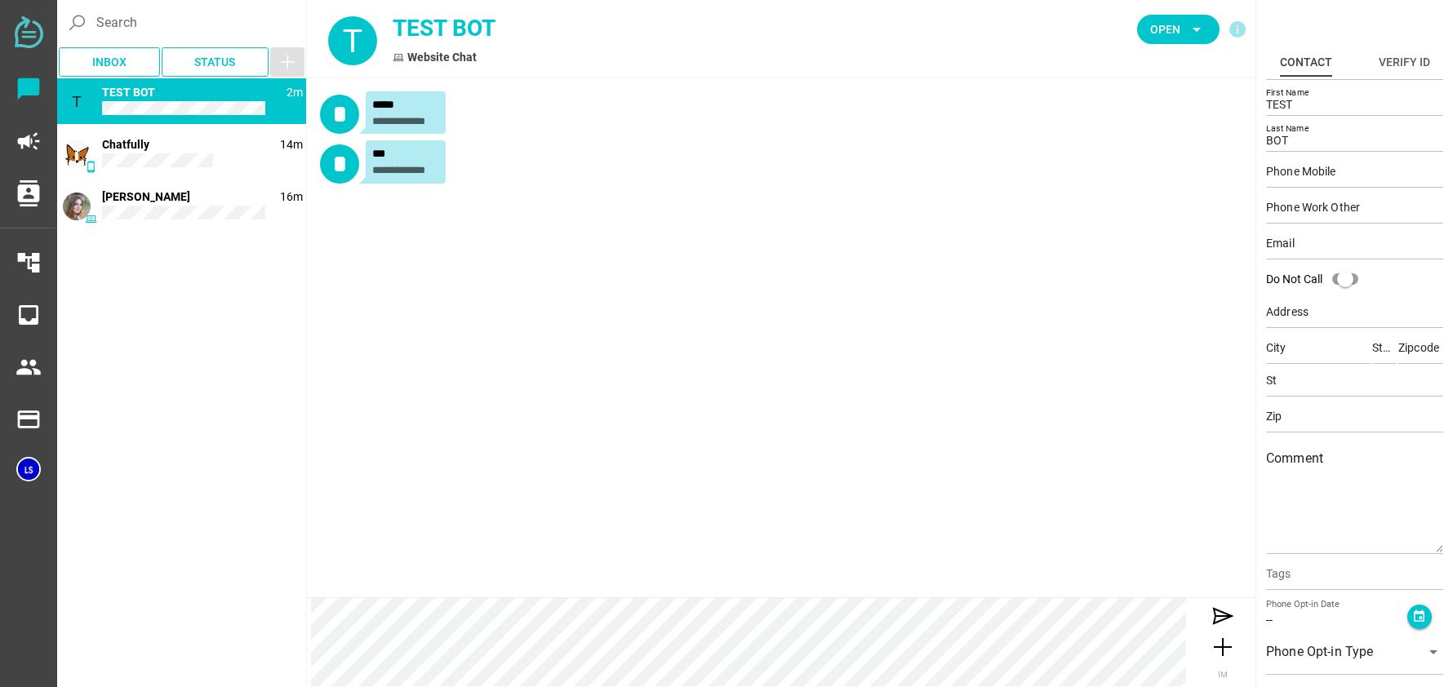
scroll to position [0, 0]
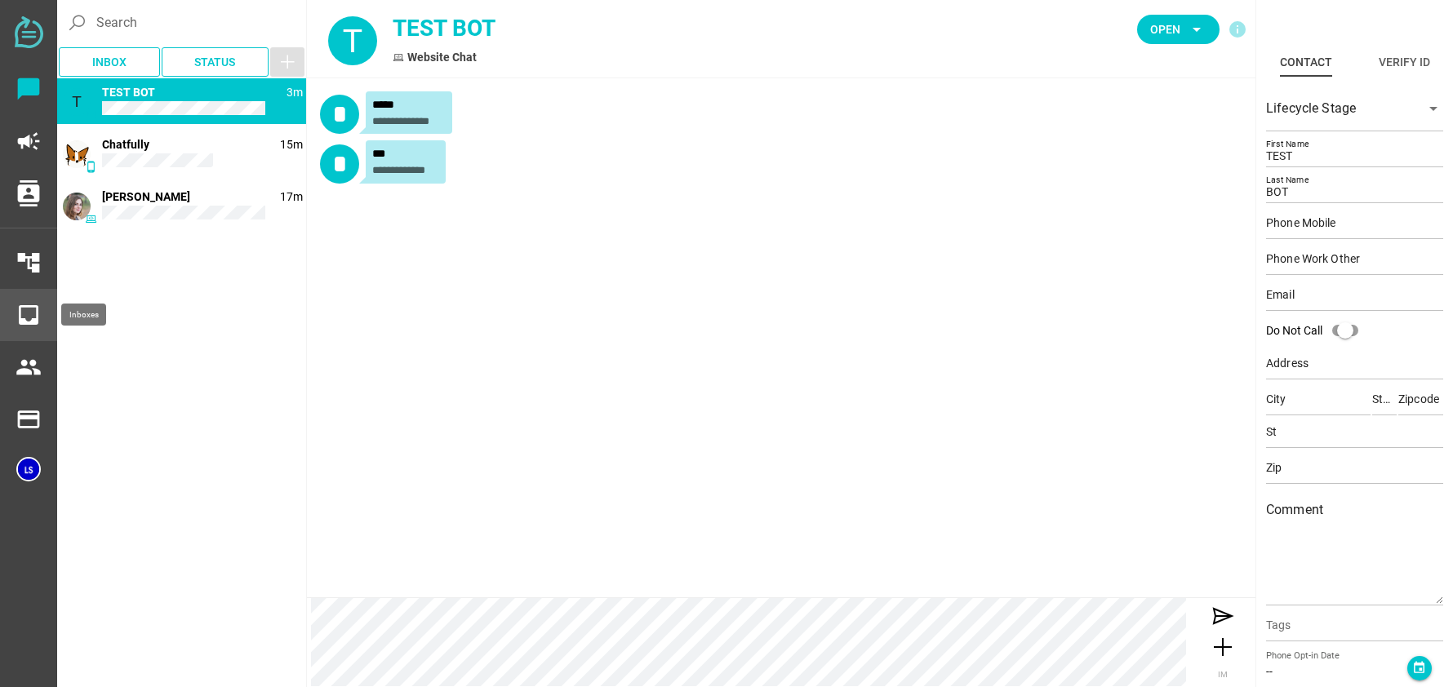
click at [34, 325] on icon "inbox" at bounding box center [29, 315] width 26 height 26
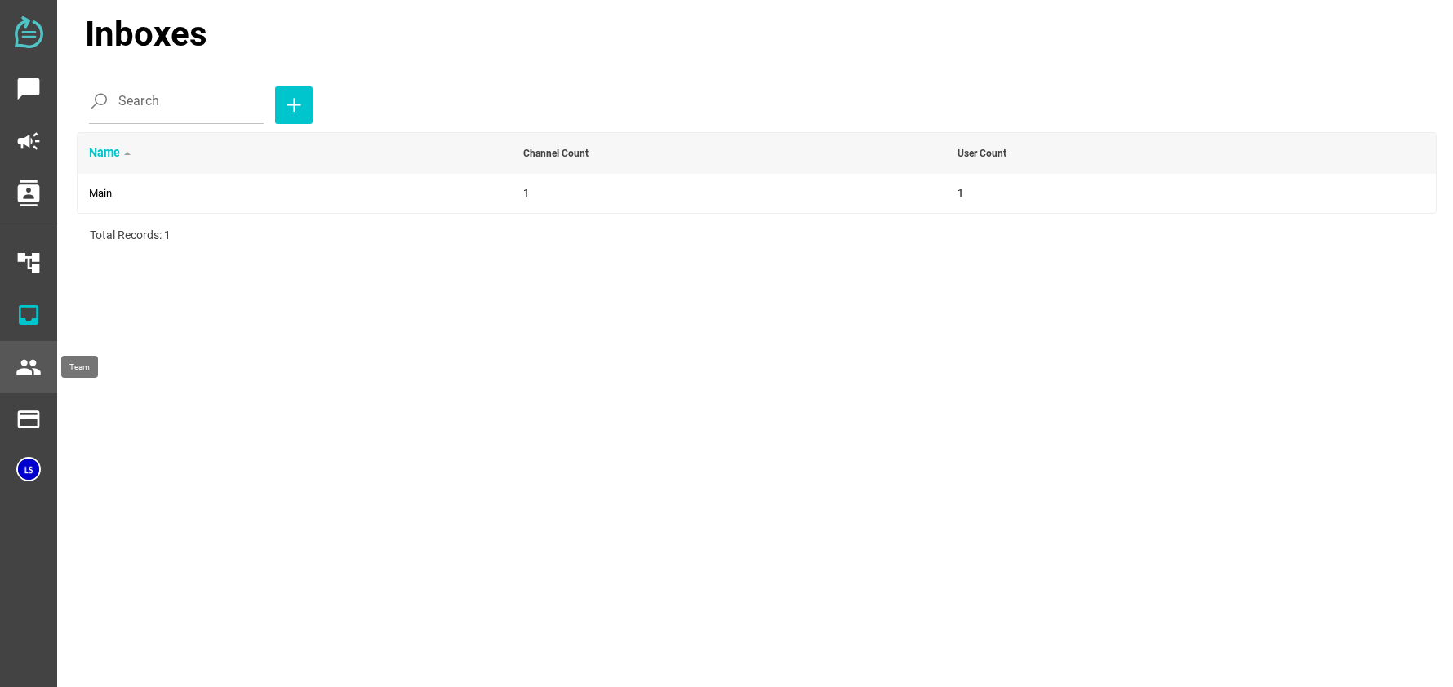
click at [16, 368] on icon "people" at bounding box center [29, 367] width 26 height 26
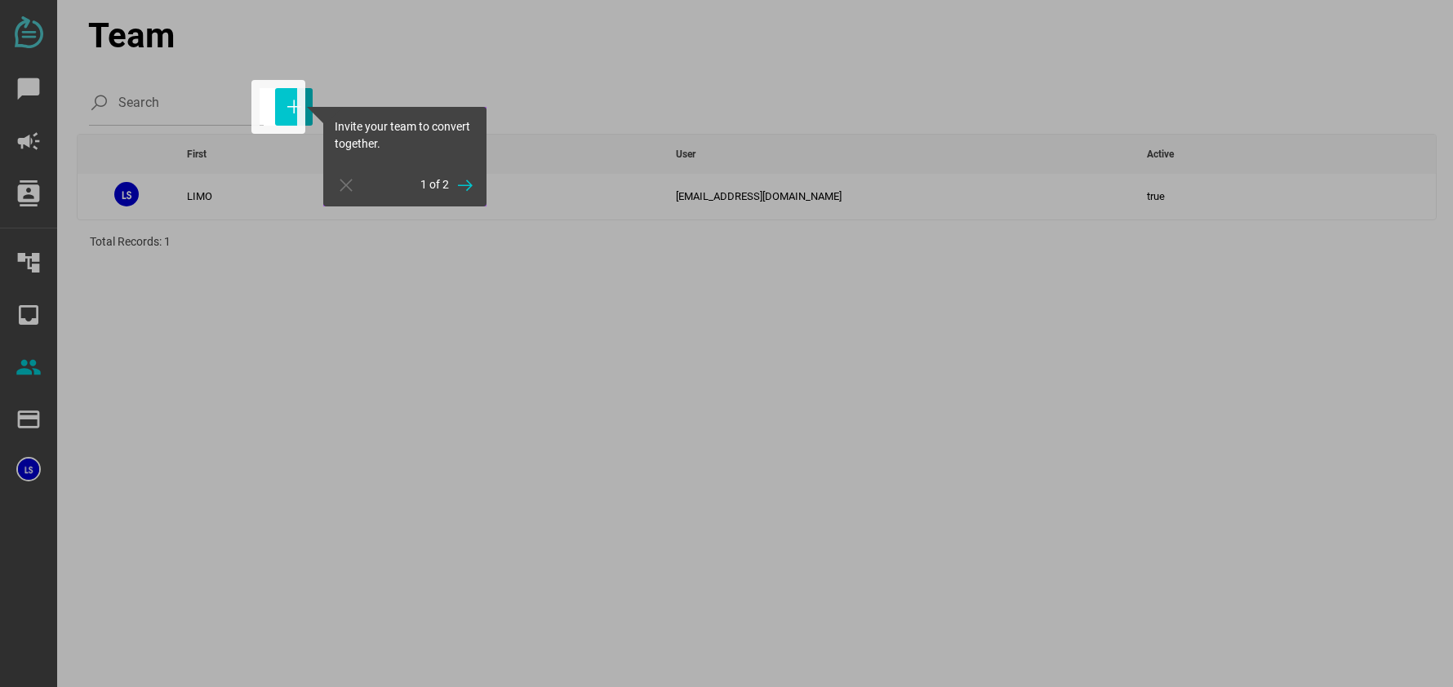
click at [32, 415] on div at bounding box center [130, 343] width 260 height 687
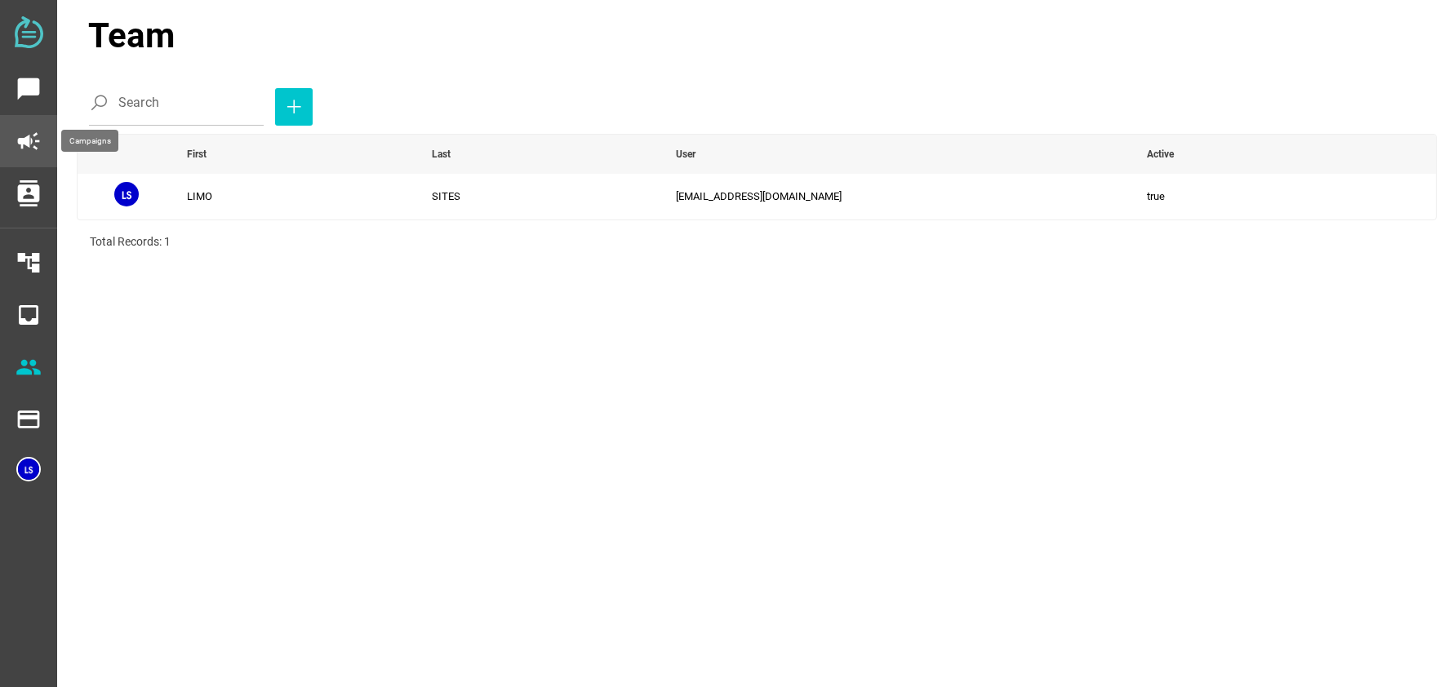
click at [22, 143] on icon "campaign" at bounding box center [29, 141] width 26 height 26
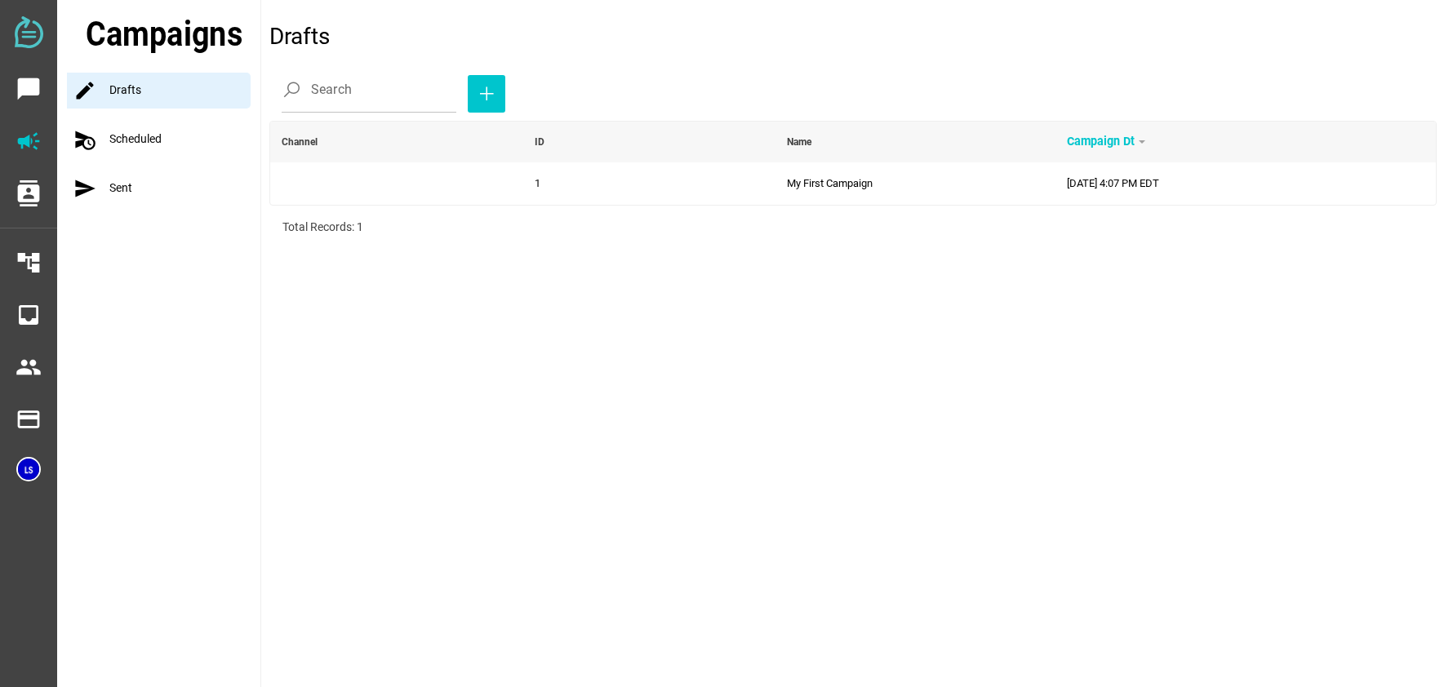
click at [131, 191] on div "send Sent" at bounding box center [163, 189] width 193 height 36
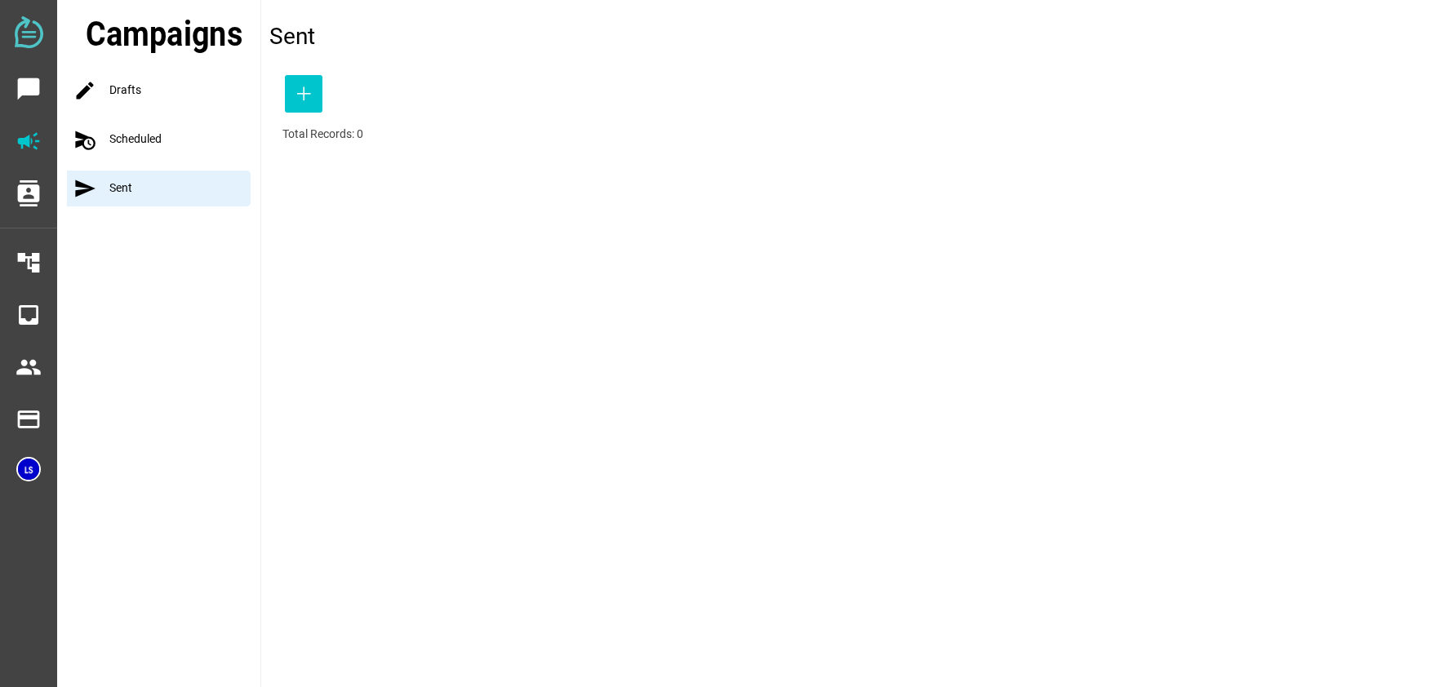
click at [36, 34] on img at bounding box center [29, 32] width 29 height 32
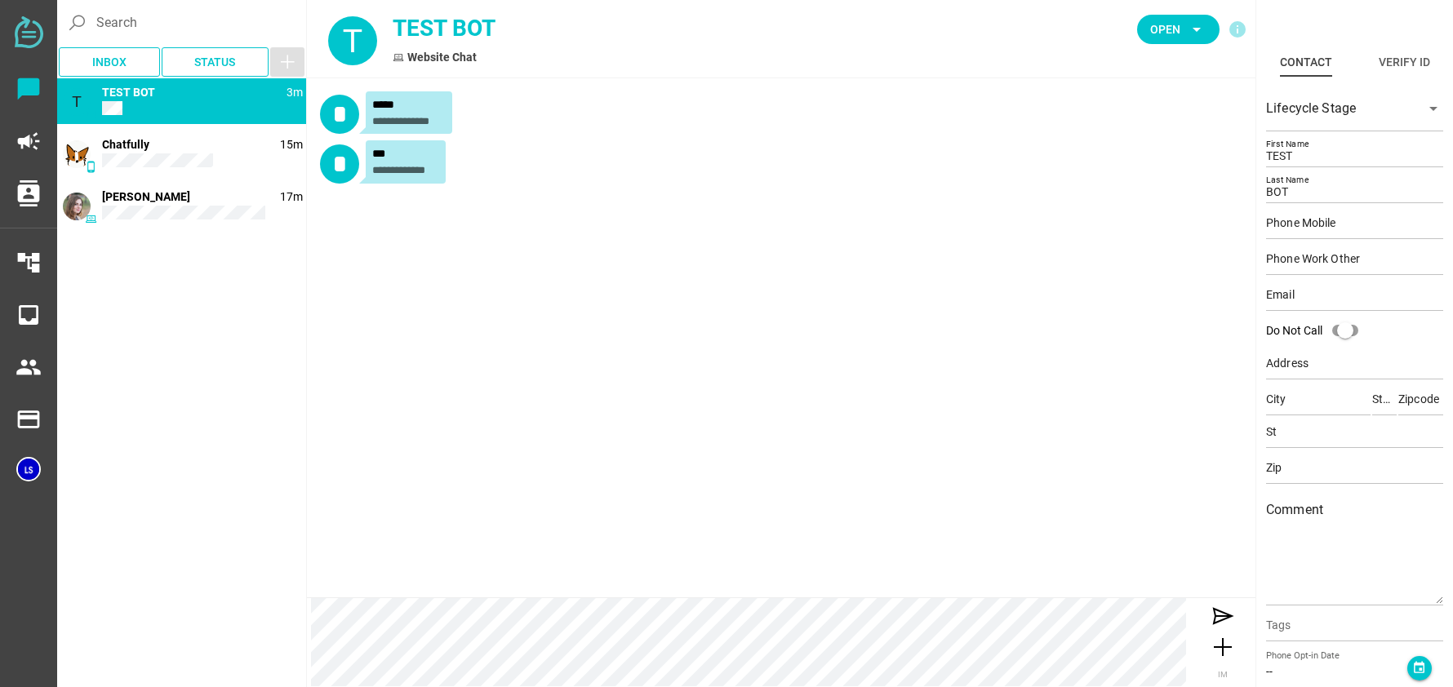
click at [455, 60] on div "Website Chat" at bounding box center [604, 57] width 422 height 17
drag, startPoint x: 214, startPoint y: 91, endPoint x: 182, endPoint y: 95, distance: 32.1
click at [182, 95] on div "T 3m TEST BOT" at bounding box center [181, 101] width 249 height 46
click at [404, 113] on div "**********" at bounding box center [408, 112] width 73 height 29
click at [335, 121] on span "*" at bounding box center [340, 114] width 16 height 26
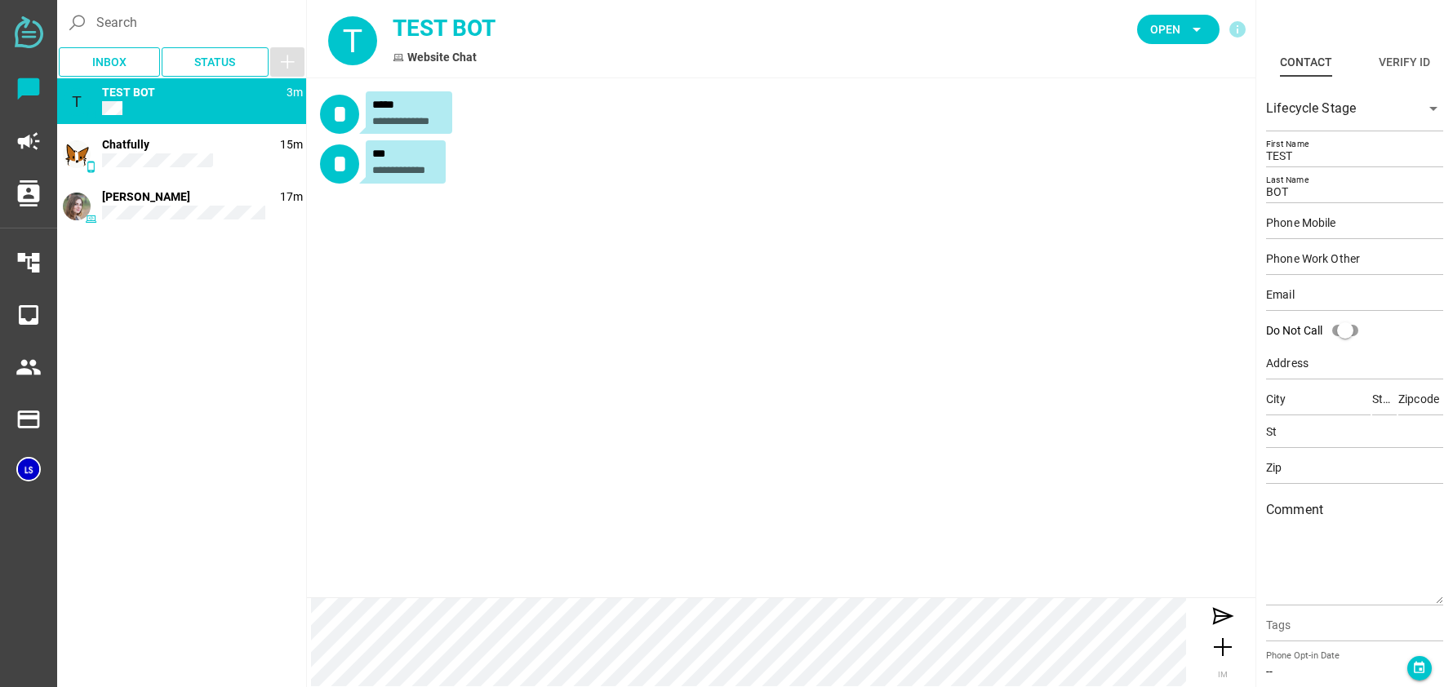
click at [441, 64] on div "Website Chat" at bounding box center [604, 57] width 422 height 17
click at [446, 33] on div "TEST BOT" at bounding box center [604, 28] width 422 height 34
click at [353, 49] on span "T" at bounding box center [353, 41] width 20 height 36
click at [1230, 29] on icon "info" at bounding box center [1238, 30] width 20 height 20
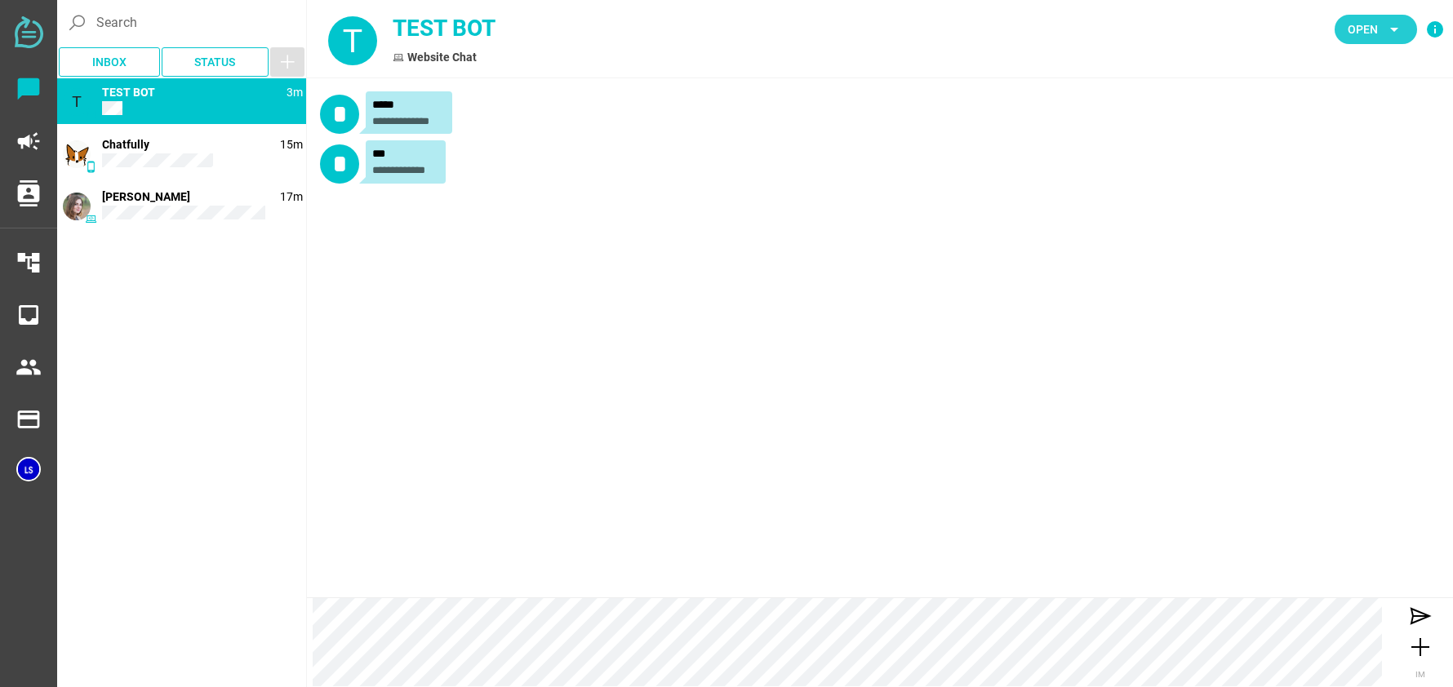
click at [1350, 29] on span "Open" at bounding box center [1363, 30] width 30 height 20
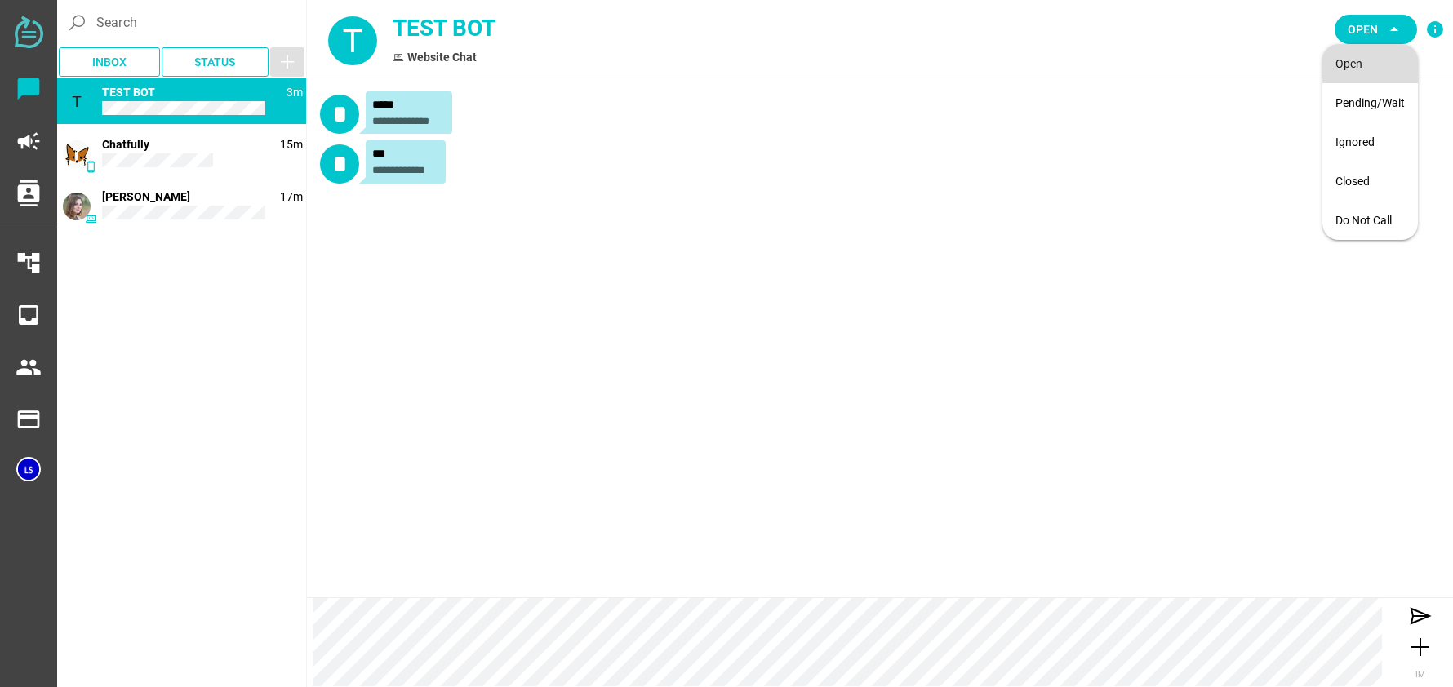
click at [1351, 67] on div "Open" at bounding box center [1369, 64] width 69 height 14
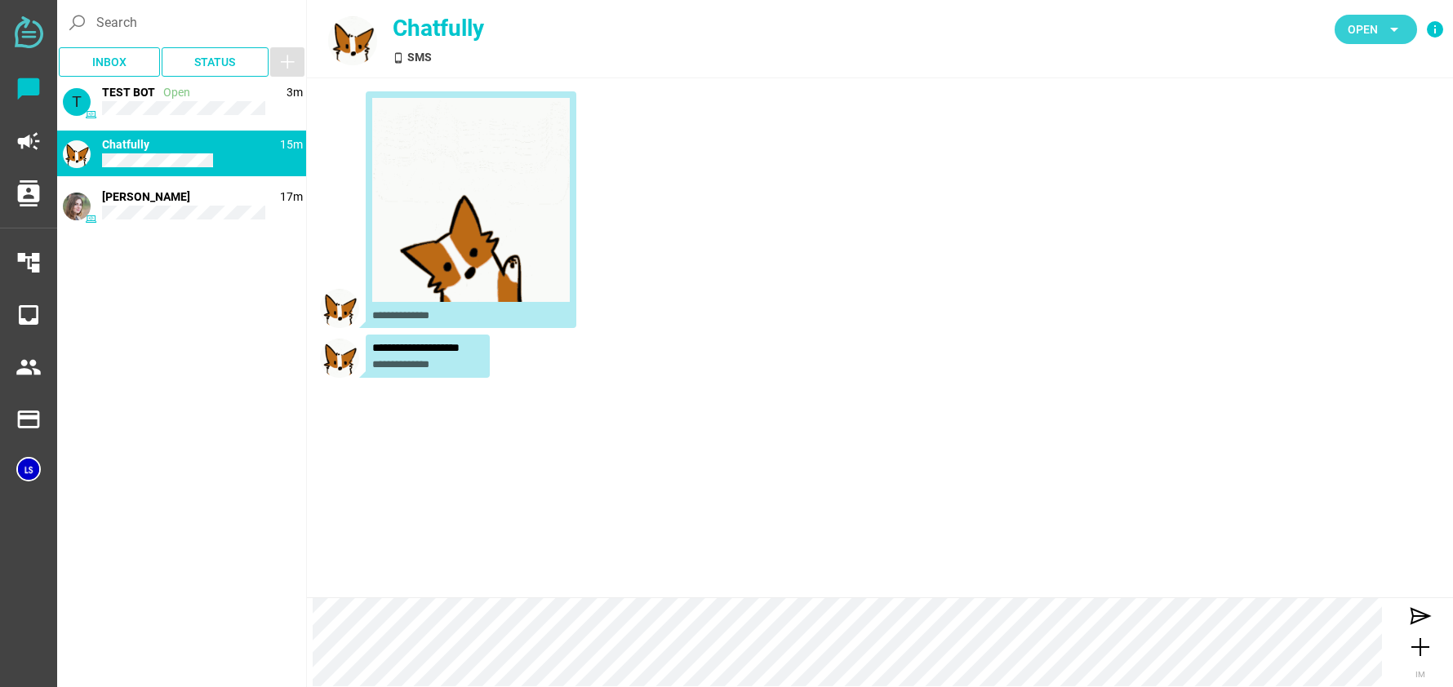
click at [1370, 29] on span "Open" at bounding box center [1363, 30] width 30 height 20
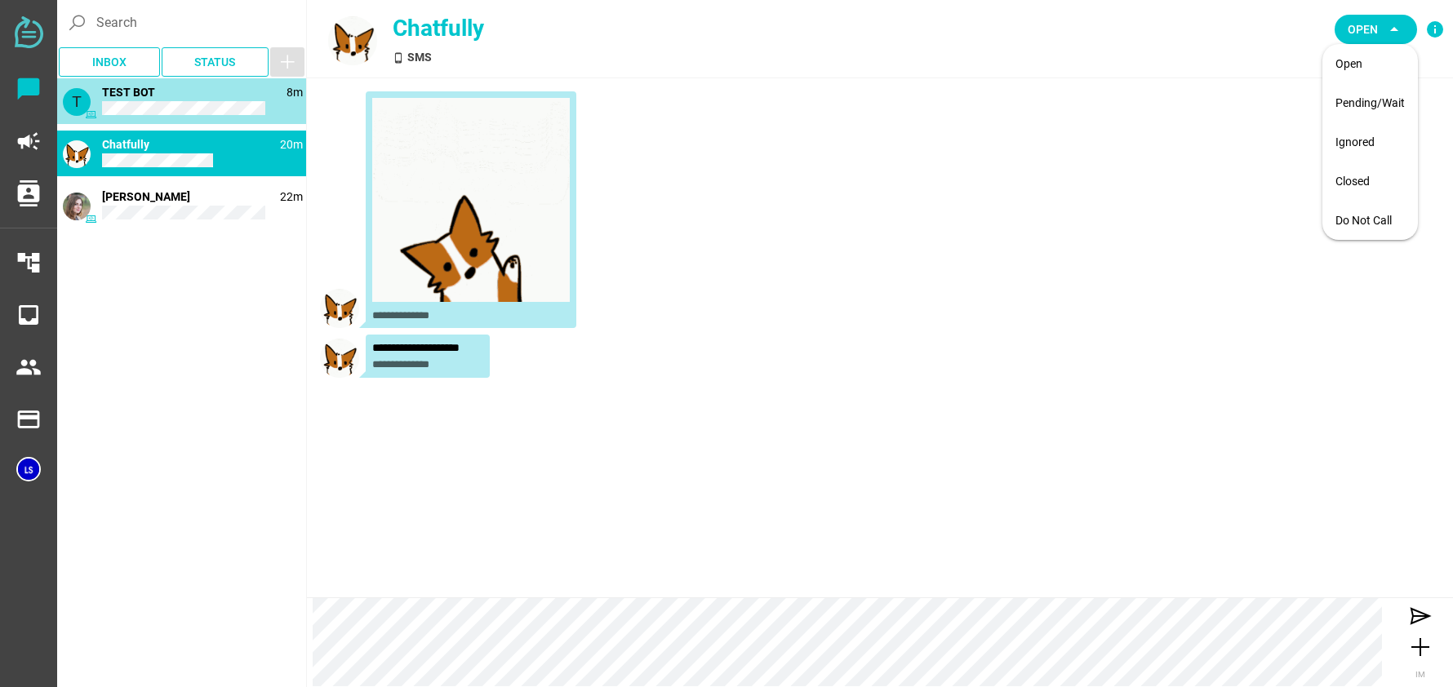
click at [73, 105] on span "T" at bounding box center [77, 101] width 10 height 17
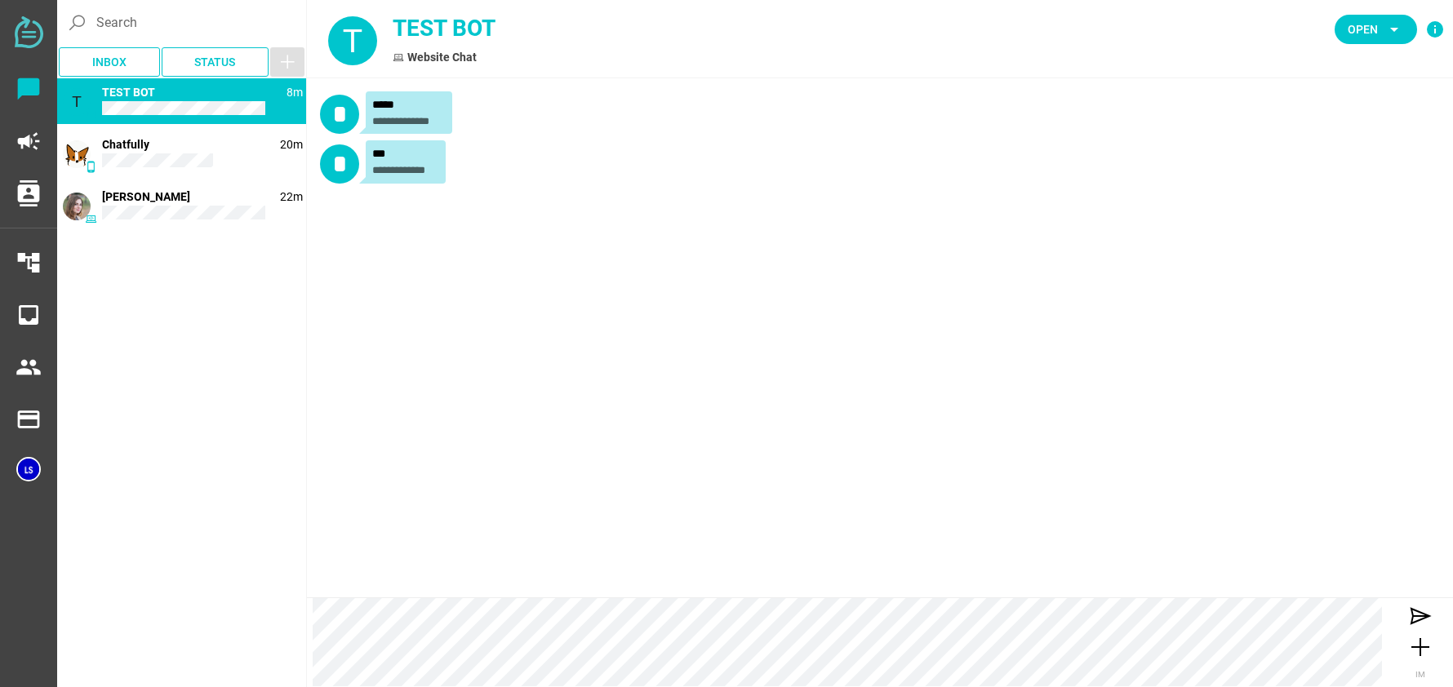
click at [78, 105] on span "T" at bounding box center [77, 101] width 10 height 17
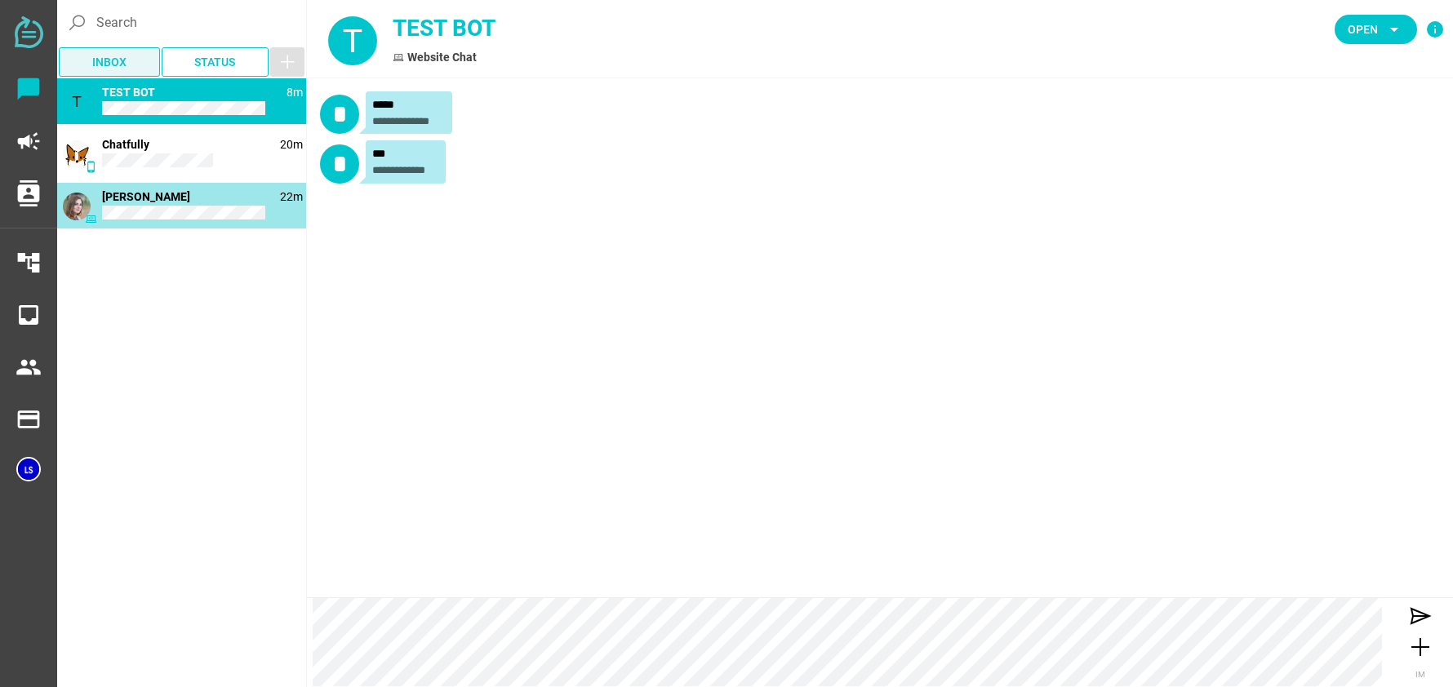
click at [127, 54] on span "Inbox" at bounding box center [109, 62] width 75 height 23
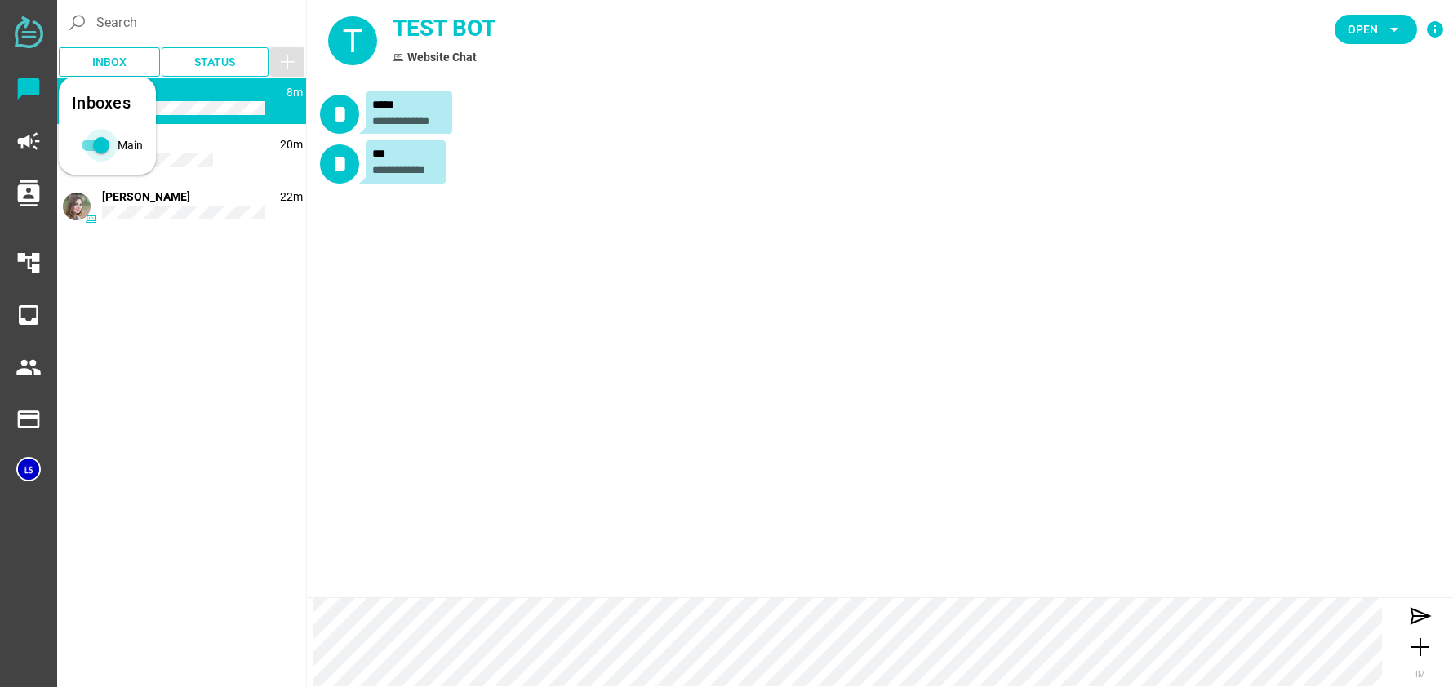
click at [104, 144] on div "Main" at bounding box center [101, 145] width 16 height 16
click at [94, 142] on div "Main" at bounding box center [88, 145] width 16 height 16
click at [210, 122] on div "T 8m TEST BOT" at bounding box center [181, 101] width 249 height 46
click at [224, 57] on span "Status" at bounding box center [214, 62] width 41 height 20
